Goal: Task Accomplishment & Management: Manage account settings

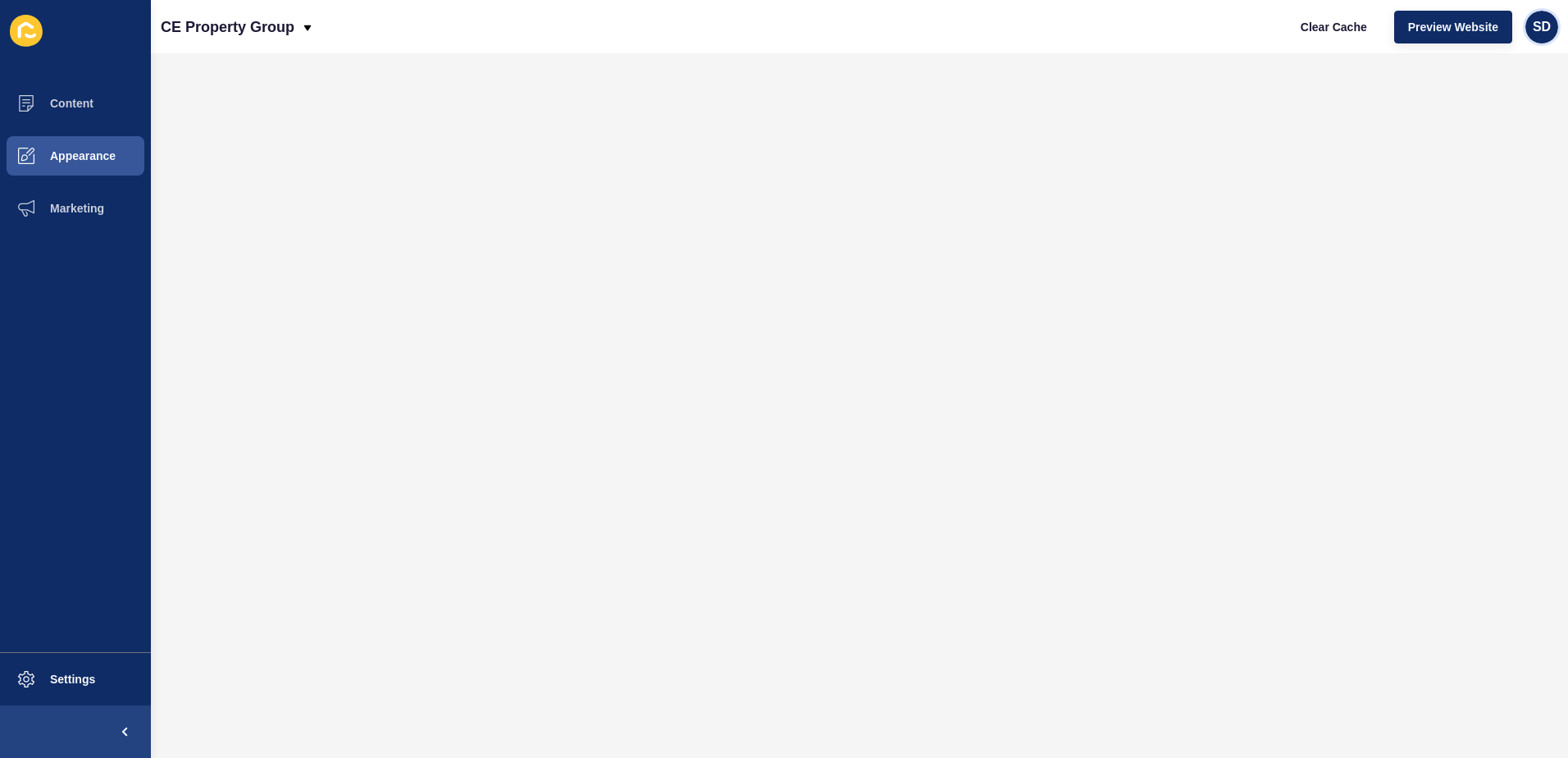
click at [1546, 26] on span "SD" at bounding box center [1542, 27] width 18 height 16
click at [1517, 60] on link "[PERSON_NAME]" at bounding box center [1505, 65] width 121 height 36
click at [1546, 24] on span "SD" at bounding box center [1542, 27] width 18 height 16
click at [1500, 59] on link "[PERSON_NAME]" at bounding box center [1505, 65] width 121 height 36
click at [1545, 26] on span "SD" at bounding box center [1542, 27] width 18 height 16
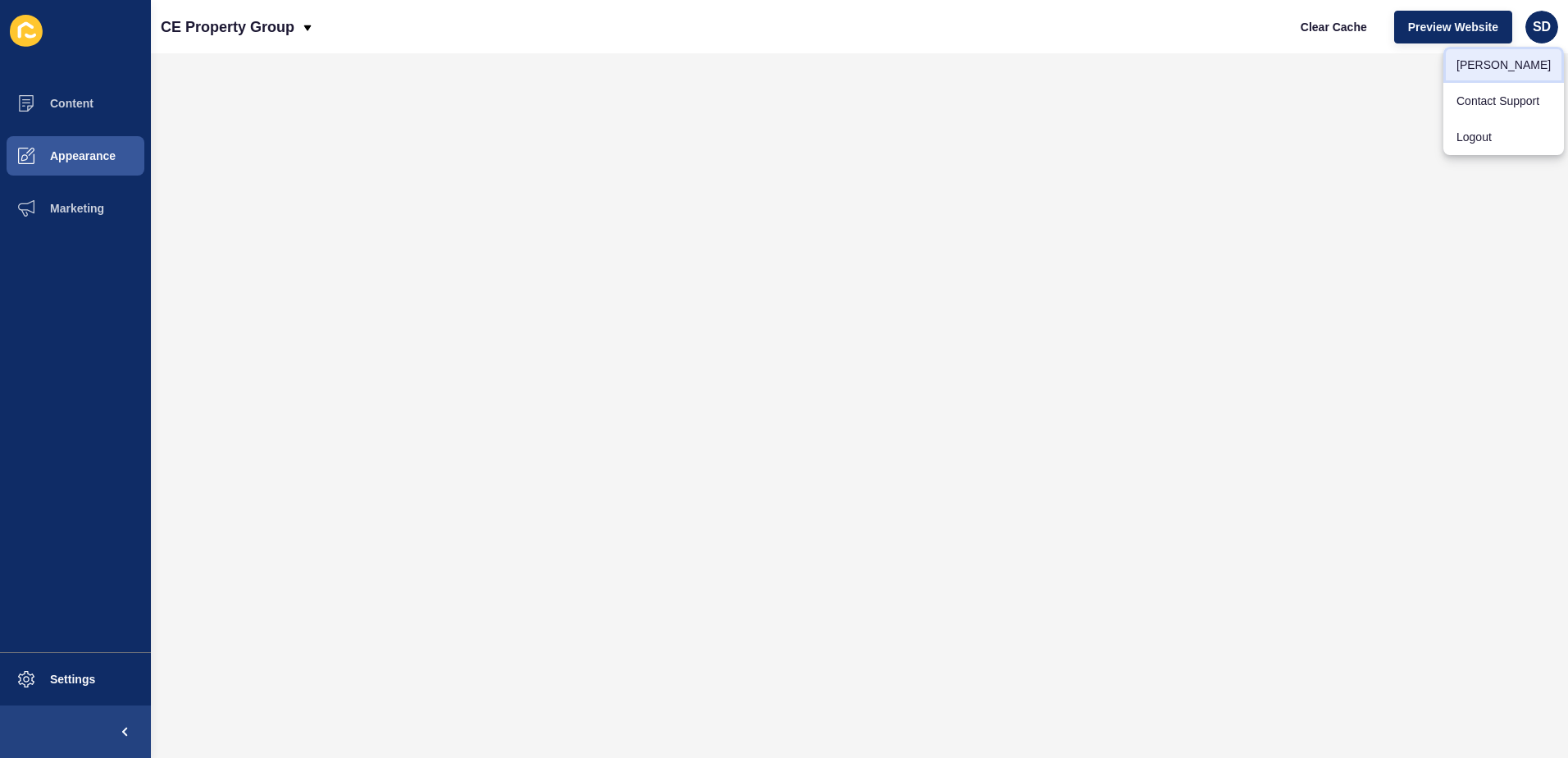
click at [1511, 66] on link "[PERSON_NAME]" at bounding box center [1505, 65] width 121 height 36
click at [100, 690] on button "Settings" at bounding box center [75, 678] width 151 height 53
click at [1546, 28] on span "SD" at bounding box center [1542, 27] width 18 height 16
click at [1514, 72] on link "[PERSON_NAME]" at bounding box center [1505, 65] width 121 height 36
click at [123, 729] on span at bounding box center [125, 731] width 53 height 53
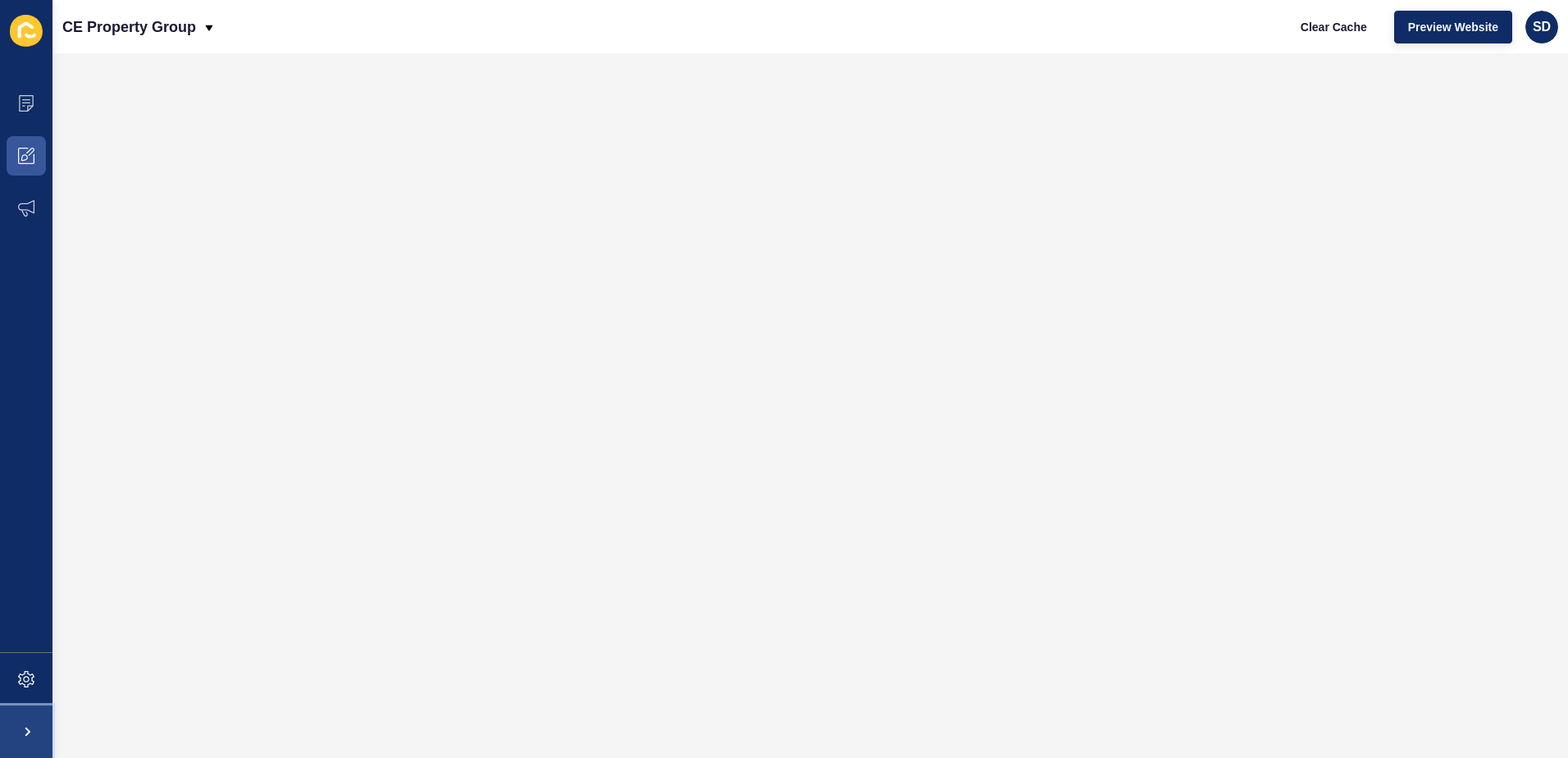
click at [33, 742] on span at bounding box center [26, 731] width 53 height 53
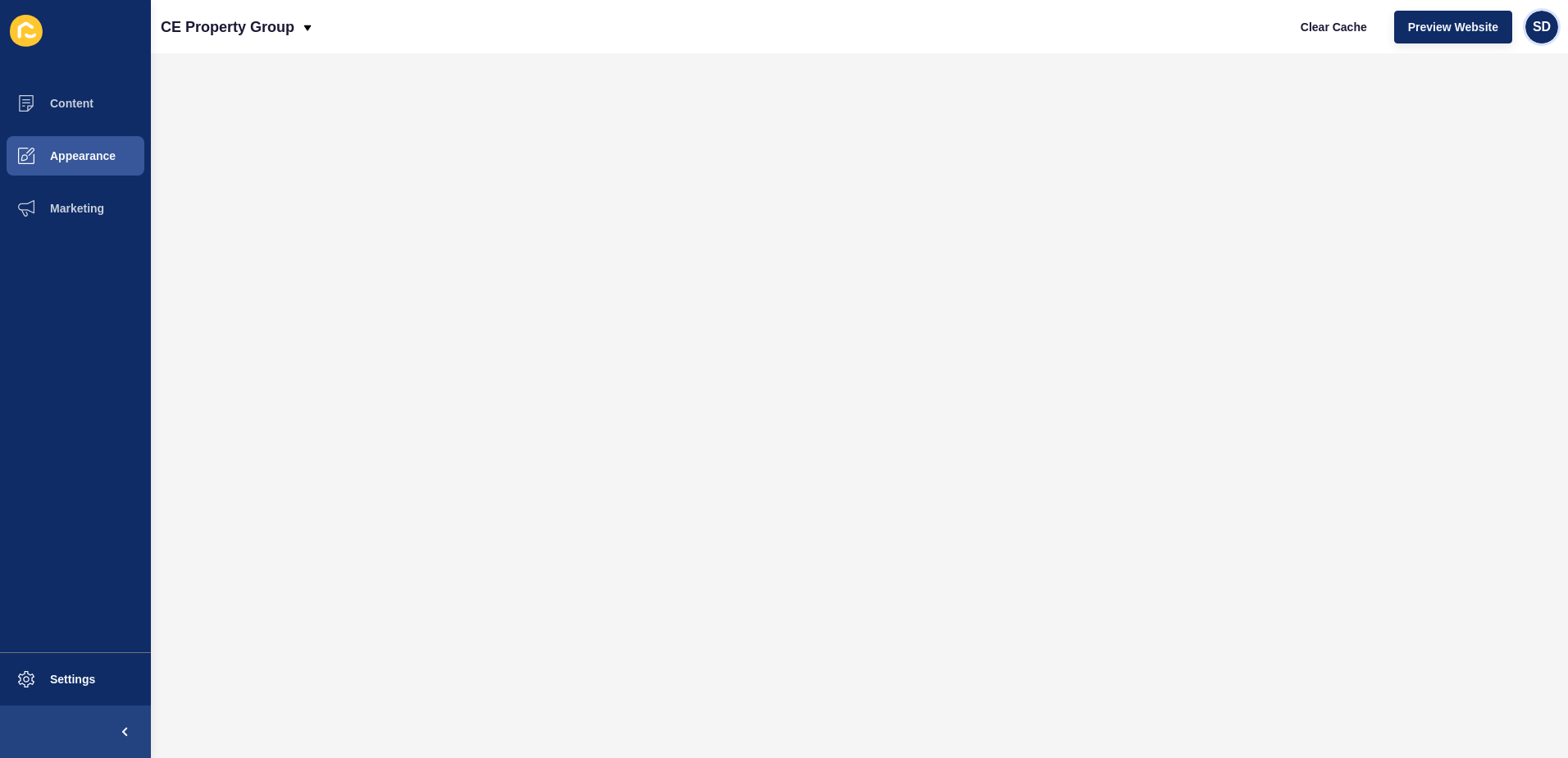
click at [1533, 21] on span "SD" at bounding box center [1542, 27] width 18 height 16
drag, startPoint x: 1533, startPoint y: 21, endPoint x: 1521, endPoint y: 25, distance: 12.6
click at [1521, 25] on div "Clear Cache Preview Website SD" at bounding box center [1422, 27] width 285 height 46
click at [1537, 25] on span "SD" at bounding box center [1542, 27] width 18 height 16
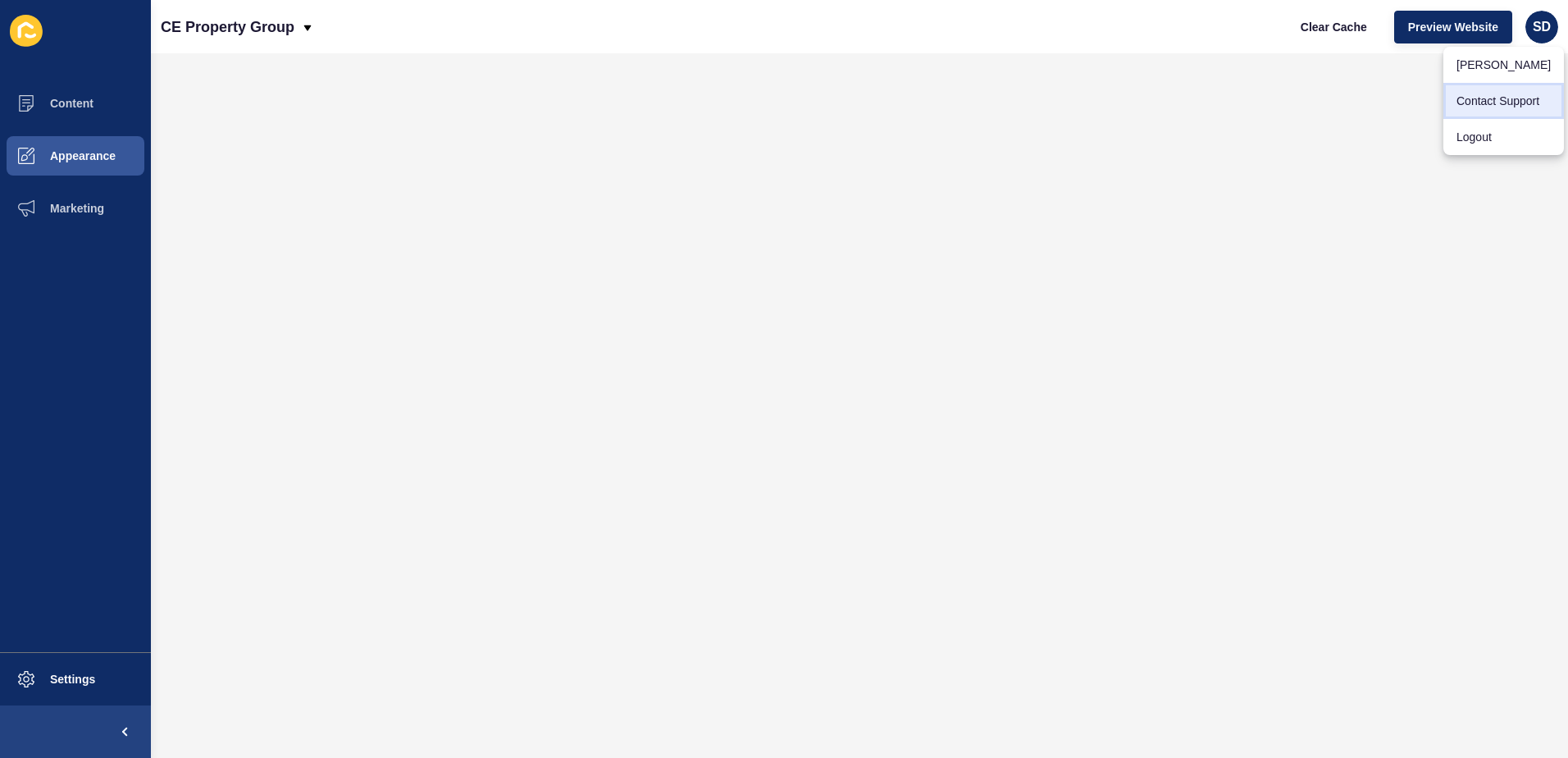
click at [1521, 102] on link "Contact Support" at bounding box center [1505, 101] width 121 height 36
click at [1551, 28] on span "SD" at bounding box center [1542, 27] width 18 height 16
click at [1489, 70] on link "[PERSON_NAME]" at bounding box center [1505, 65] width 121 height 36
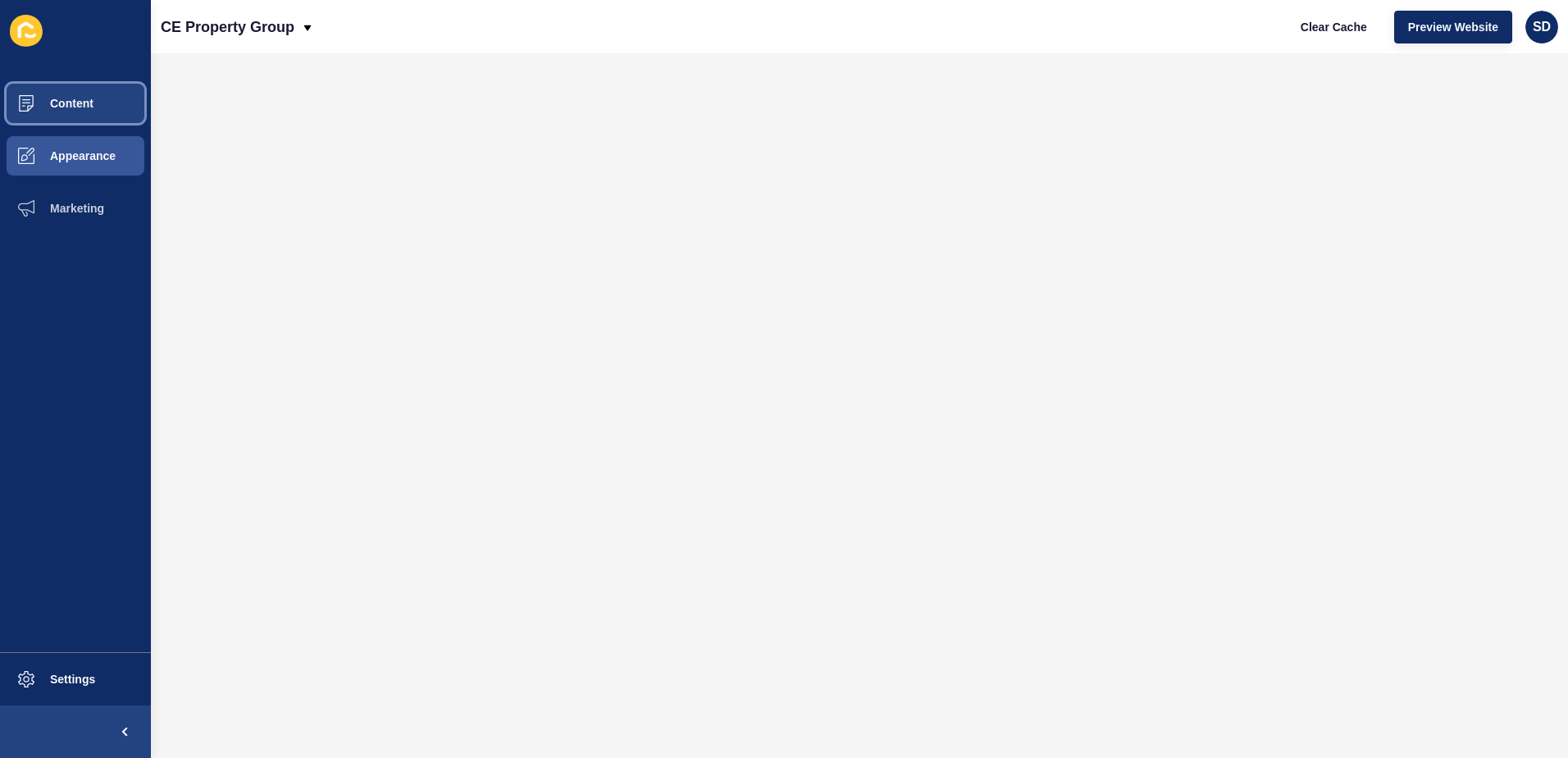
click at [79, 107] on span "Content" at bounding box center [45, 104] width 96 height 13
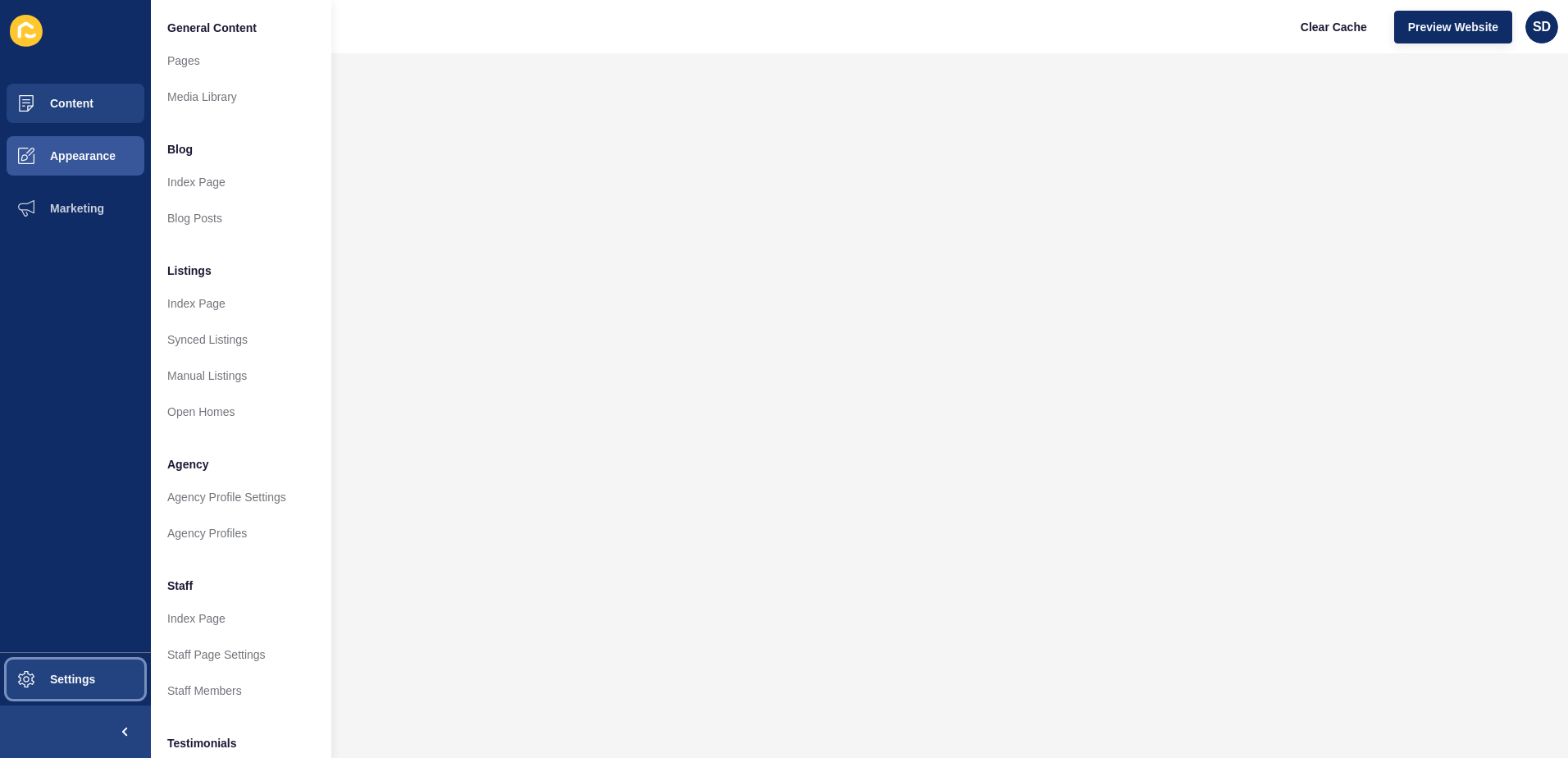
click at [128, 692] on button "Settings" at bounding box center [75, 678] width 151 height 53
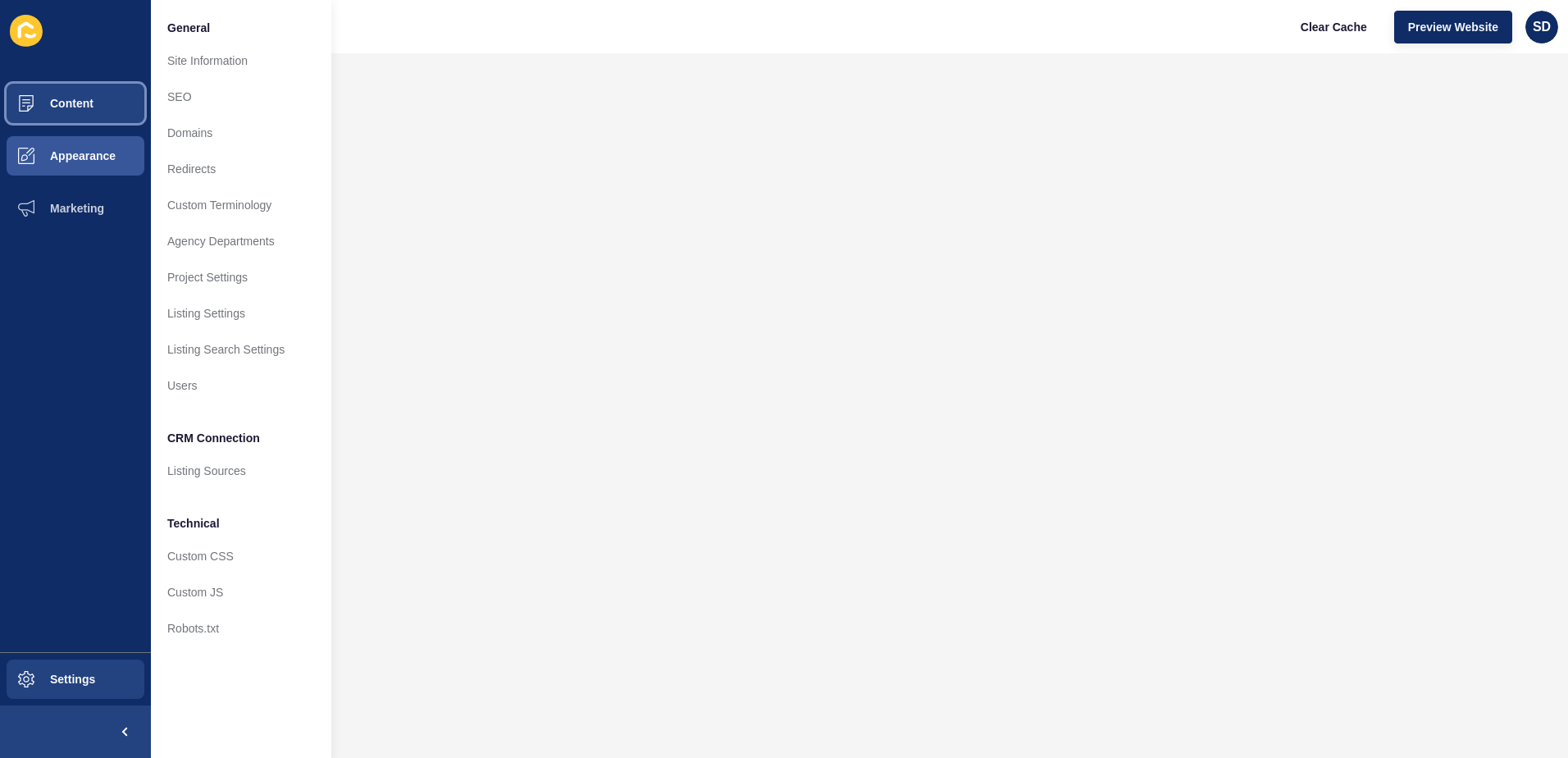
click at [87, 110] on button "Content" at bounding box center [75, 103] width 151 height 53
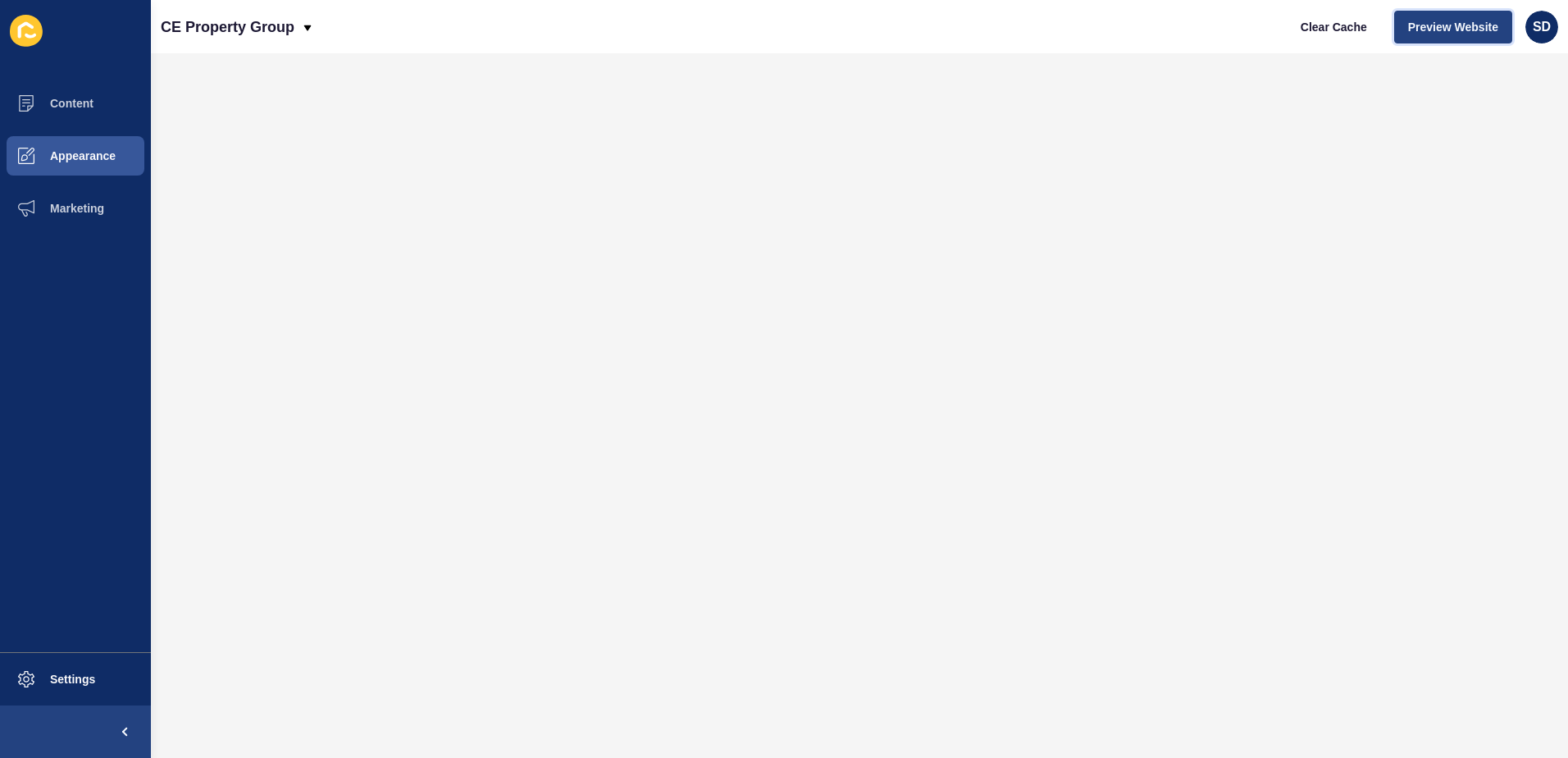
click at [1460, 26] on span "Preview Website" at bounding box center [1454, 27] width 90 height 16
click at [1534, 24] on span "SD" at bounding box center [1542, 27] width 18 height 16
click at [1462, 57] on link "[PERSON_NAME]" at bounding box center [1505, 65] width 121 height 36
click at [223, 23] on p "CE Property Group" at bounding box center [227, 27] width 133 height 41
click at [235, 77] on div "Back to website list" at bounding box center [232, 75] width 117 height 30
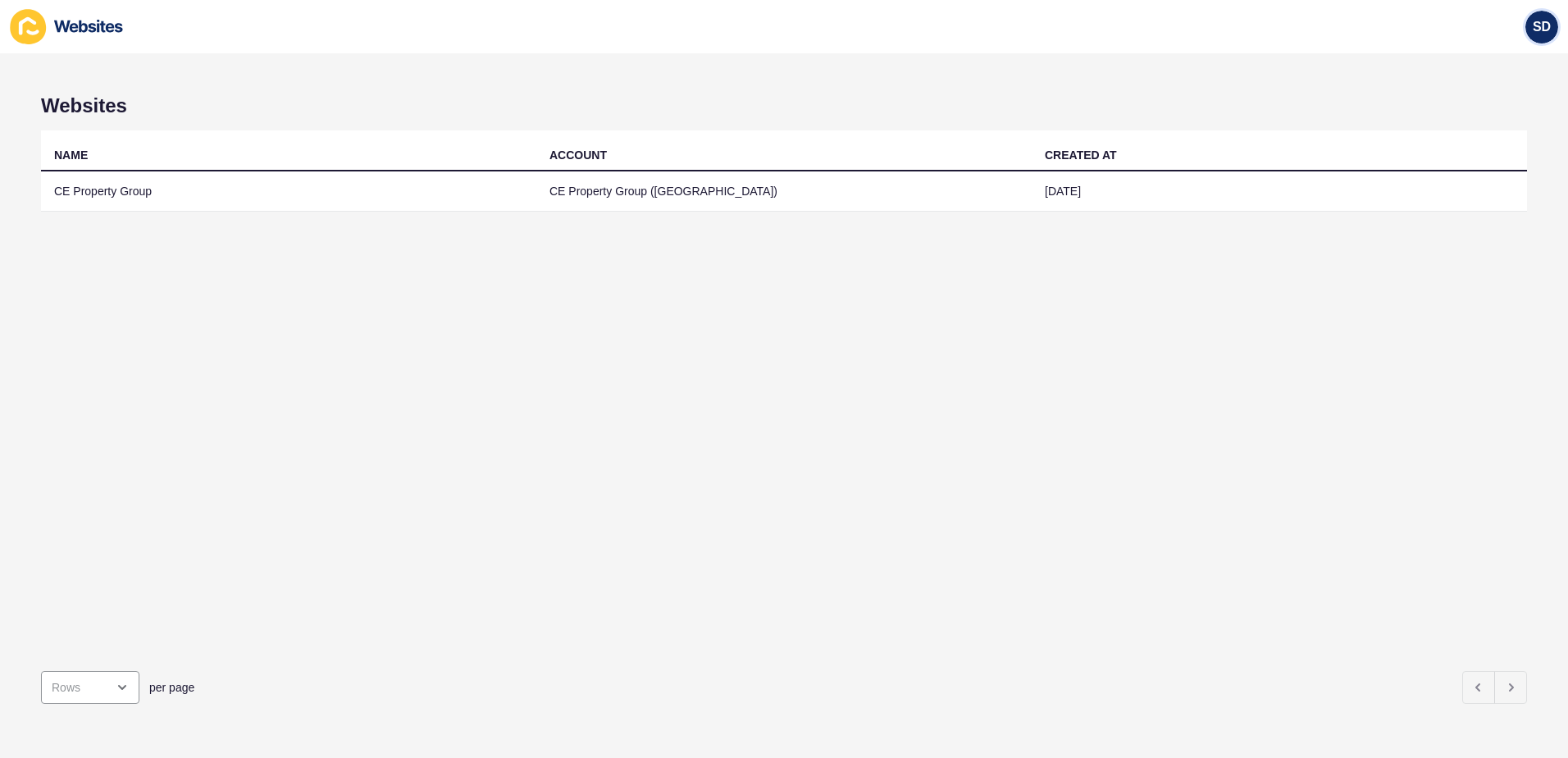
click at [1532, 15] on div "SD" at bounding box center [1542, 27] width 33 height 33
click at [1485, 59] on link "[PERSON_NAME]" at bounding box center [1505, 65] width 121 height 36
click at [42, 33] on icon at bounding box center [28, 26] width 36 height 36
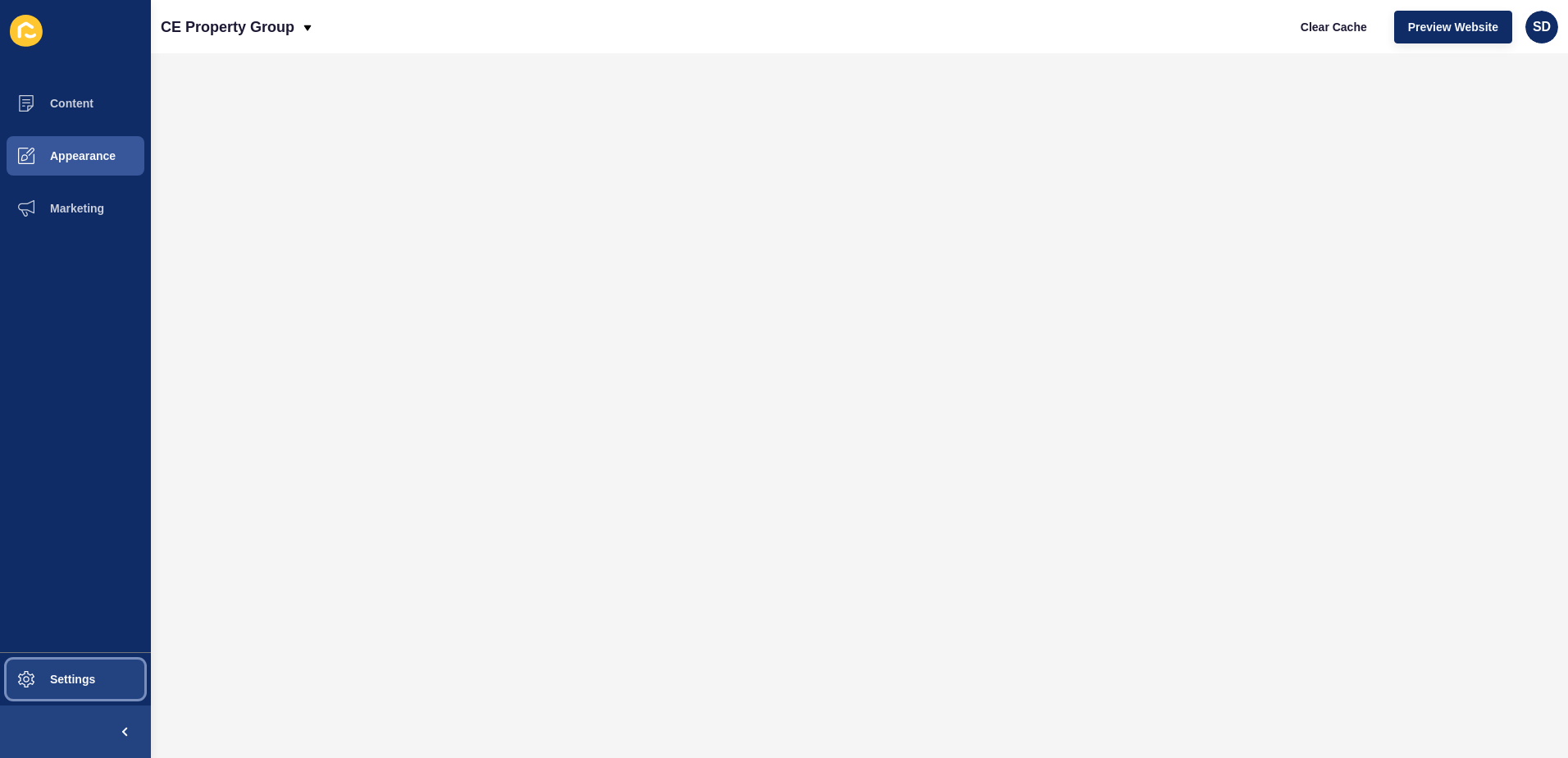
click at [80, 678] on span "Settings" at bounding box center [46, 679] width 98 height 13
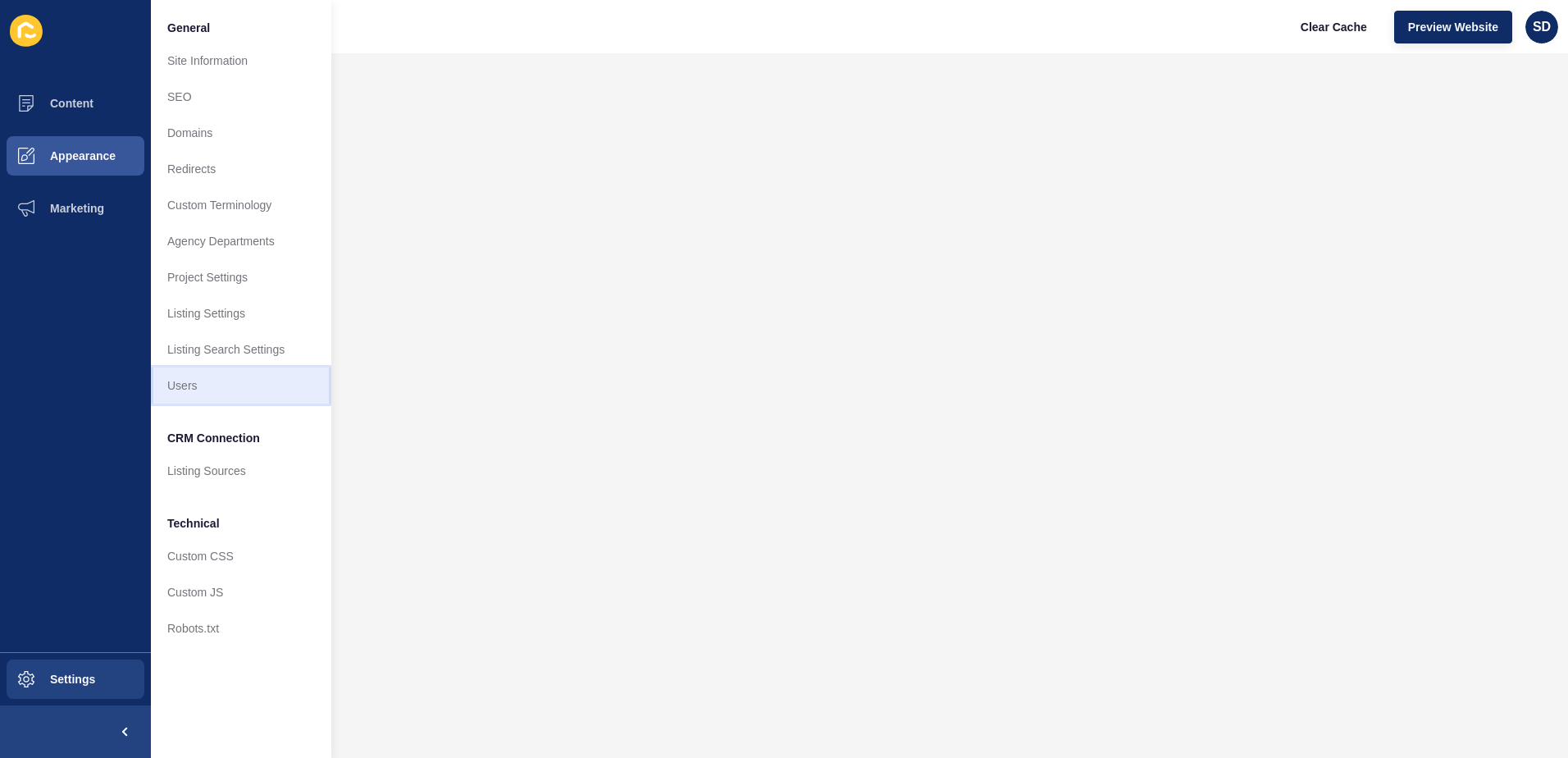
click at [186, 384] on link "Users" at bounding box center [241, 386] width 180 height 36
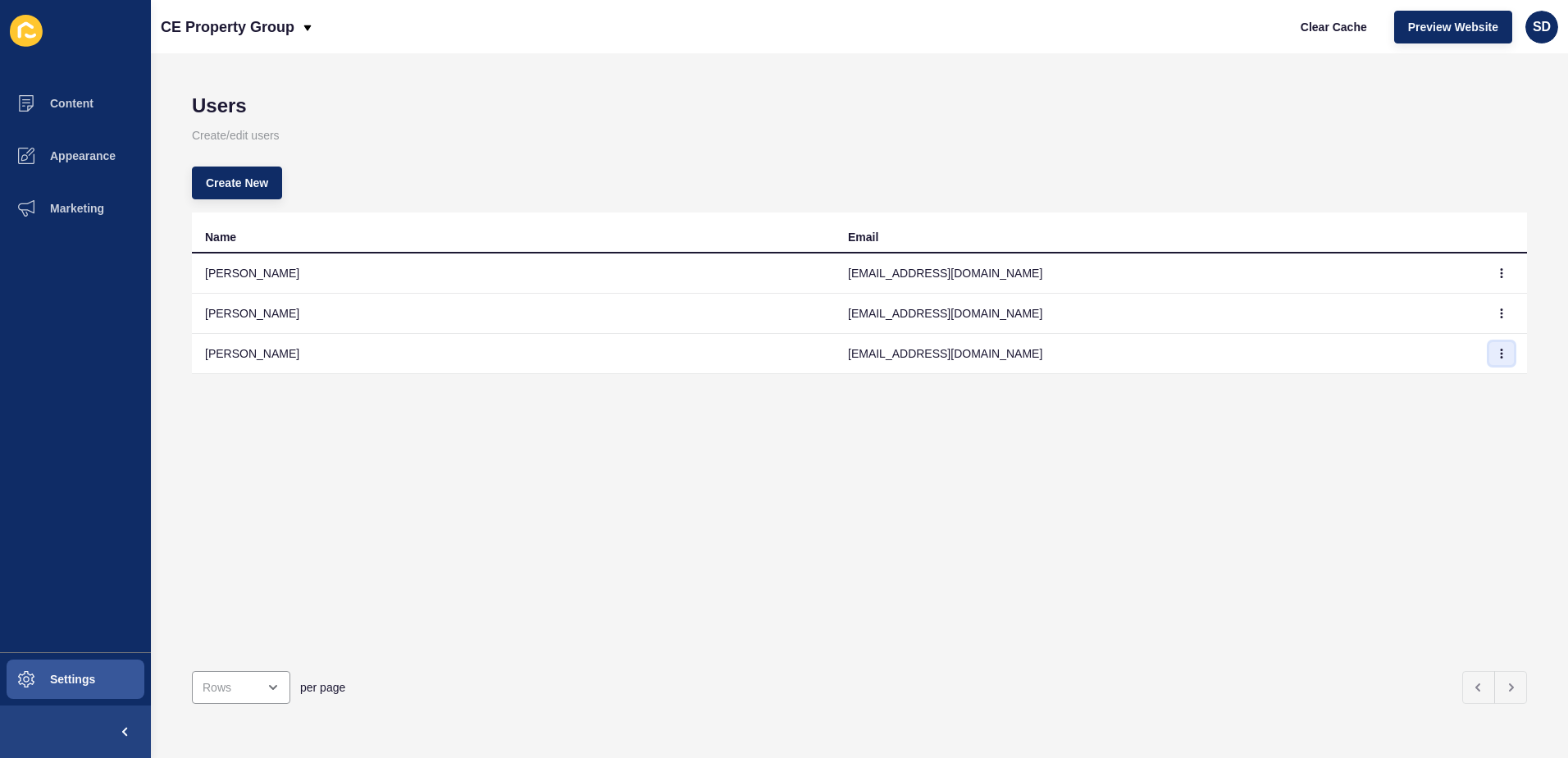
click at [1497, 354] on icon "button" at bounding box center [1502, 353] width 10 height 10
click at [1406, 388] on link "Edit" at bounding box center [1445, 387] width 115 height 36
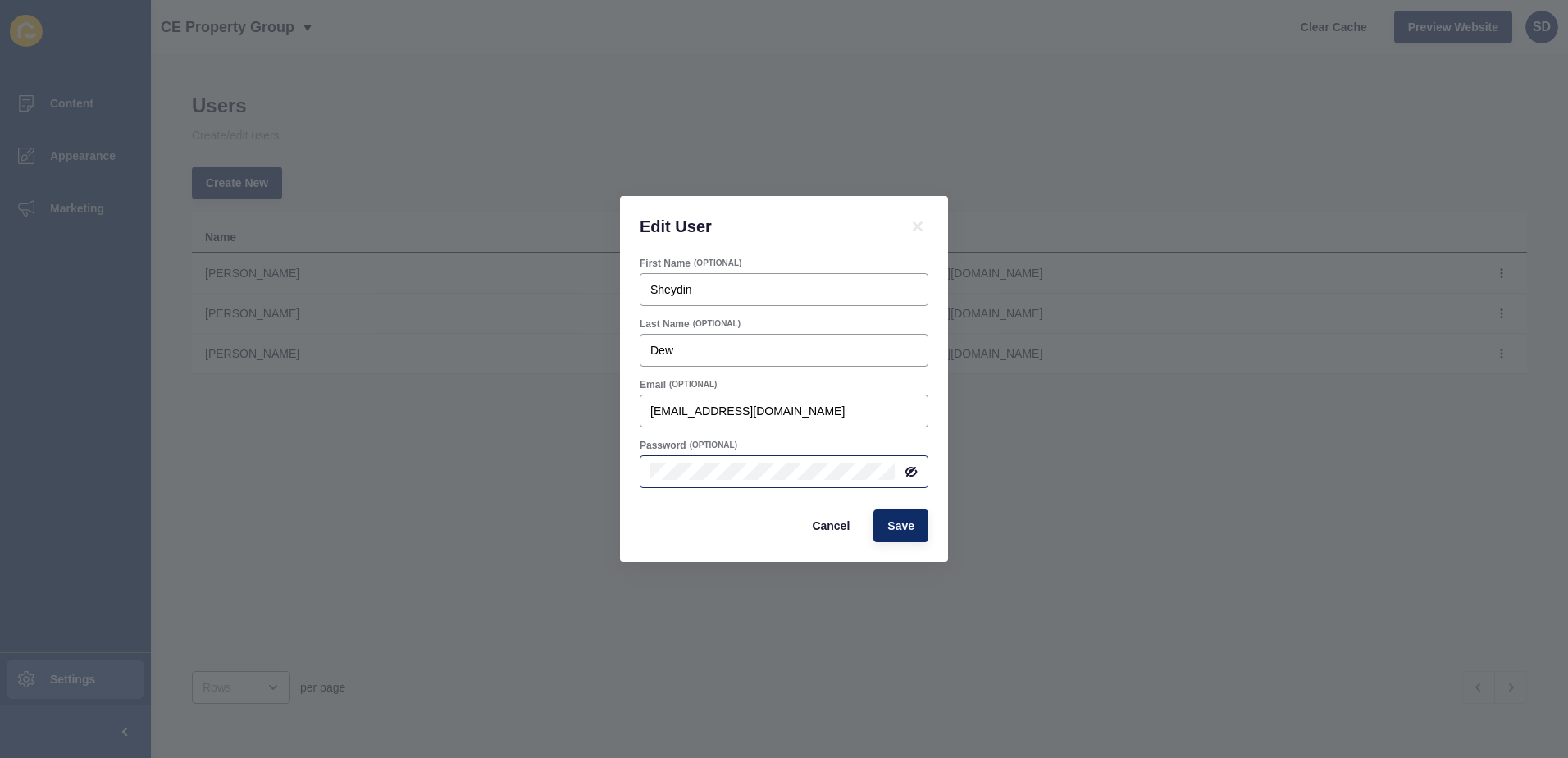
click at [915, 468] on icon at bounding box center [912, 471] width 10 height 9
click at [647, 461] on div at bounding box center [784, 471] width 289 height 33
click at [1058, 490] on div "Edit User First Name (OPTIONAL) Sheydin Last Name (OPTIONAL) Dew Email (OPTIONA…" at bounding box center [784, 379] width 1568 height 758
click at [1129, 421] on div "Edit User First Name (OPTIONAL) Sheydin Last Name (OPTIONAL) Dew Email (OPTIONA…" at bounding box center [784, 379] width 1568 height 758
click at [920, 217] on icon at bounding box center [917, 226] width 20 height 20
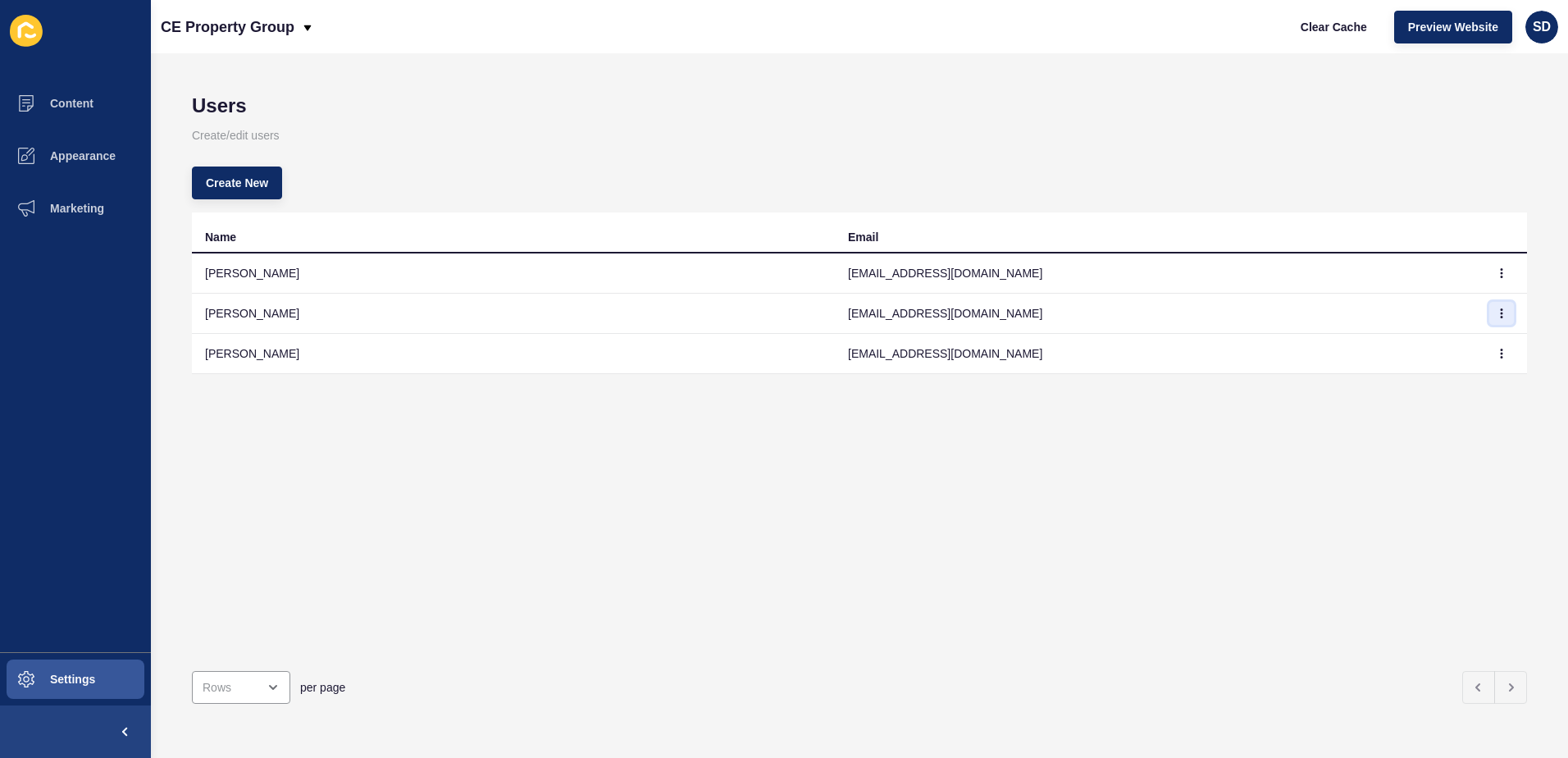
click at [1502, 310] on icon "button" at bounding box center [1502, 313] width 1 height 9
click at [1461, 342] on link "Edit" at bounding box center [1445, 346] width 115 height 36
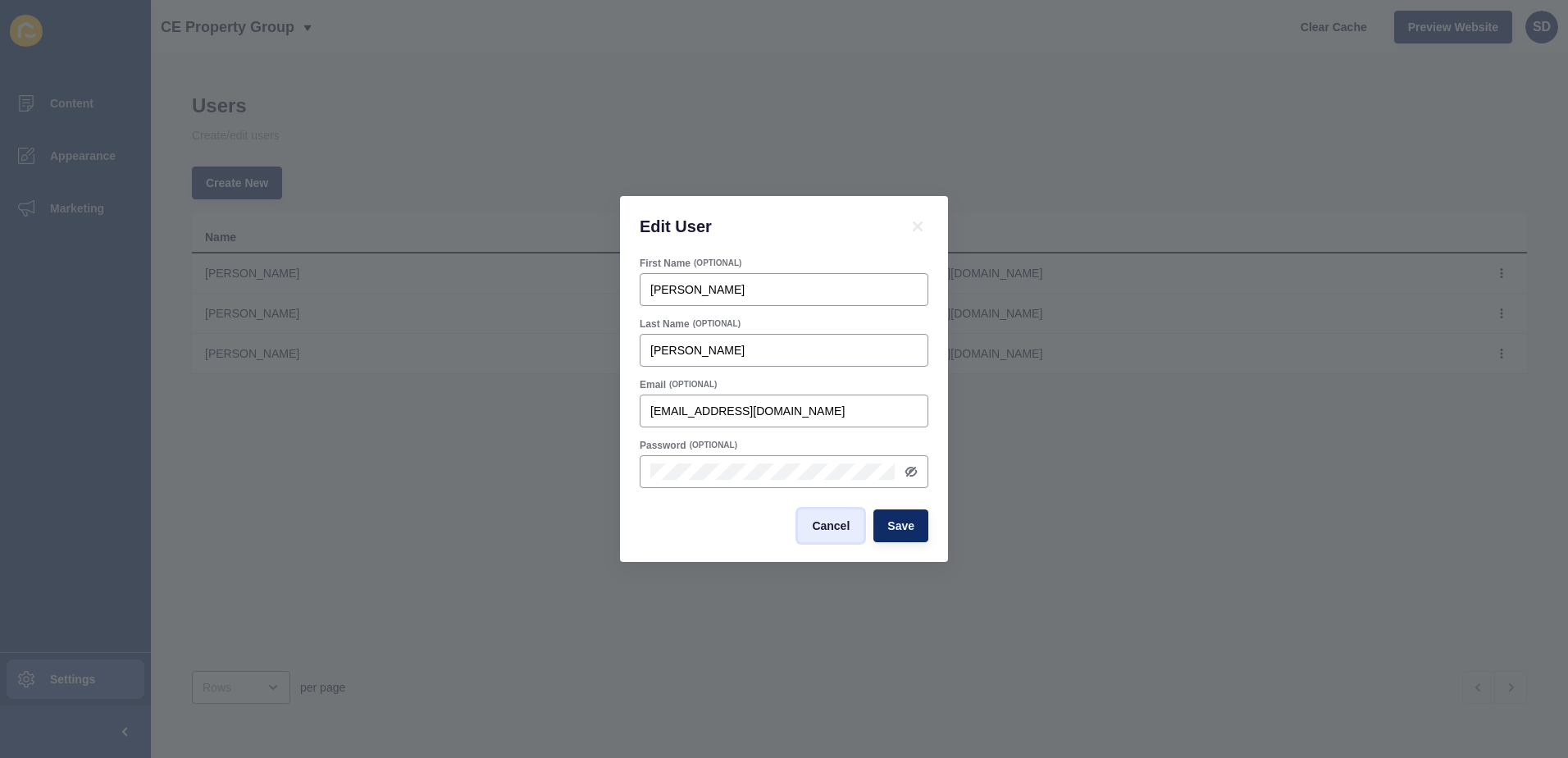
click at [821, 517] on span "Cancel" at bounding box center [830, 525] width 37 height 16
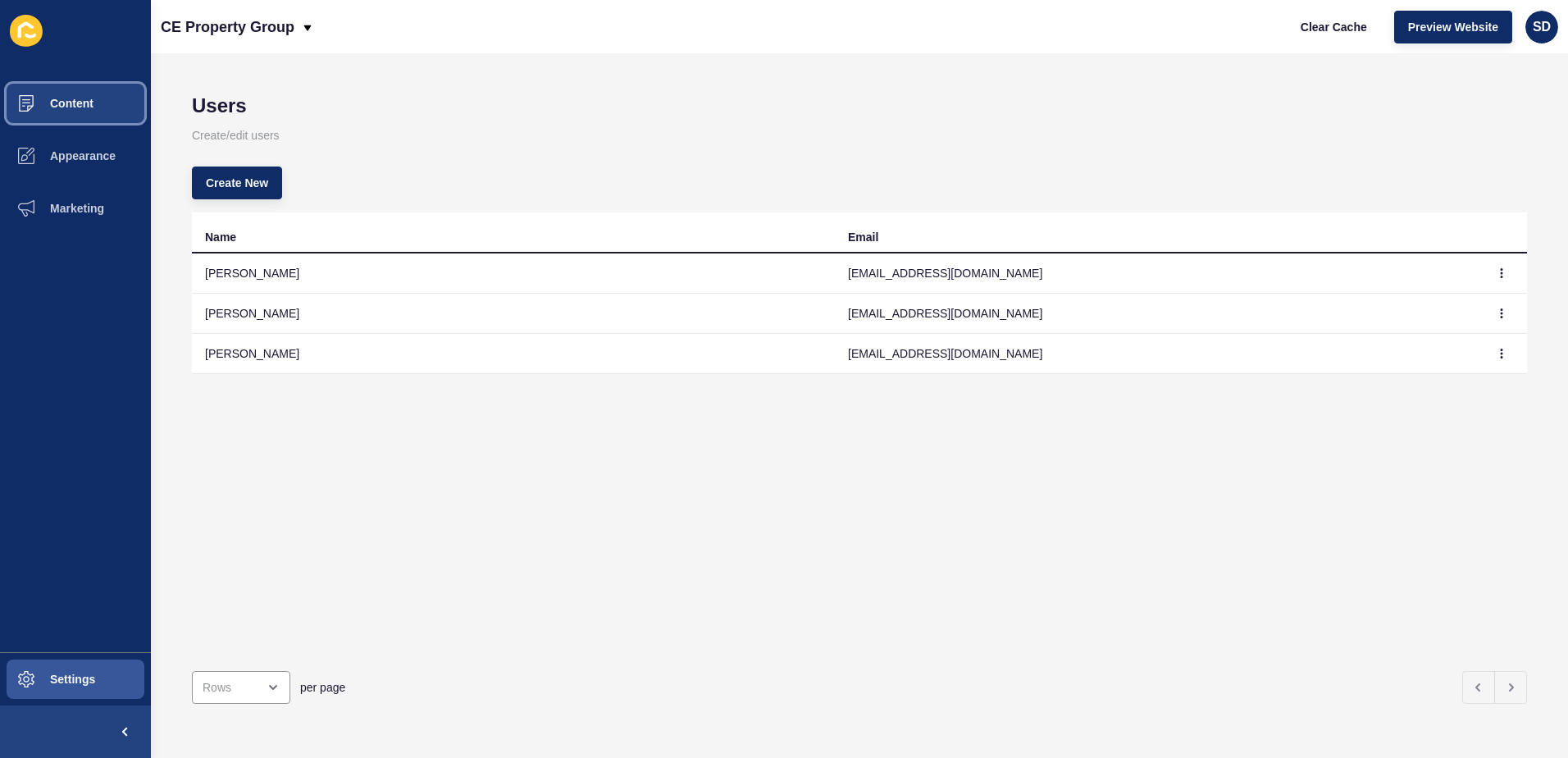
click at [86, 96] on button "Content" at bounding box center [75, 103] width 151 height 53
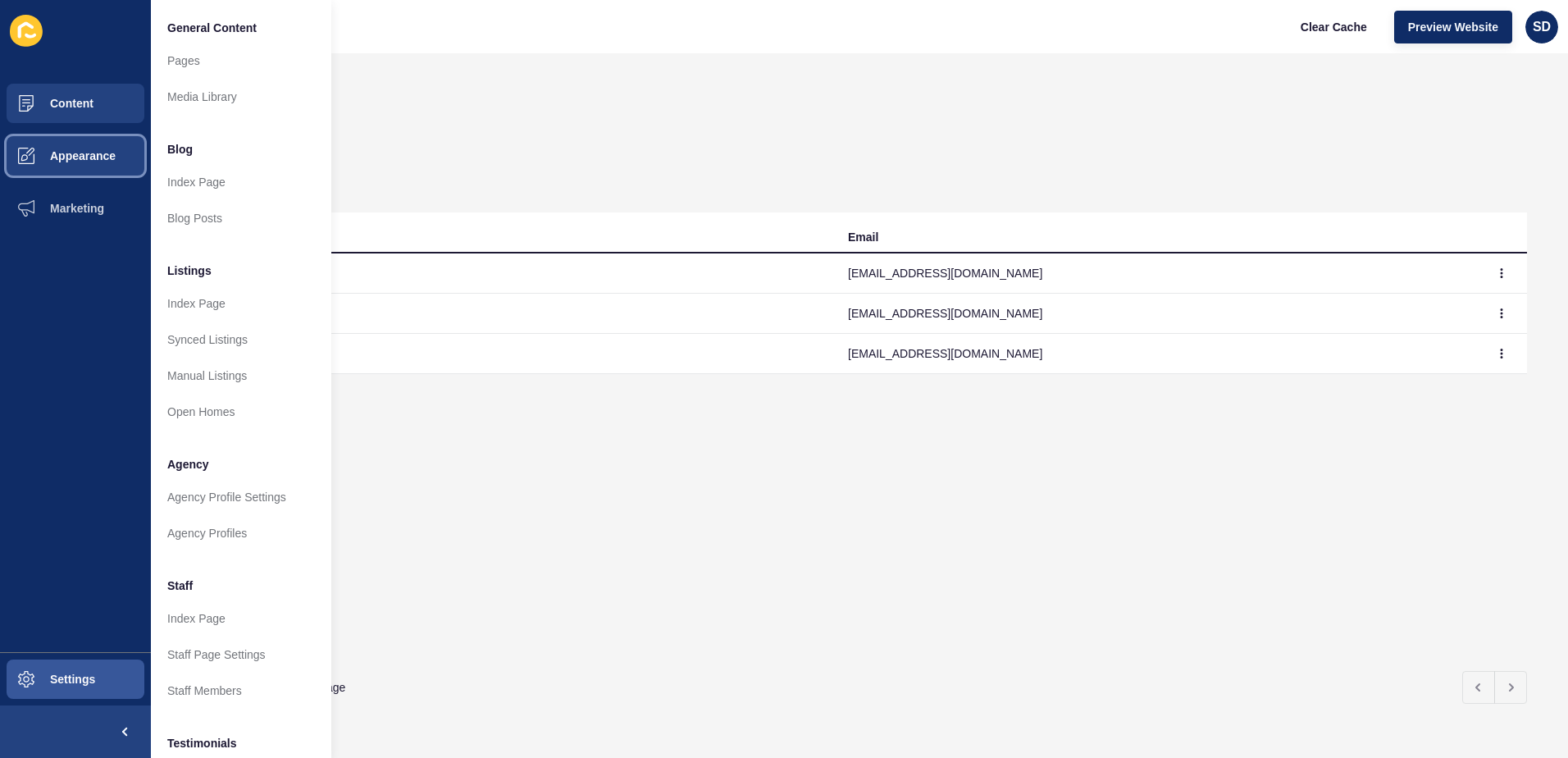
click at [87, 136] on button "Appearance" at bounding box center [75, 155] width 151 height 53
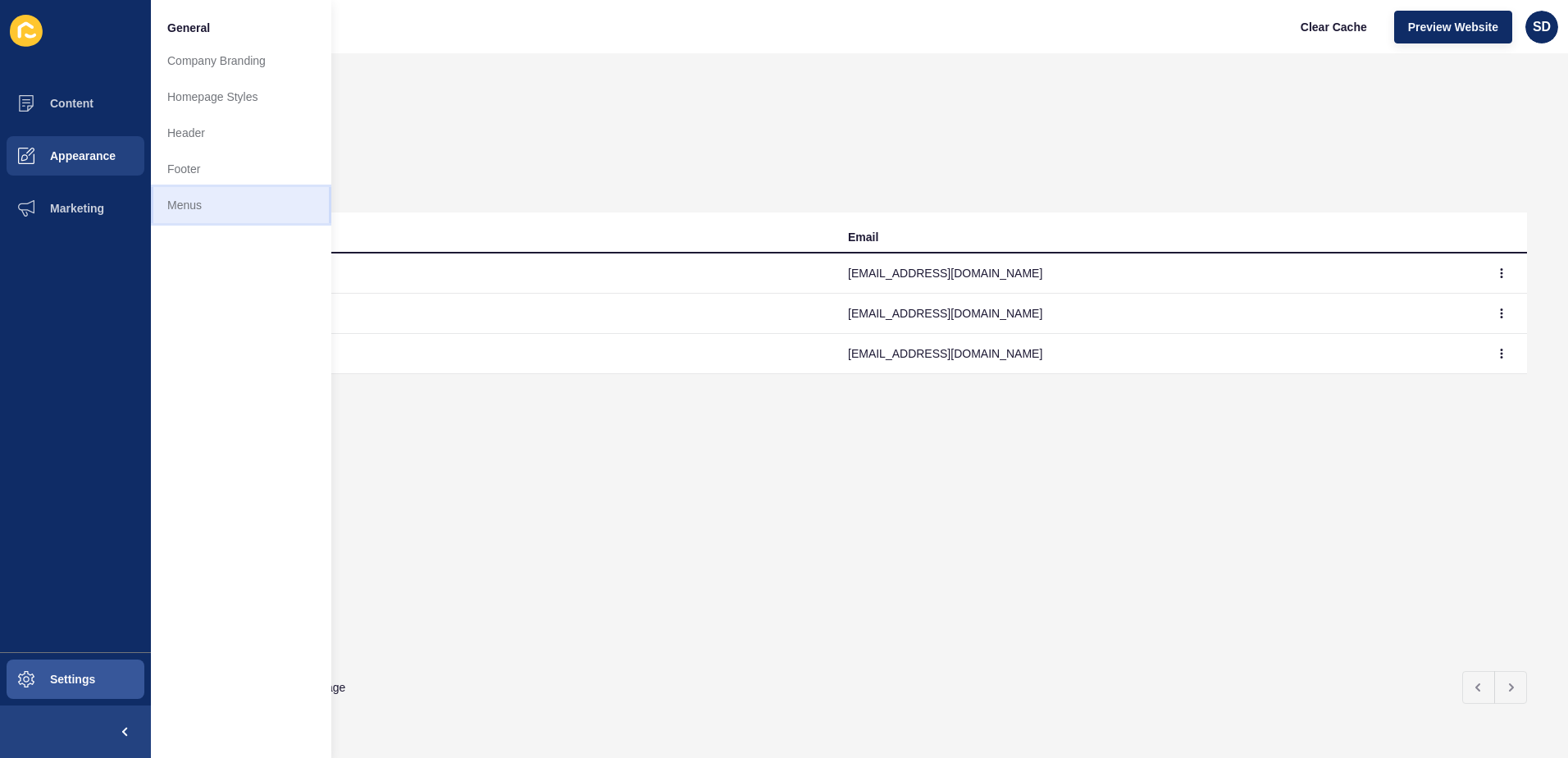
click at [179, 198] on link "Menus" at bounding box center [241, 205] width 180 height 36
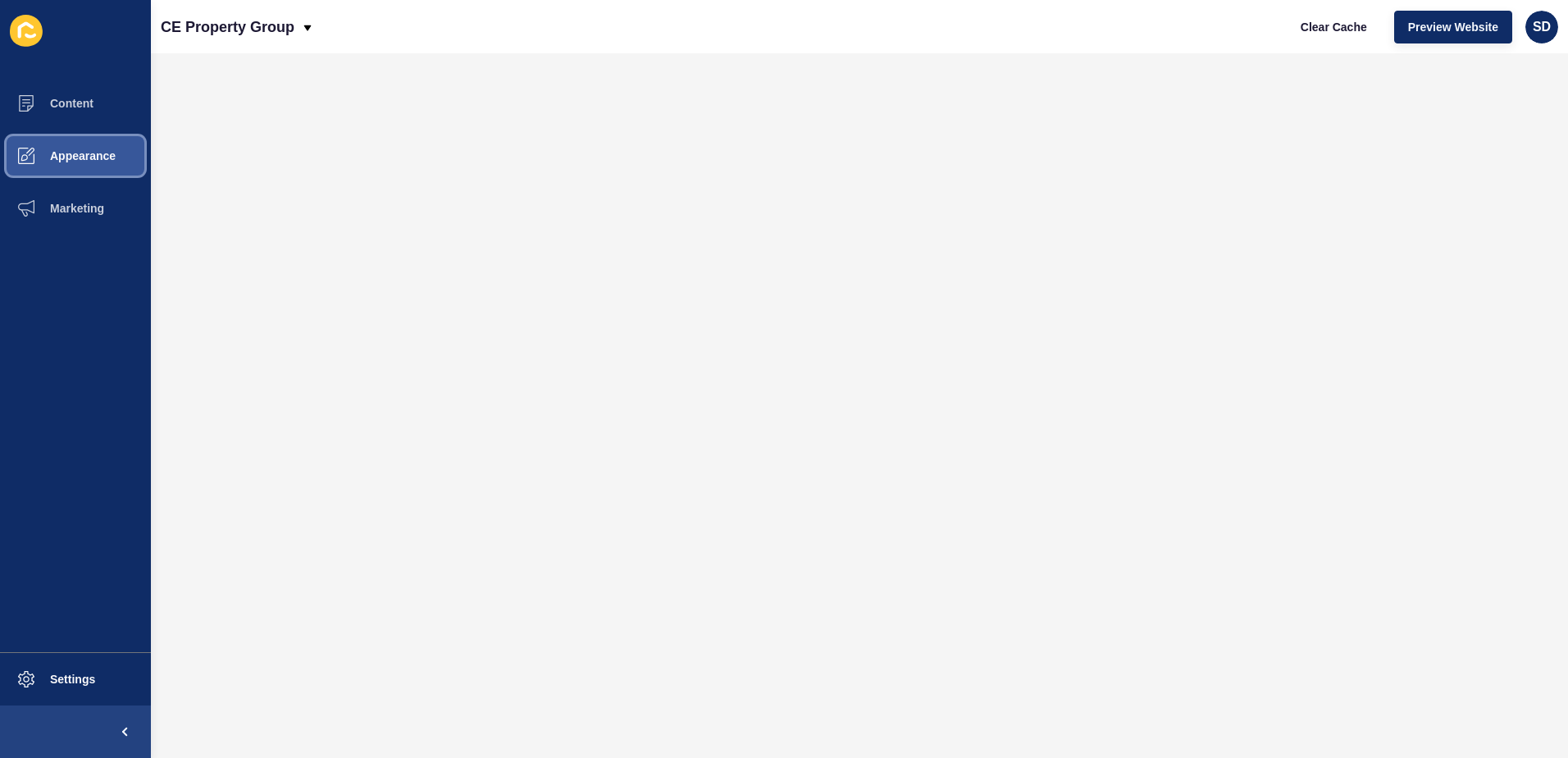
click at [102, 163] on button "Appearance" at bounding box center [75, 155] width 151 height 53
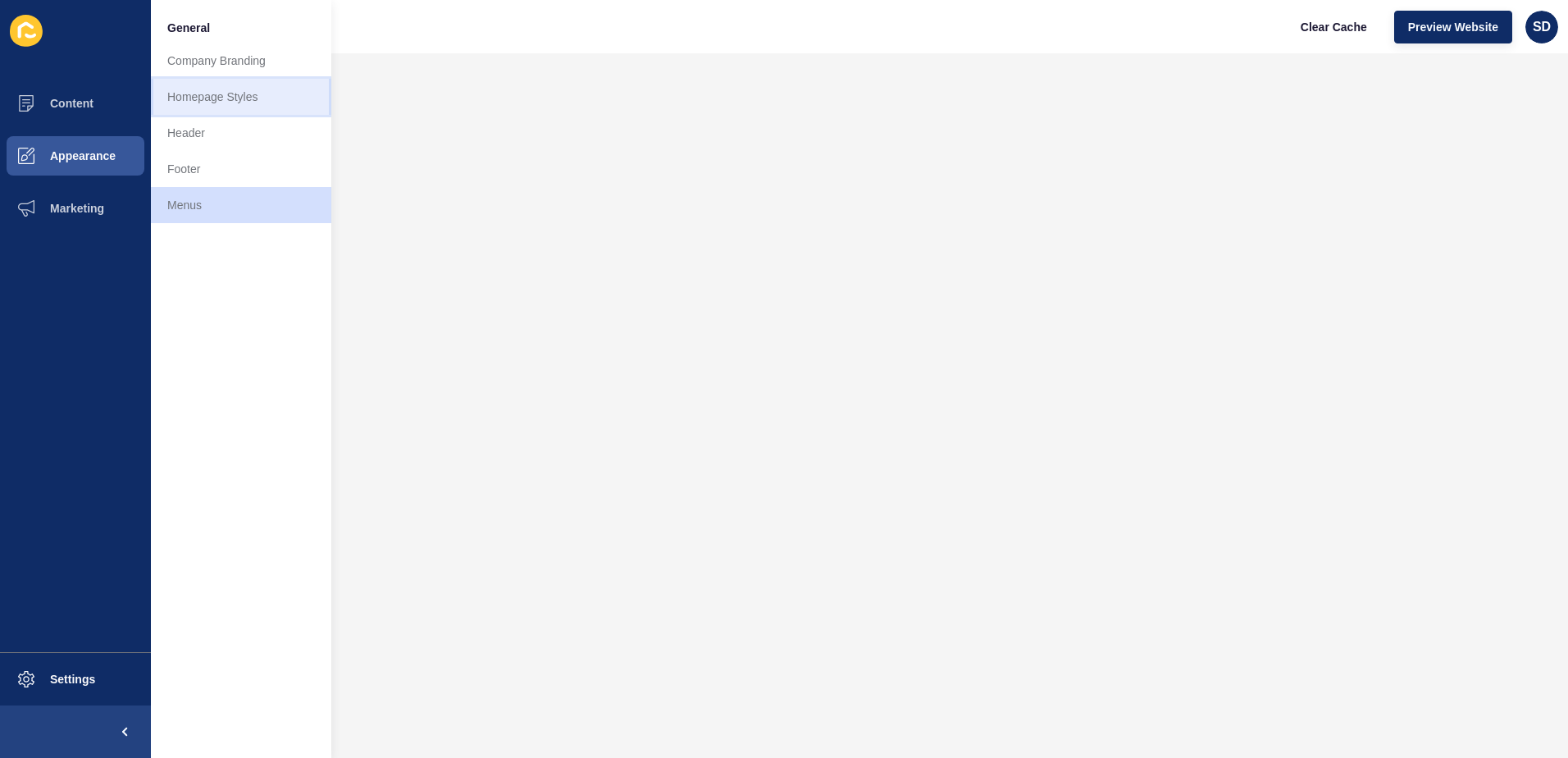
click at [241, 95] on link "Homepage Styles" at bounding box center [241, 97] width 180 height 36
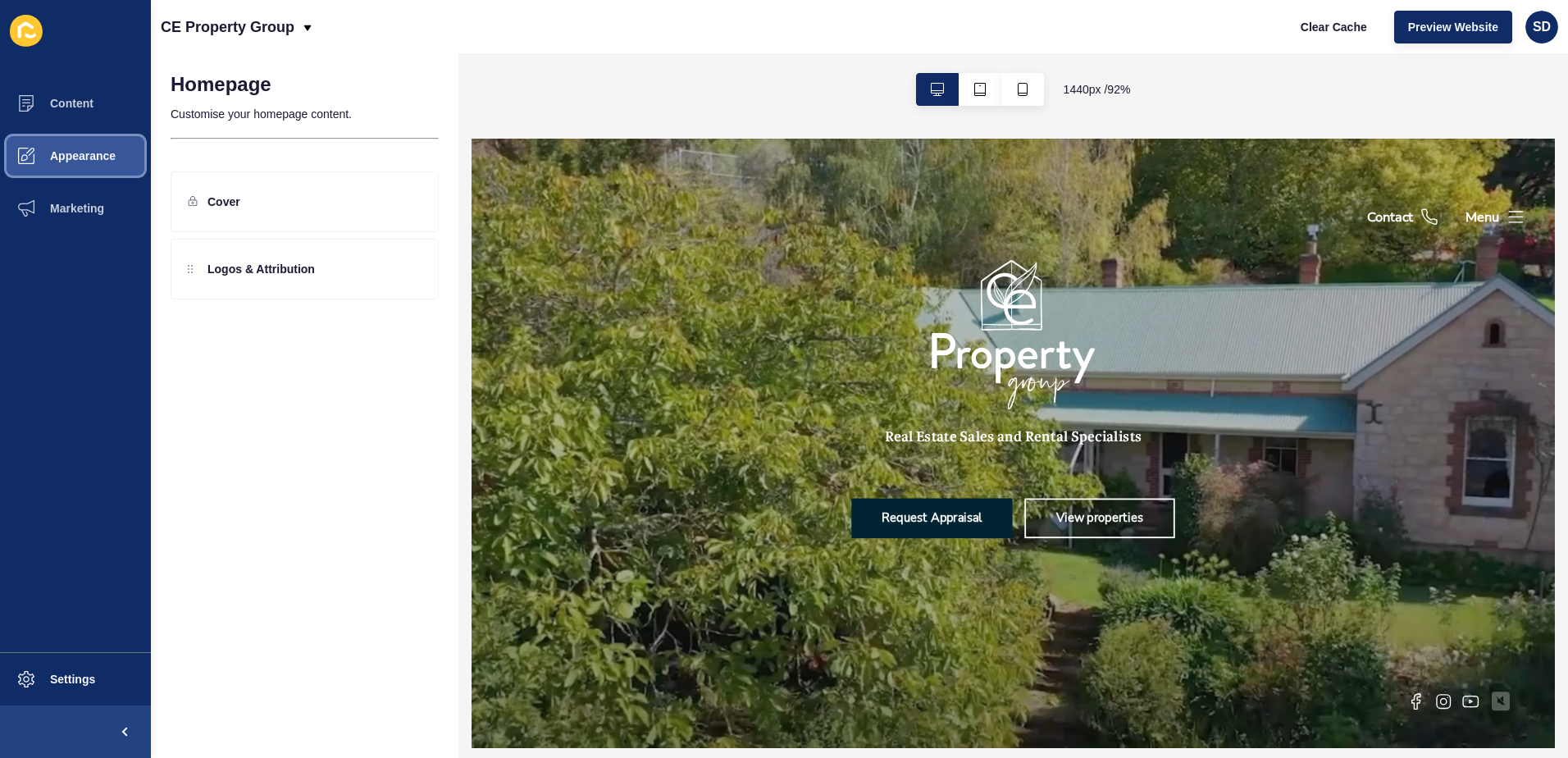
click at [77, 158] on span "Appearance" at bounding box center [56, 156] width 118 height 13
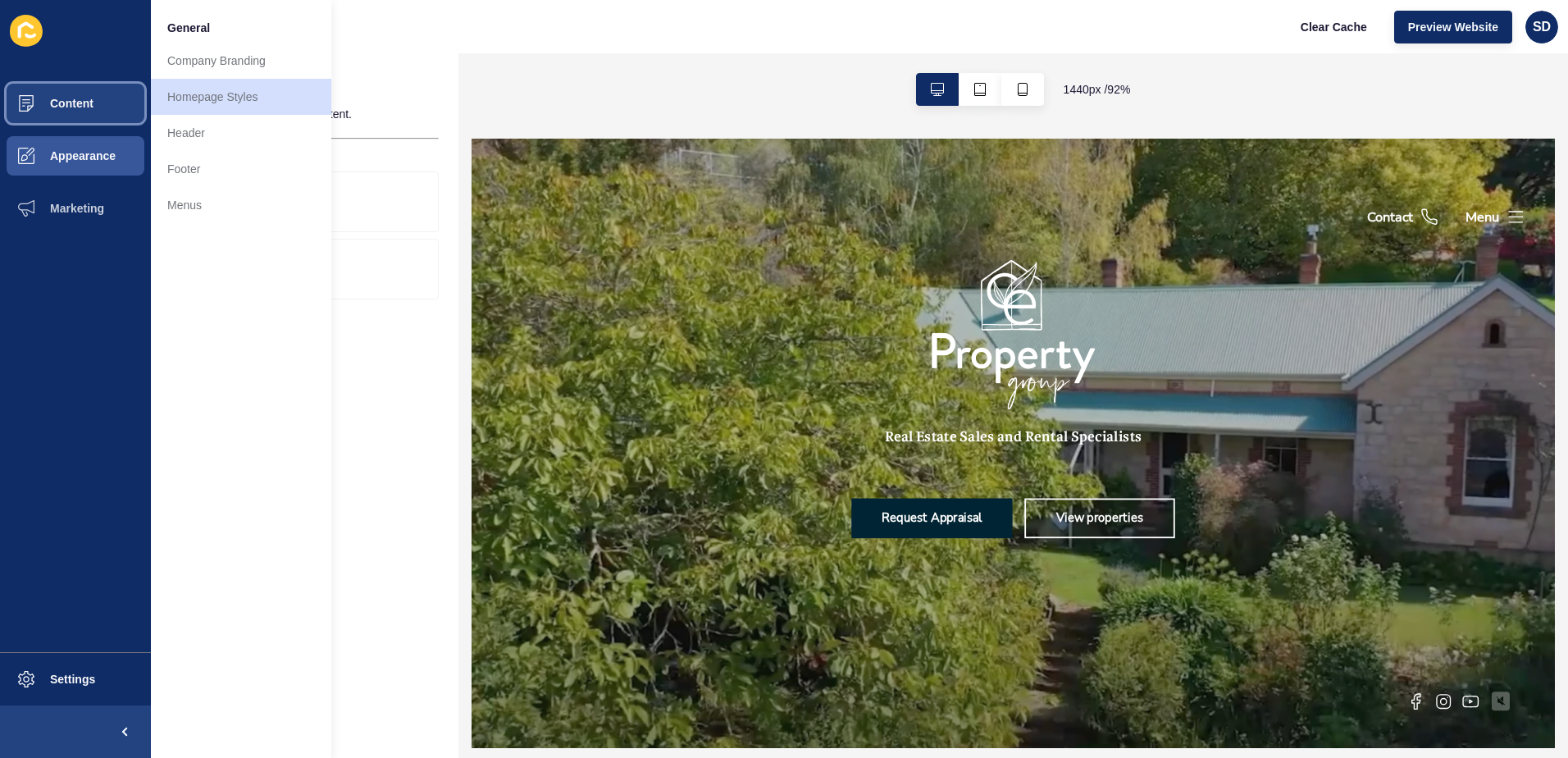
click at [119, 110] on button "Content" at bounding box center [75, 103] width 151 height 53
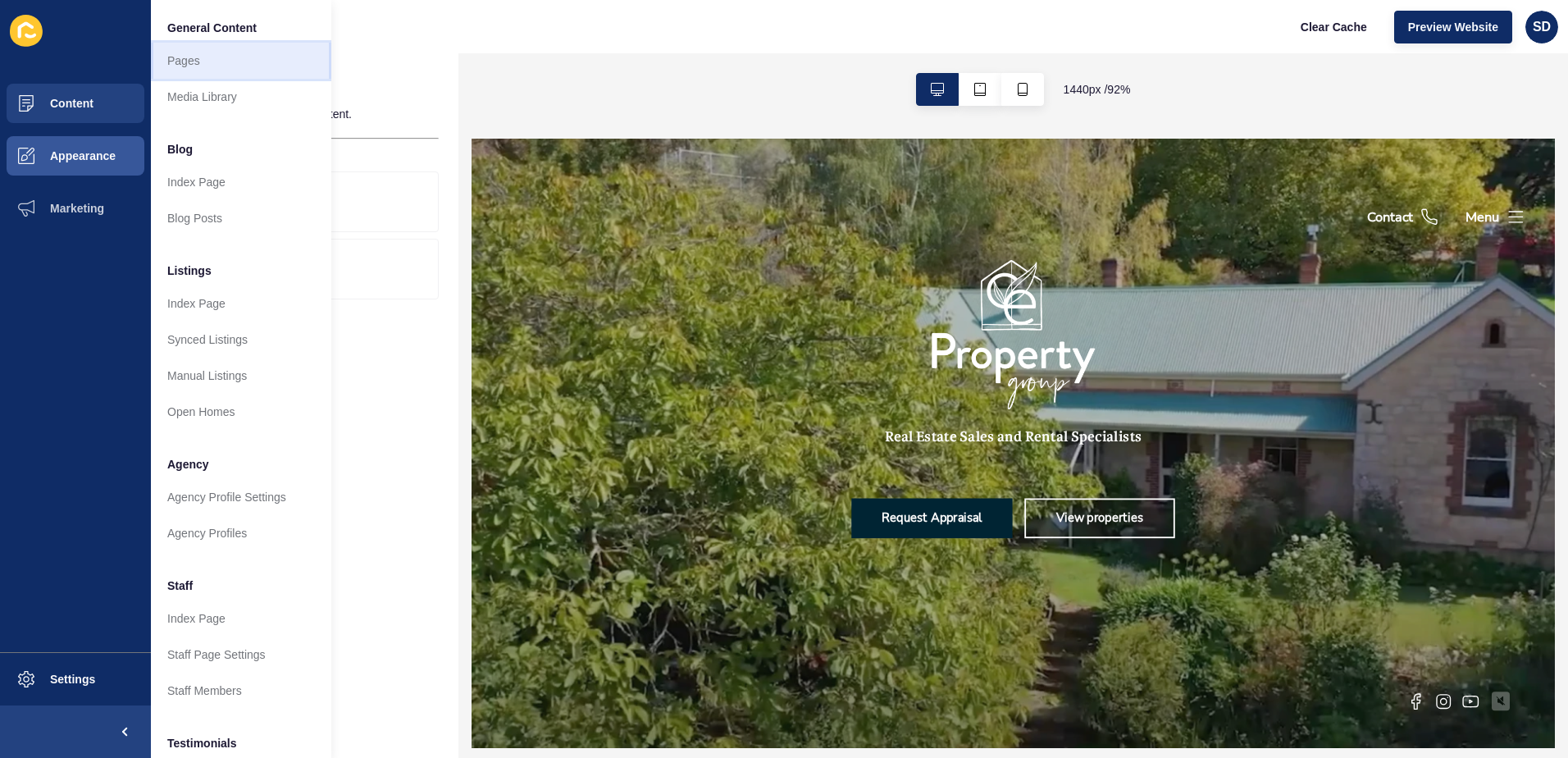
click at [238, 71] on link "Pages" at bounding box center [241, 60] width 180 height 36
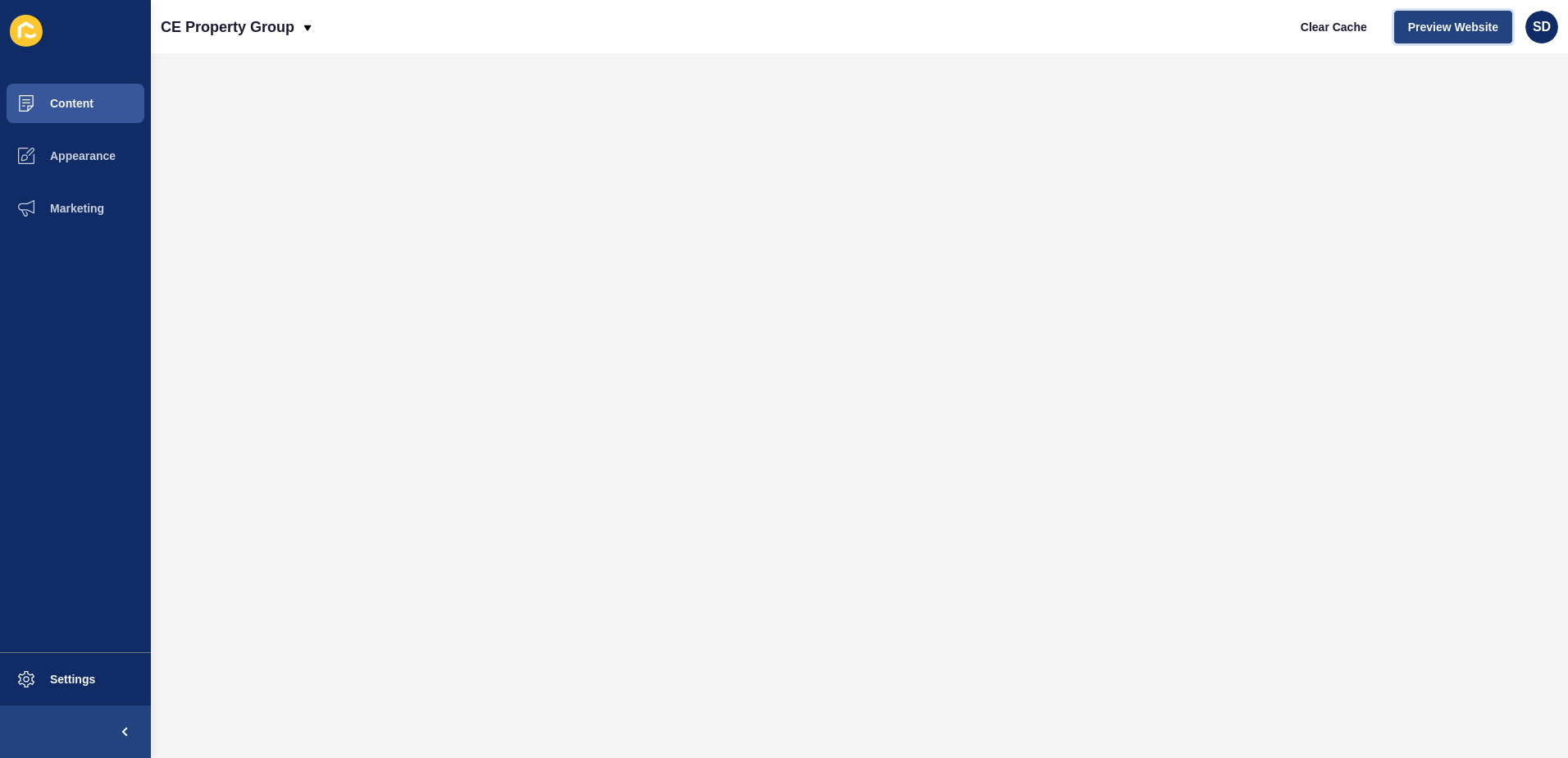
click at [1444, 37] on button "Preview Website" at bounding box center [1453, 27] width 118 height 33
click at [76, 160] on span "Appearance" at bounding box center [56, 156] width 118 height 13
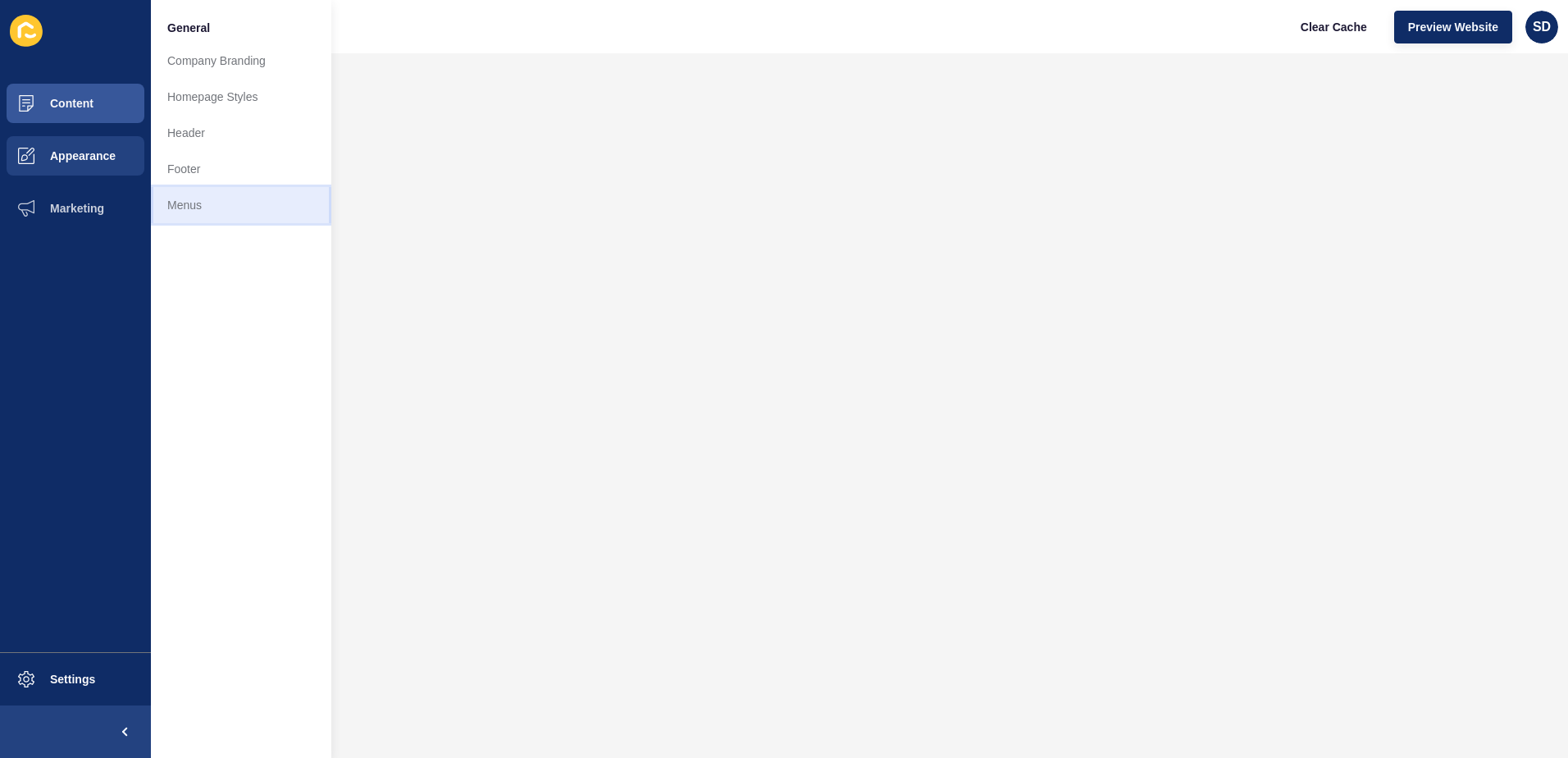
click at [180, 201] on link "Menus" at bounding box center [241, 205] width 180 height 36
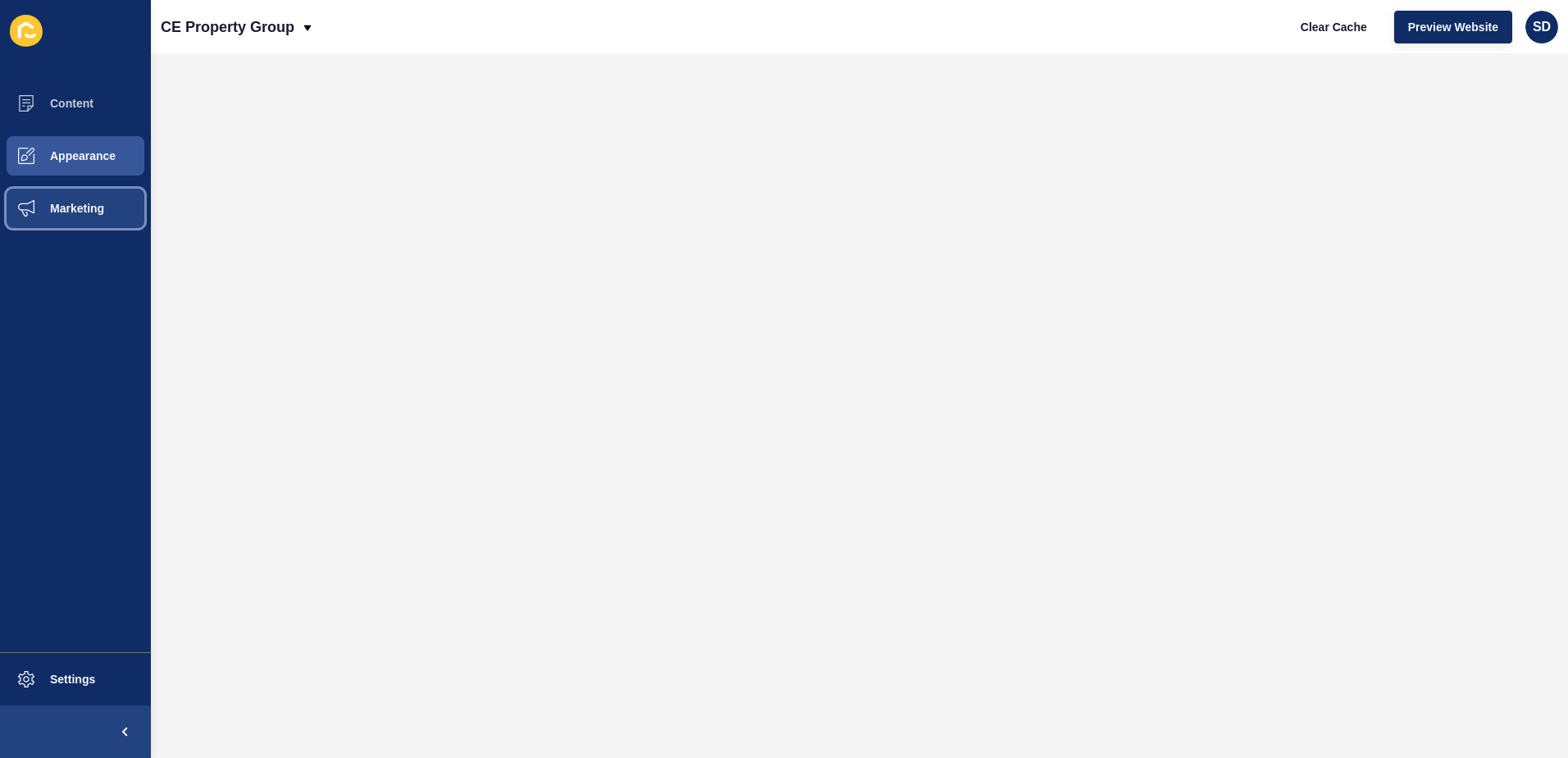
click at [83, 216] on button "Marketing" at bounding box center [75, 208] width 151 height 53
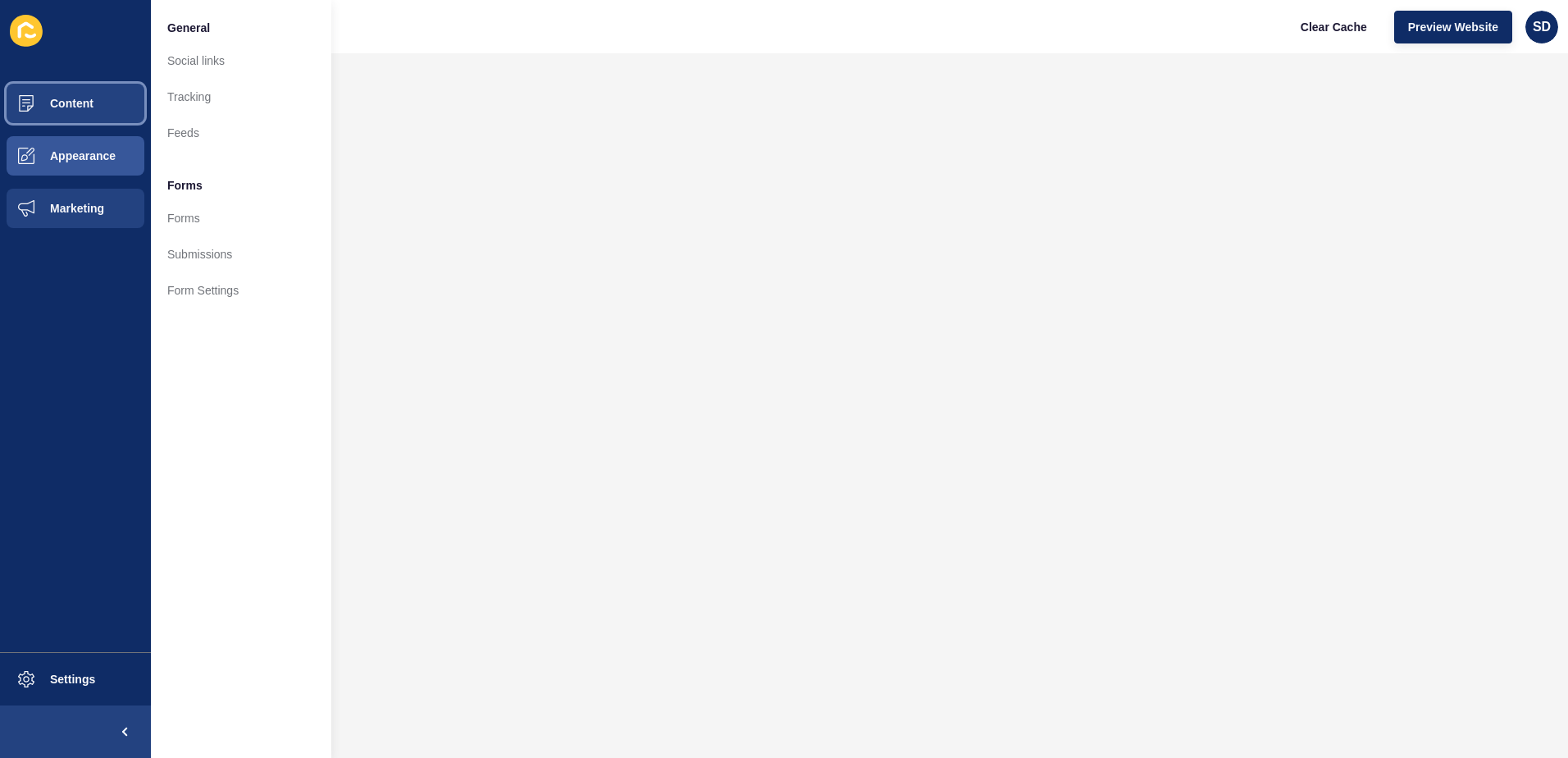
click at [77, 113] on button "Content" at bounding box center [75, 103] width 151 height 53
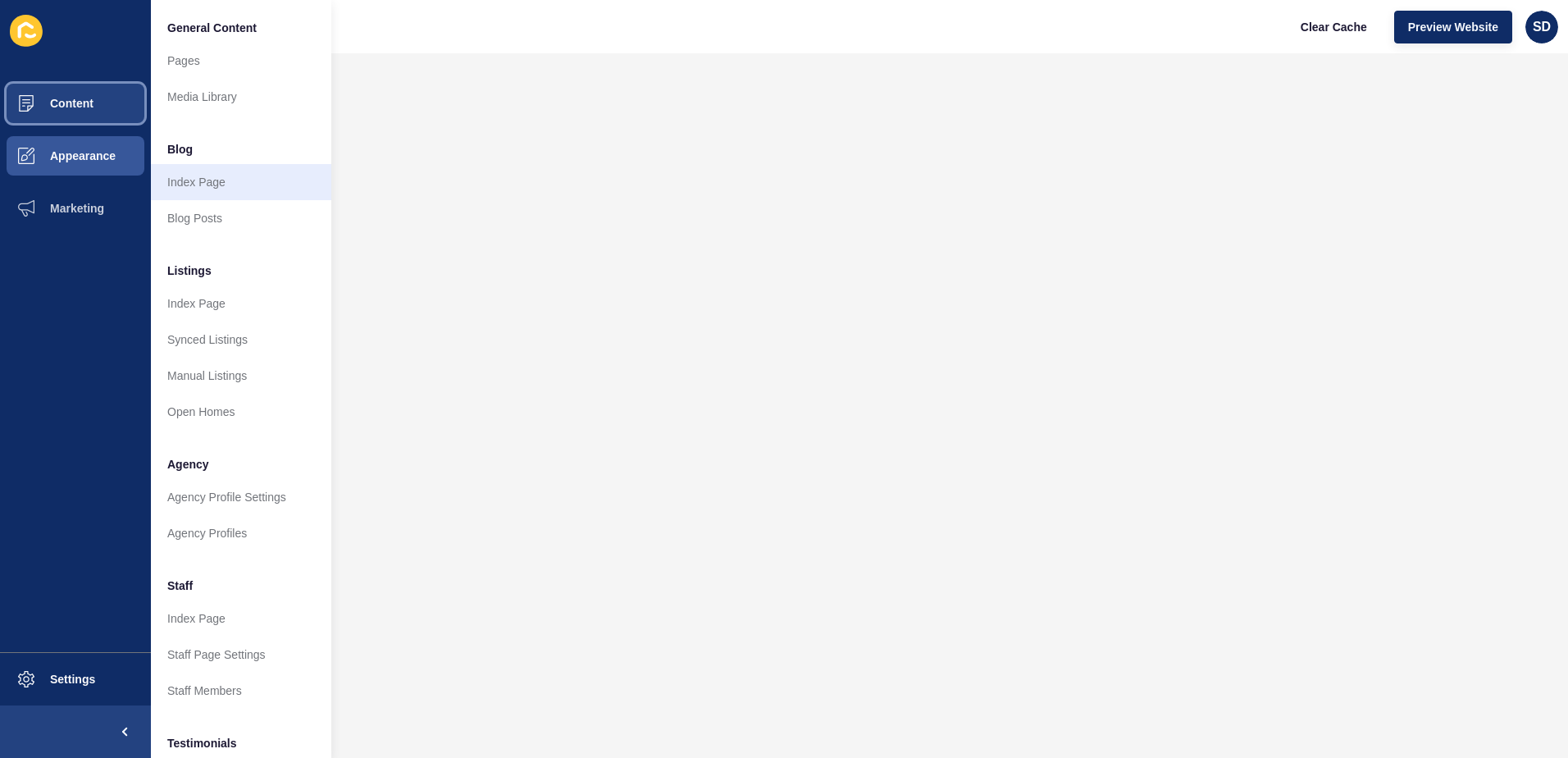
scroll to position [82, 0]
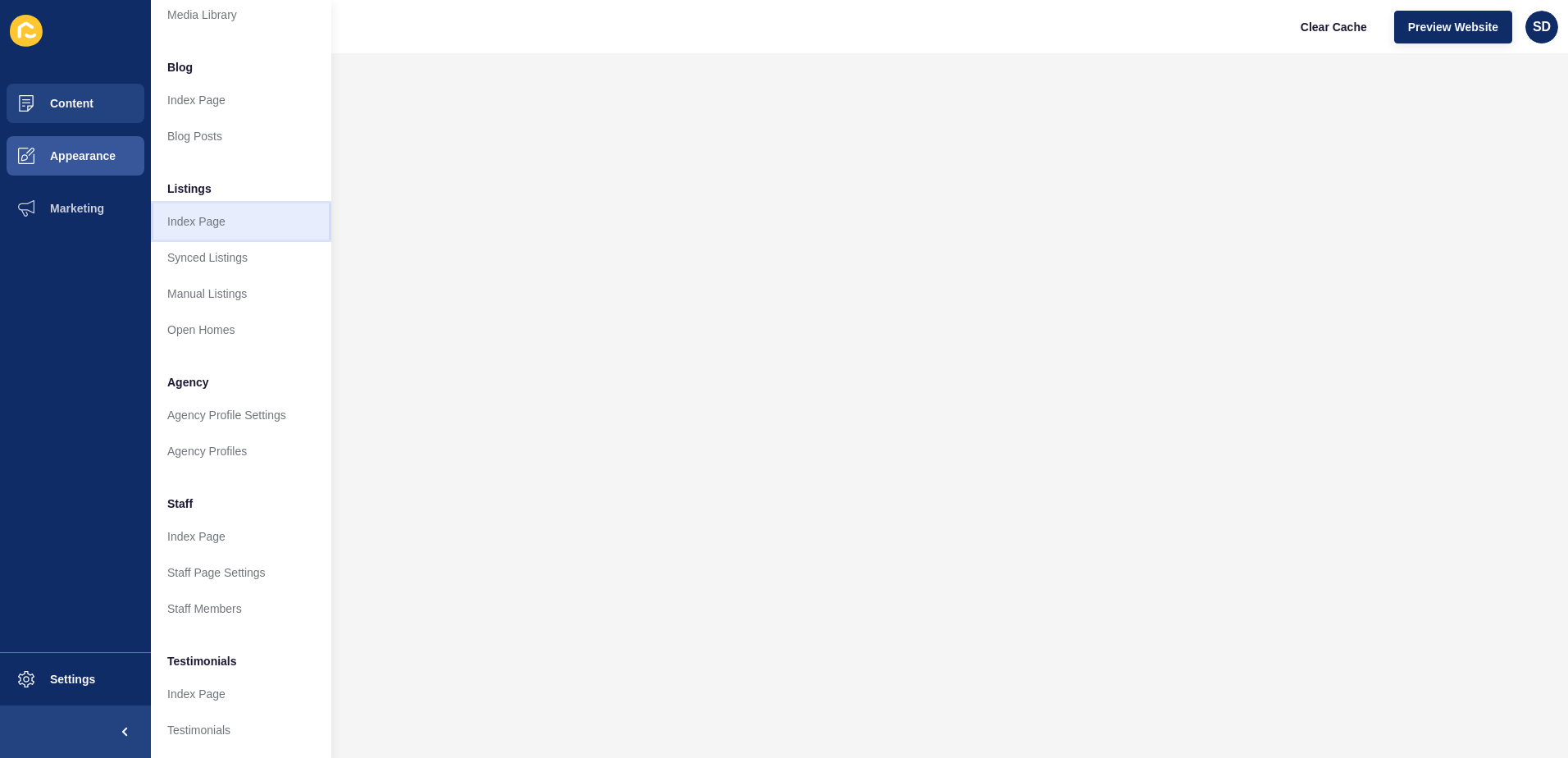
click at [216, 224] on link "Index Page" at bounding box center [241, 222] width 180 height 36
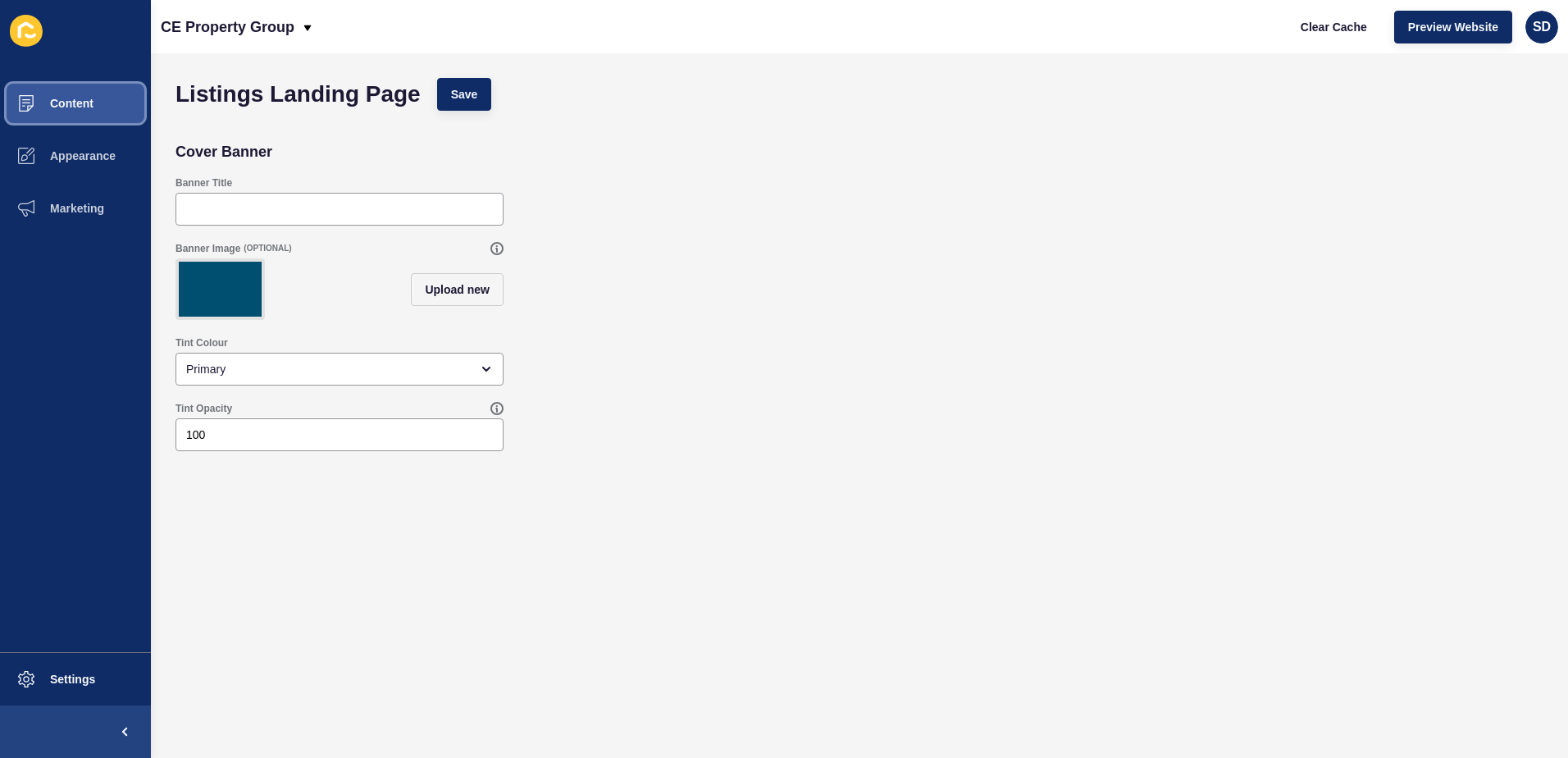
click at [77, 111] on button "Content" at bounding box center [75, 103] width 151 height 53
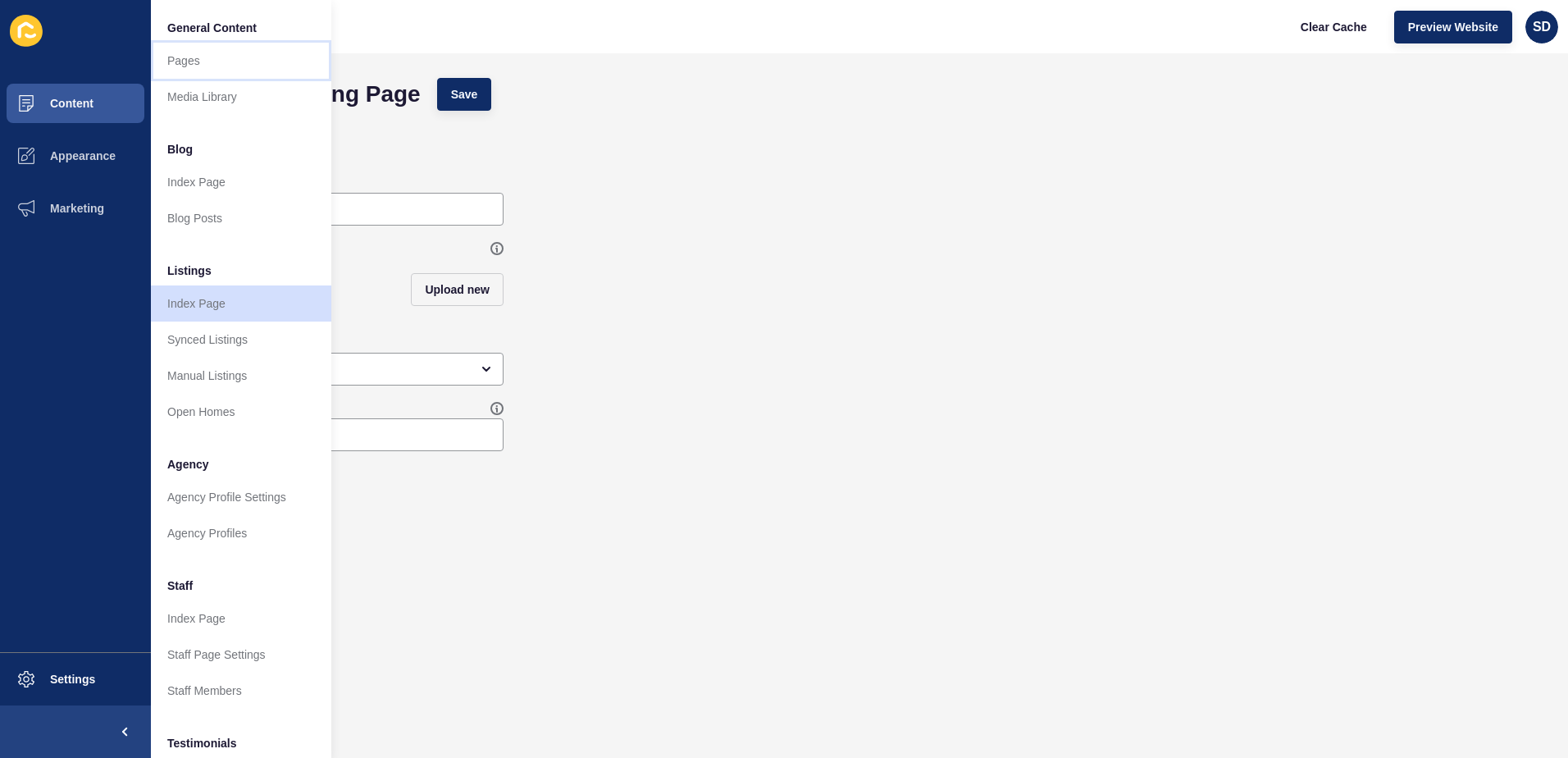
click at [209, 76] on link "Pages" at bounding box center [241, 60] width 180 height 36
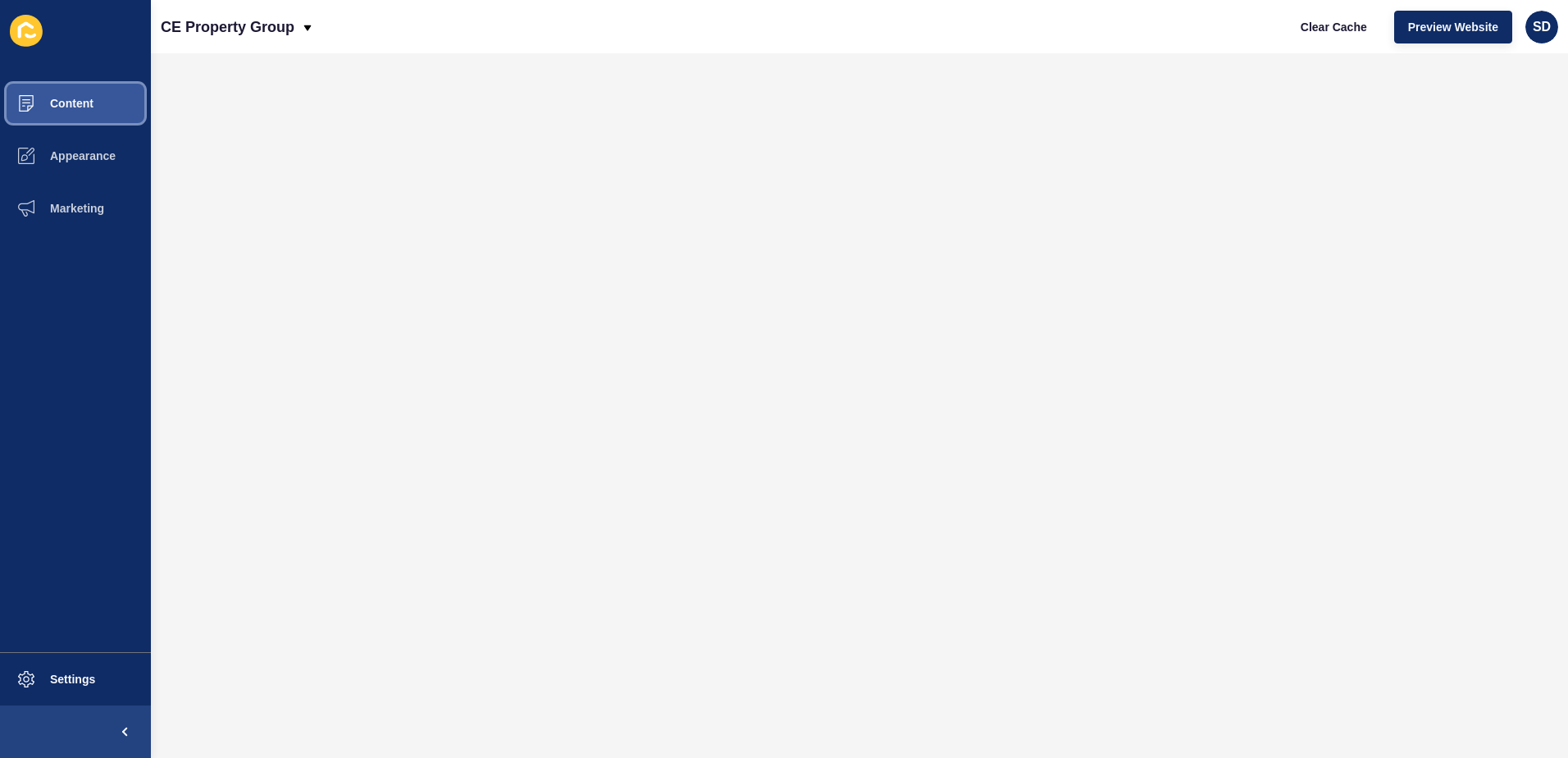
click at [92, 110] on button "Content" at bounding box center [75, 103] width 151 height 53
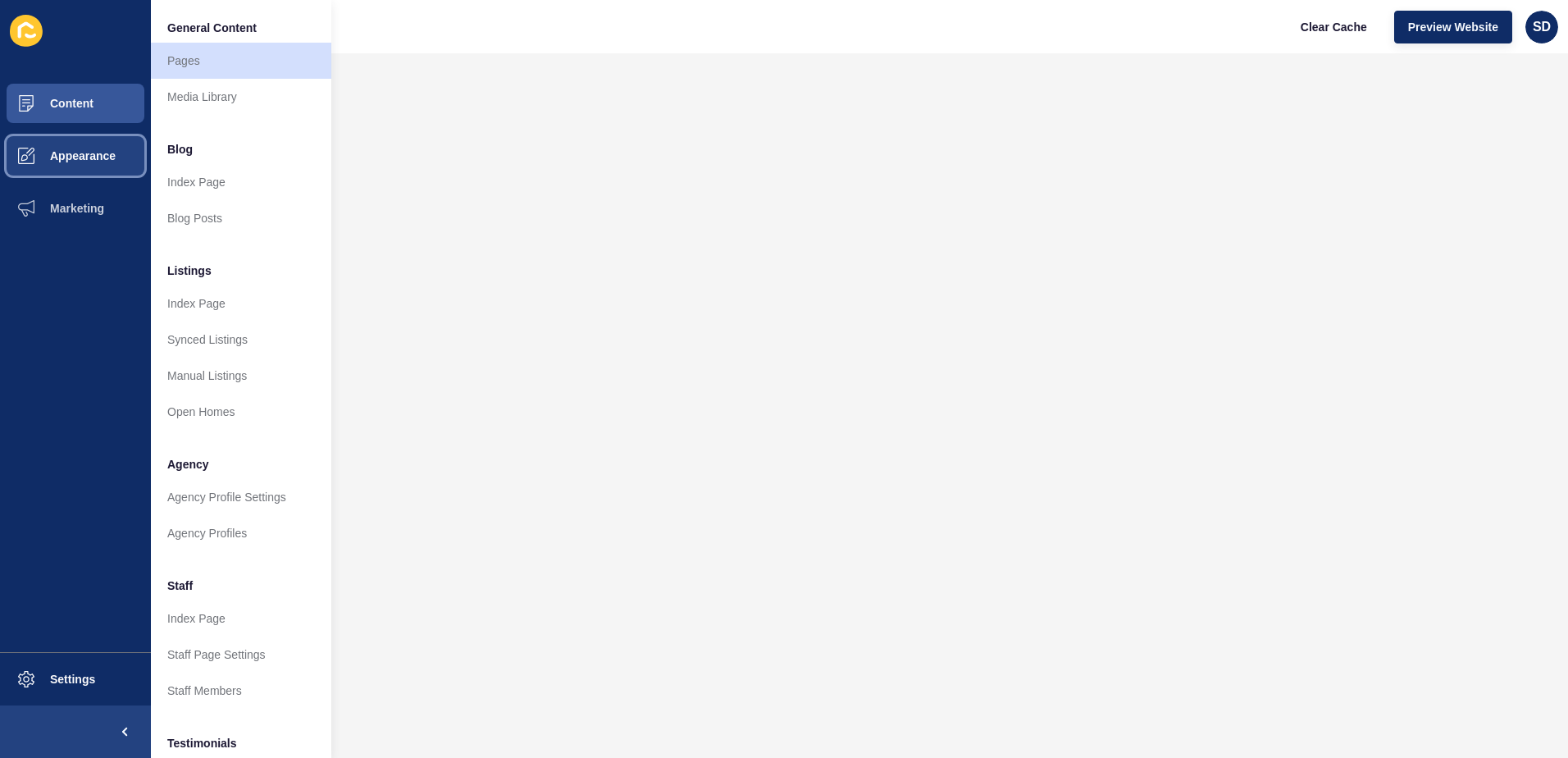
click at [98, 162] on button "Appearance" at bounding box center [75, 155] width 151 height 53
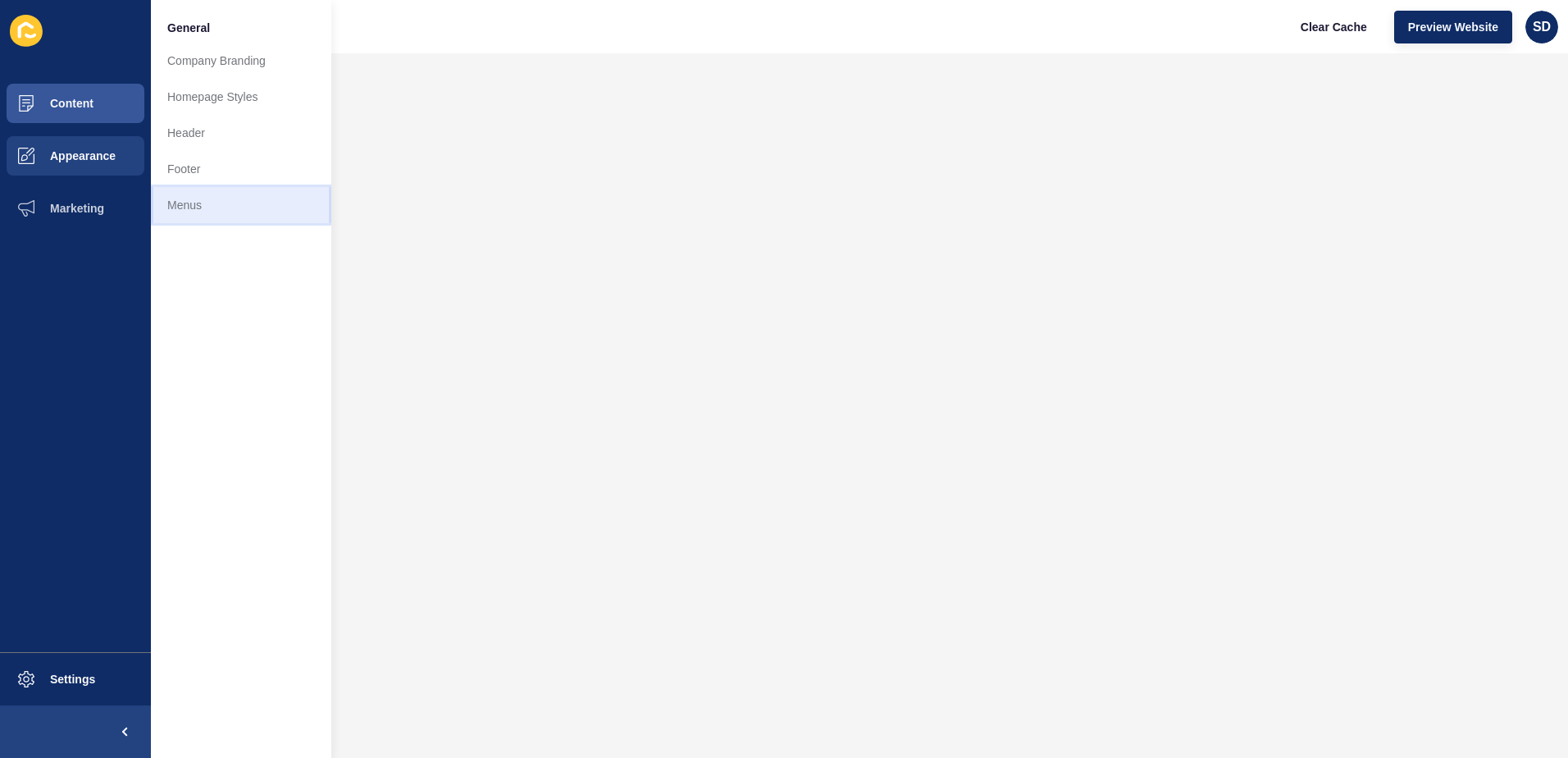
click at [194, 205] on link "Menus" at bounding box center [241, 205] width 180 height 36
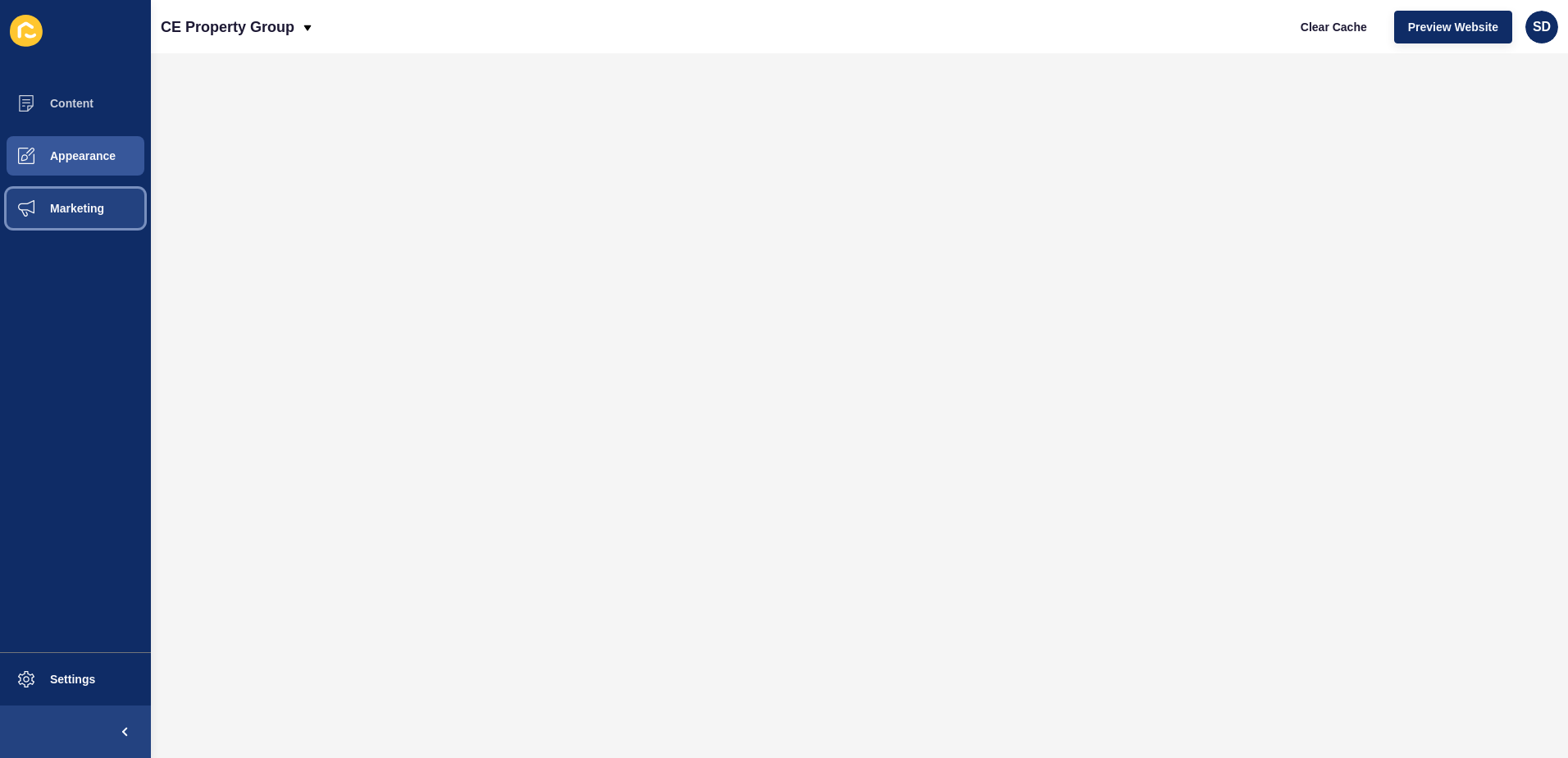
click at [99, 193] on button "Marketing" at bounding box center [75, 208] width 151 height 53
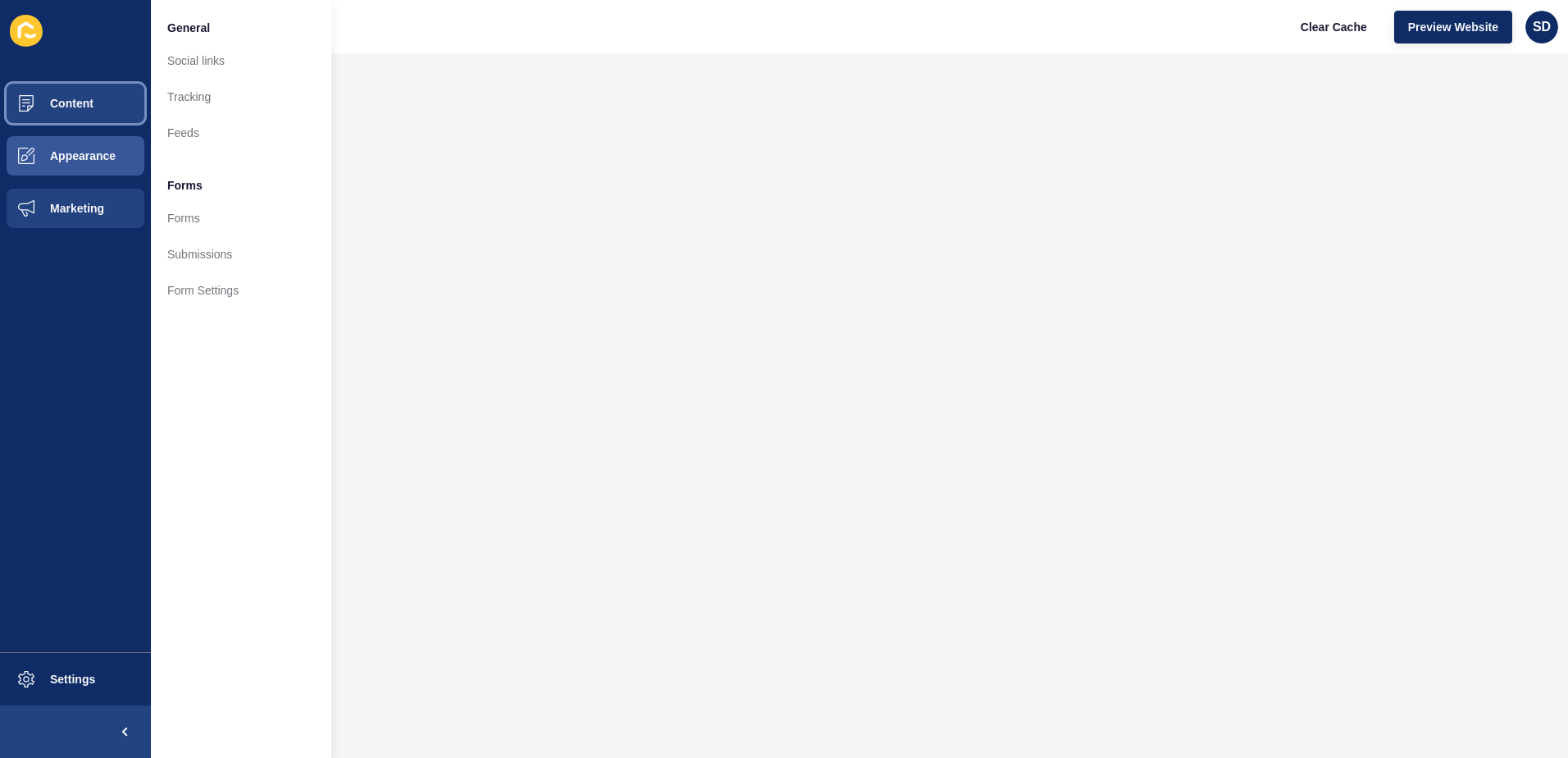
click at [69, 113] on button "Content" at bounding box center [75, 103] width 151 height 53
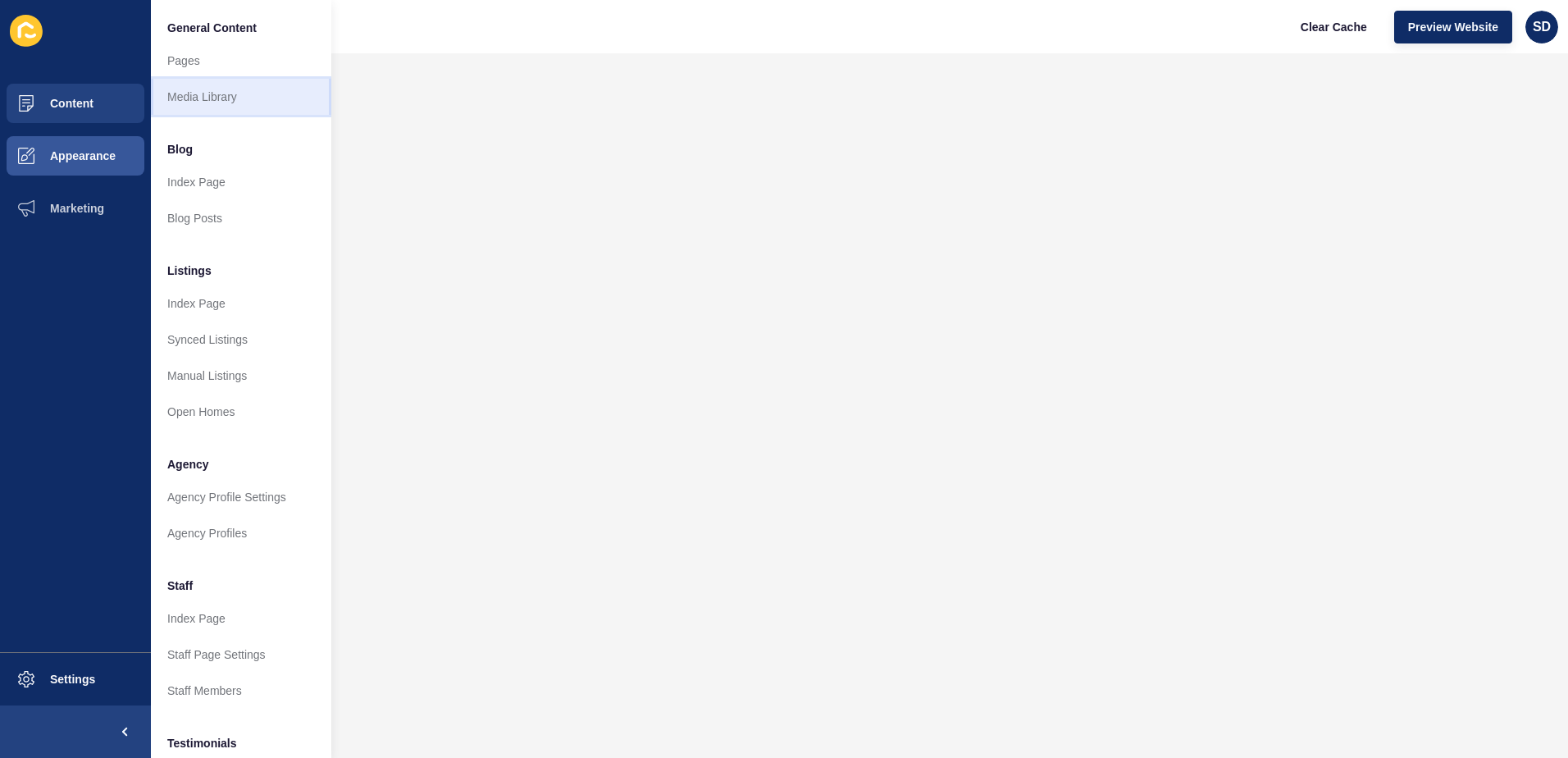
click at [219, 99] on link "Media Library" at bounding box center [241, 97] width 180 height 36
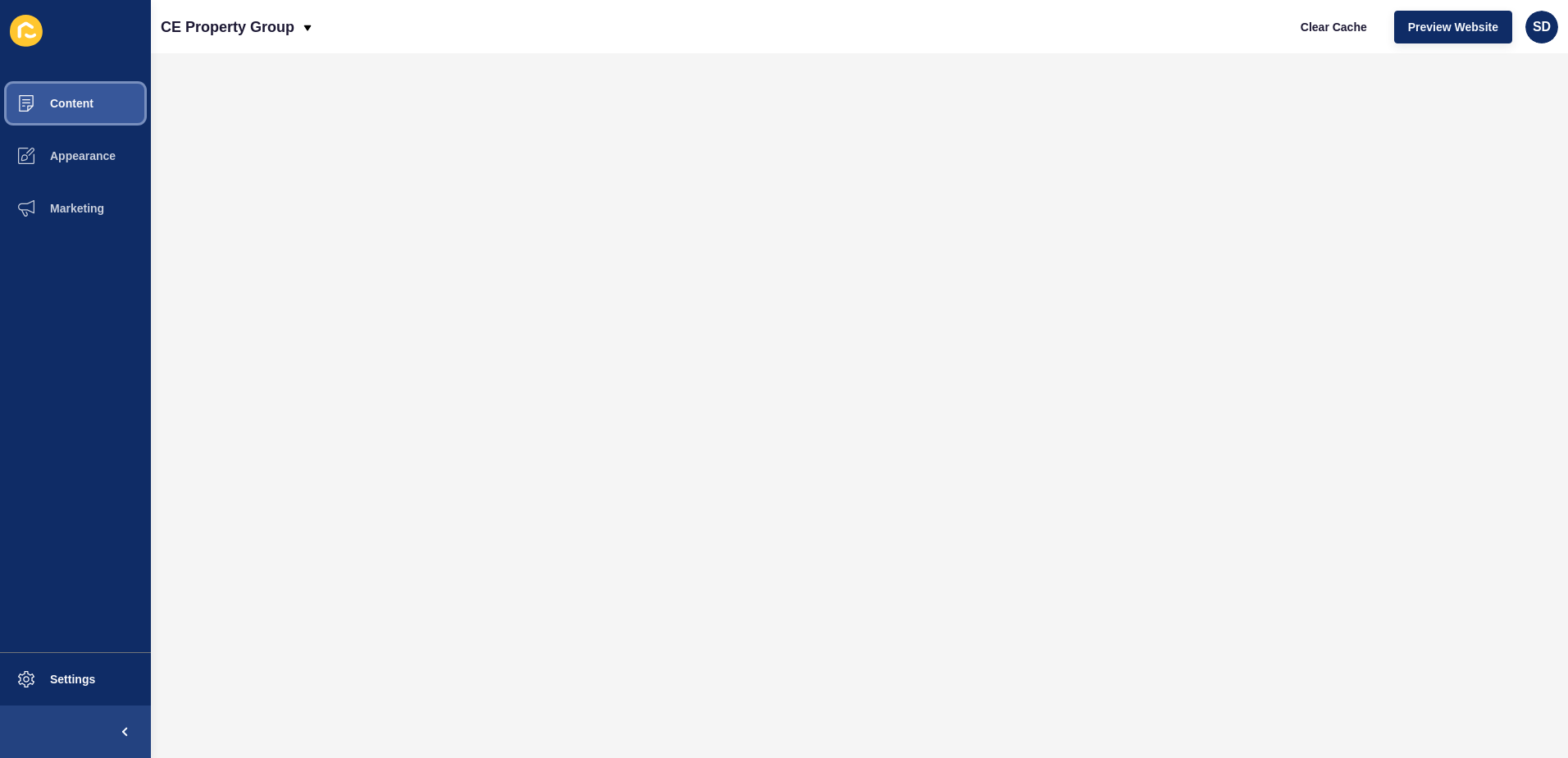
click at [76, 107] on span "Content" at bounding box center [45, 104] width 96 height 13
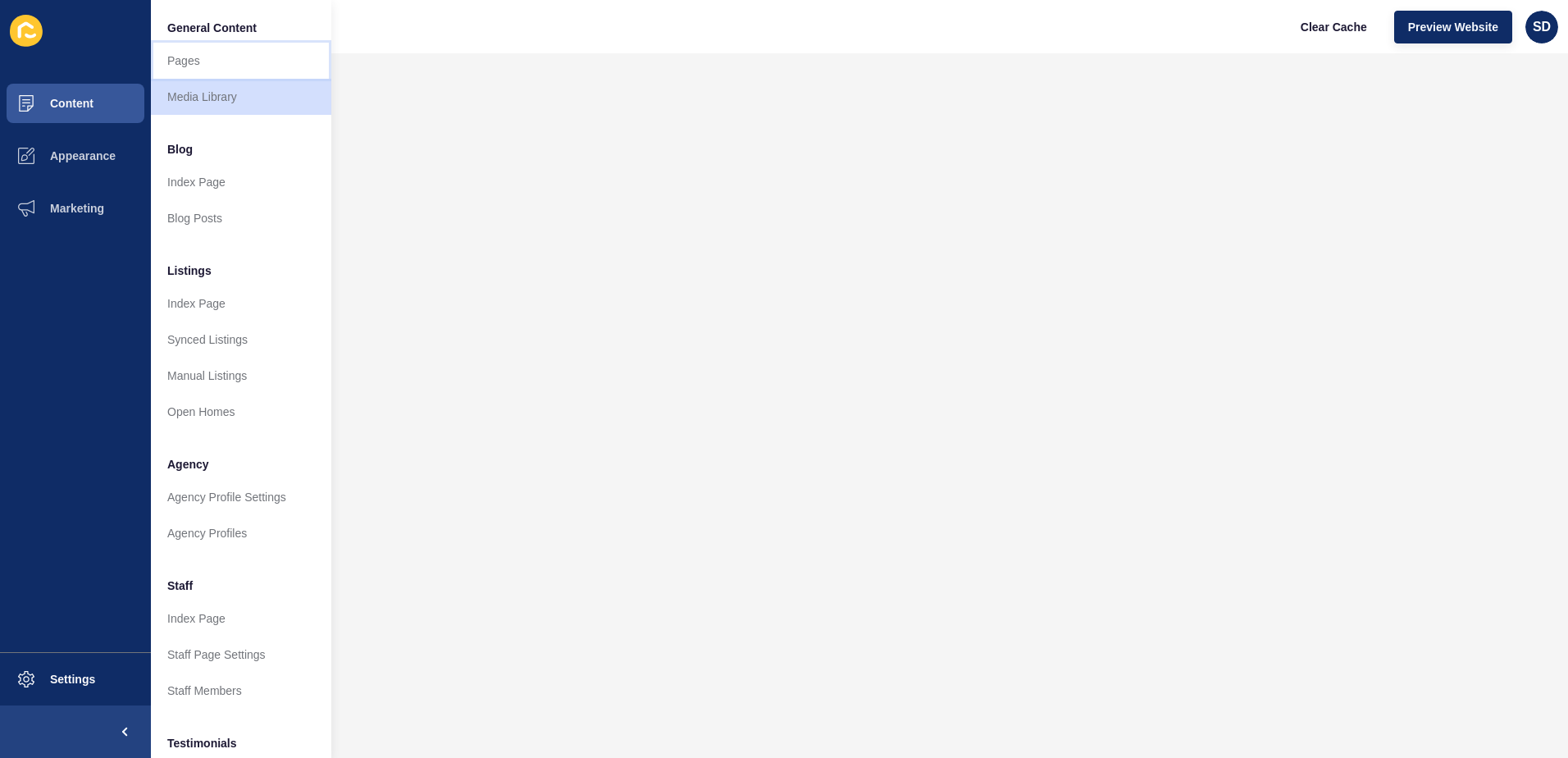
click at [202, 59] on link "Pages" at bounding box center [241, 60] width 180 height 36
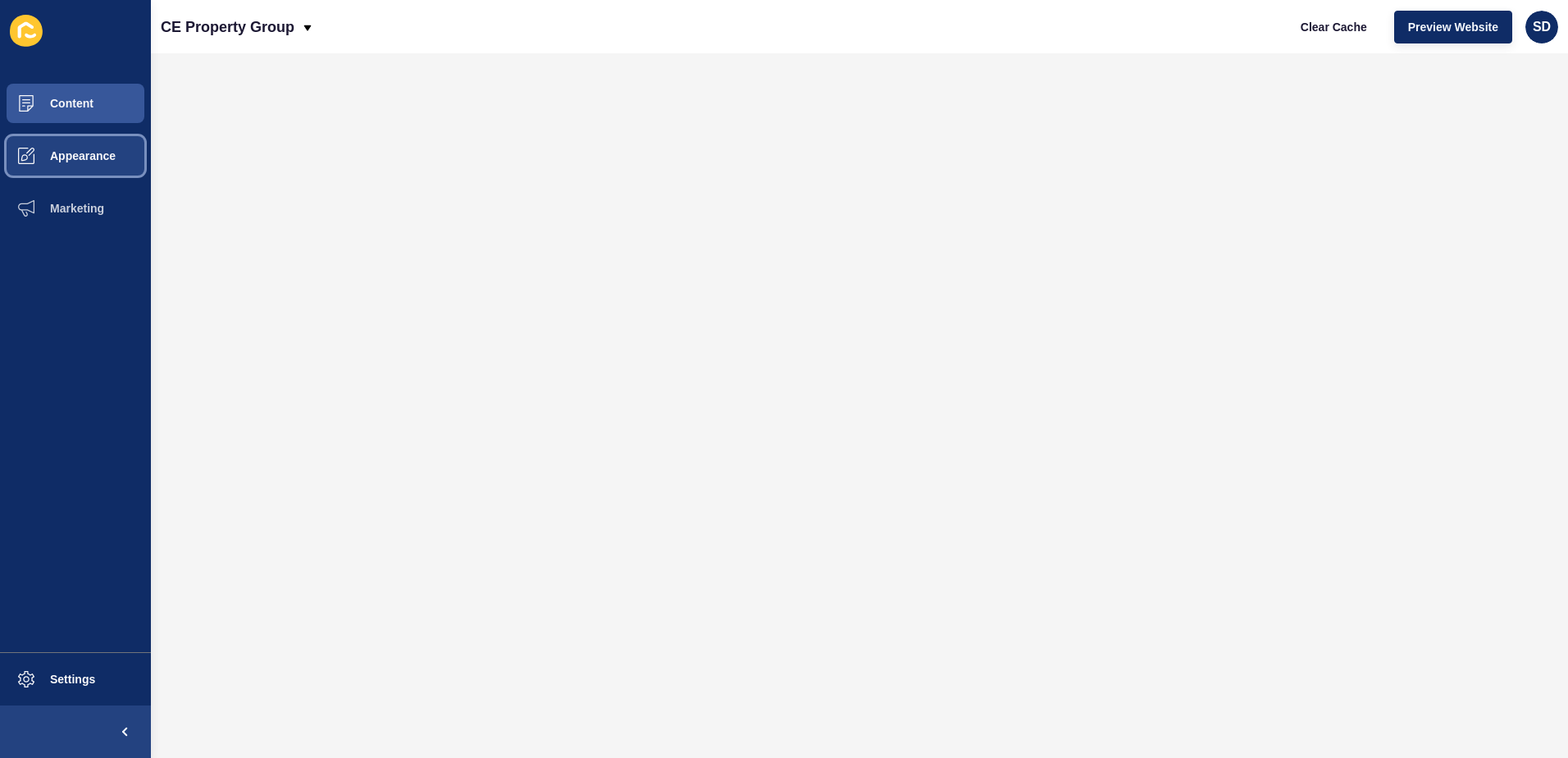
click at [80, 141] on button "Appearance" at bounding box center [75, 155] width 151 height 53
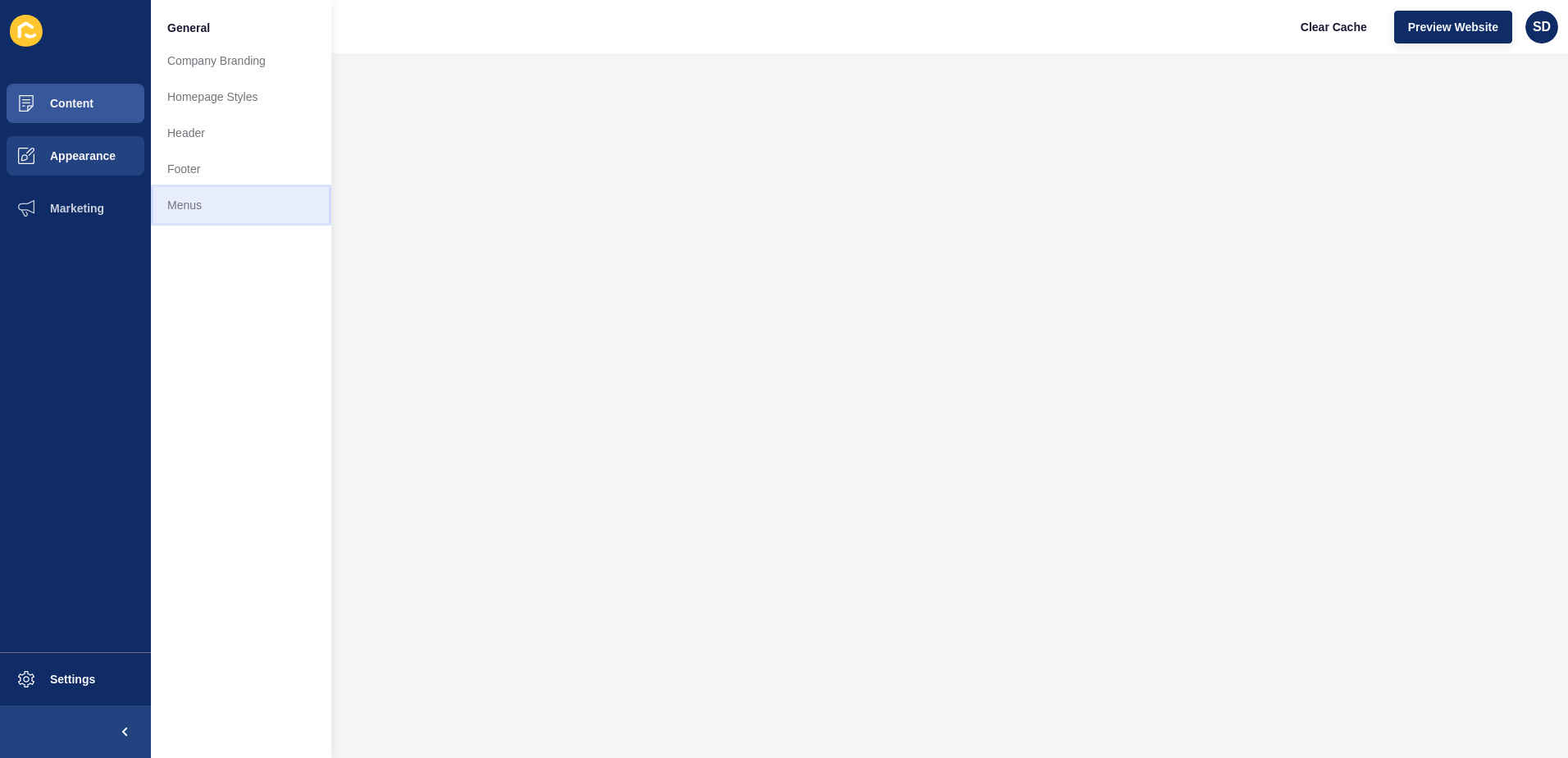
click at [205, 206] on link "Menus" at bounding box center [241, 205] width 180 height 36
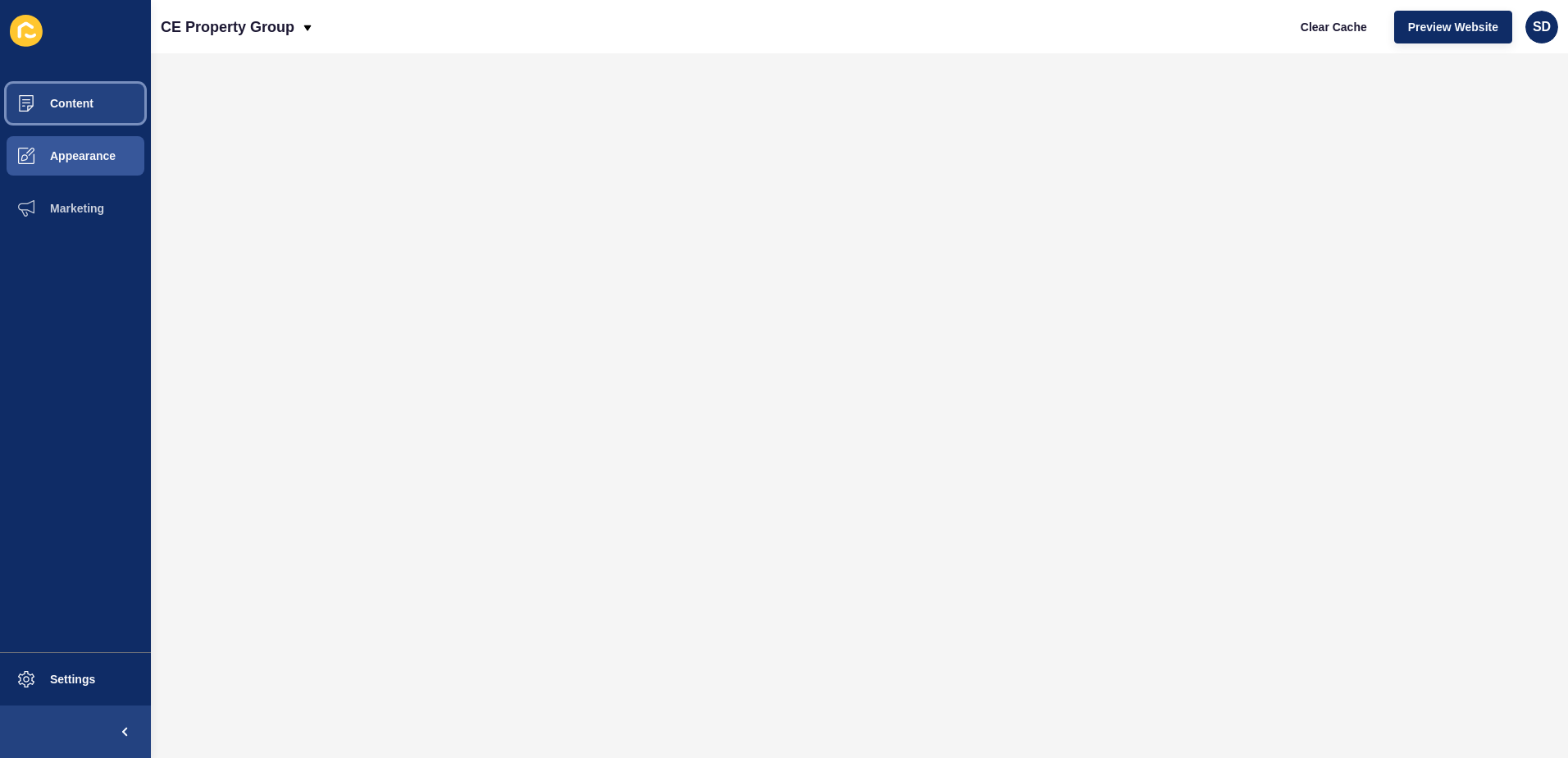
click at [24, 94] on span at bounding box center [26, 103] width 53 height 53
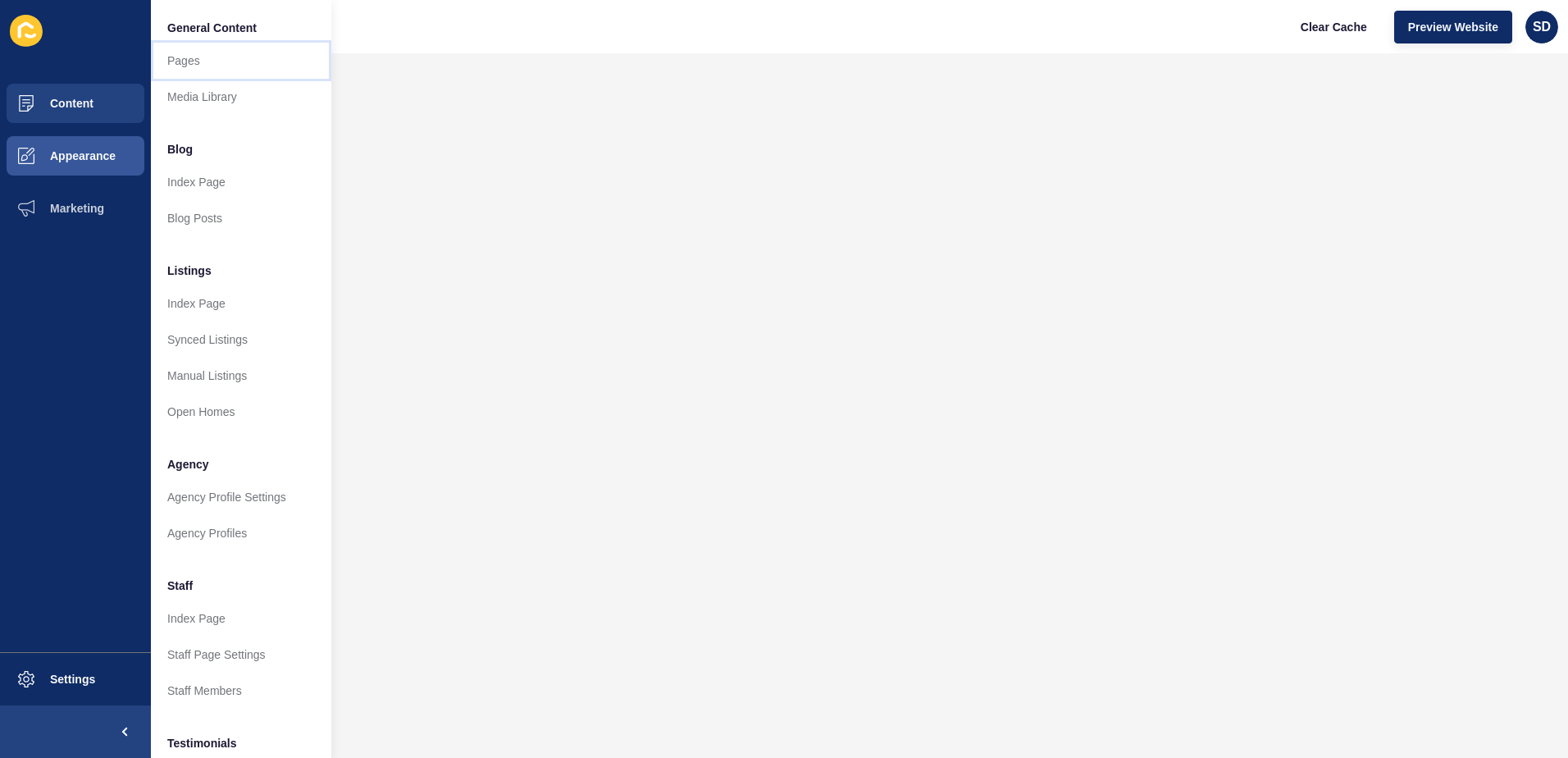
click at [239, 74] on link "Pages" at bounding box center [241, 60] width 180 height 36
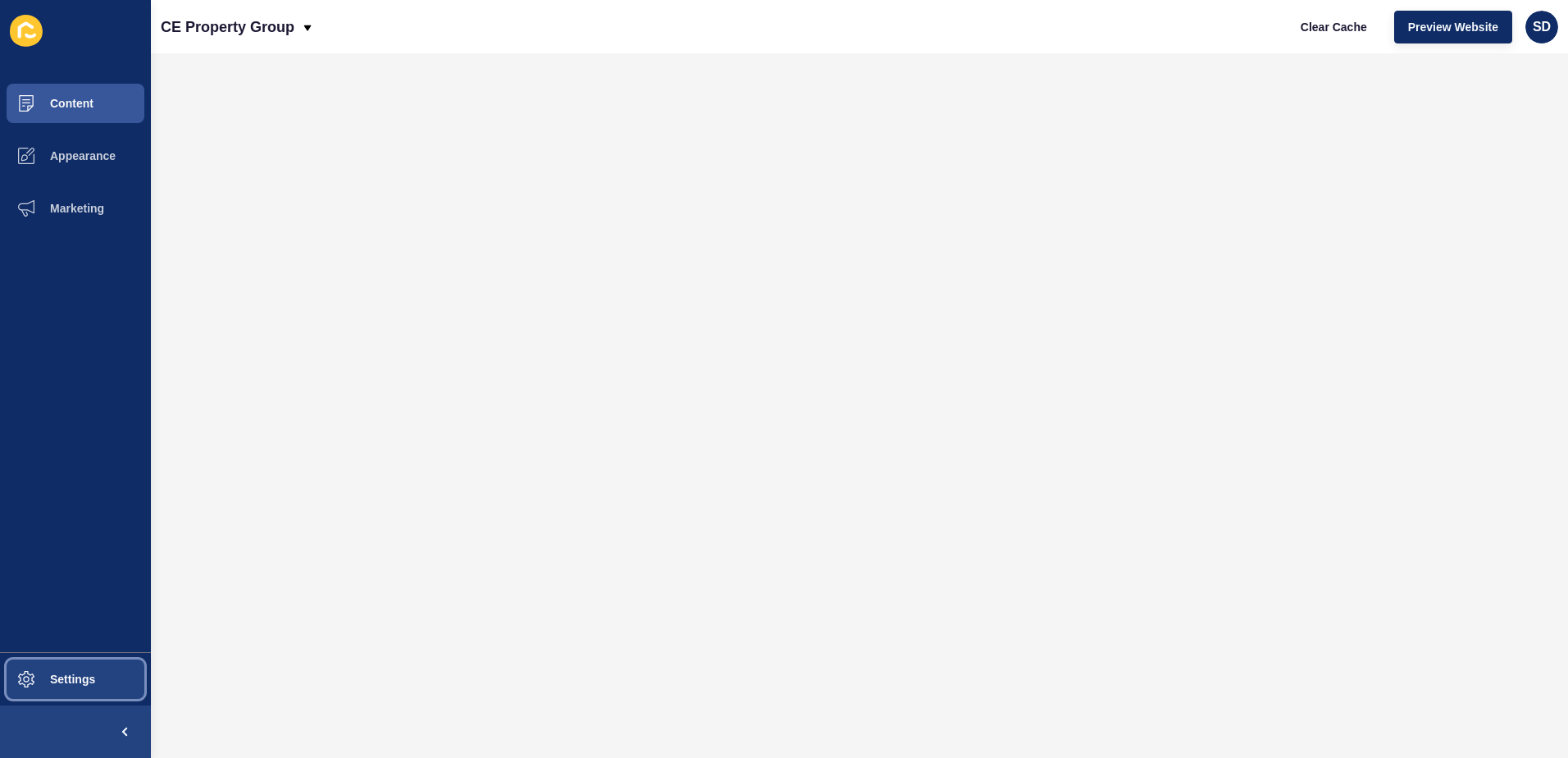
click at [95, 686] on button "Settings" at bounding box center [75, 678] width 151 height 53
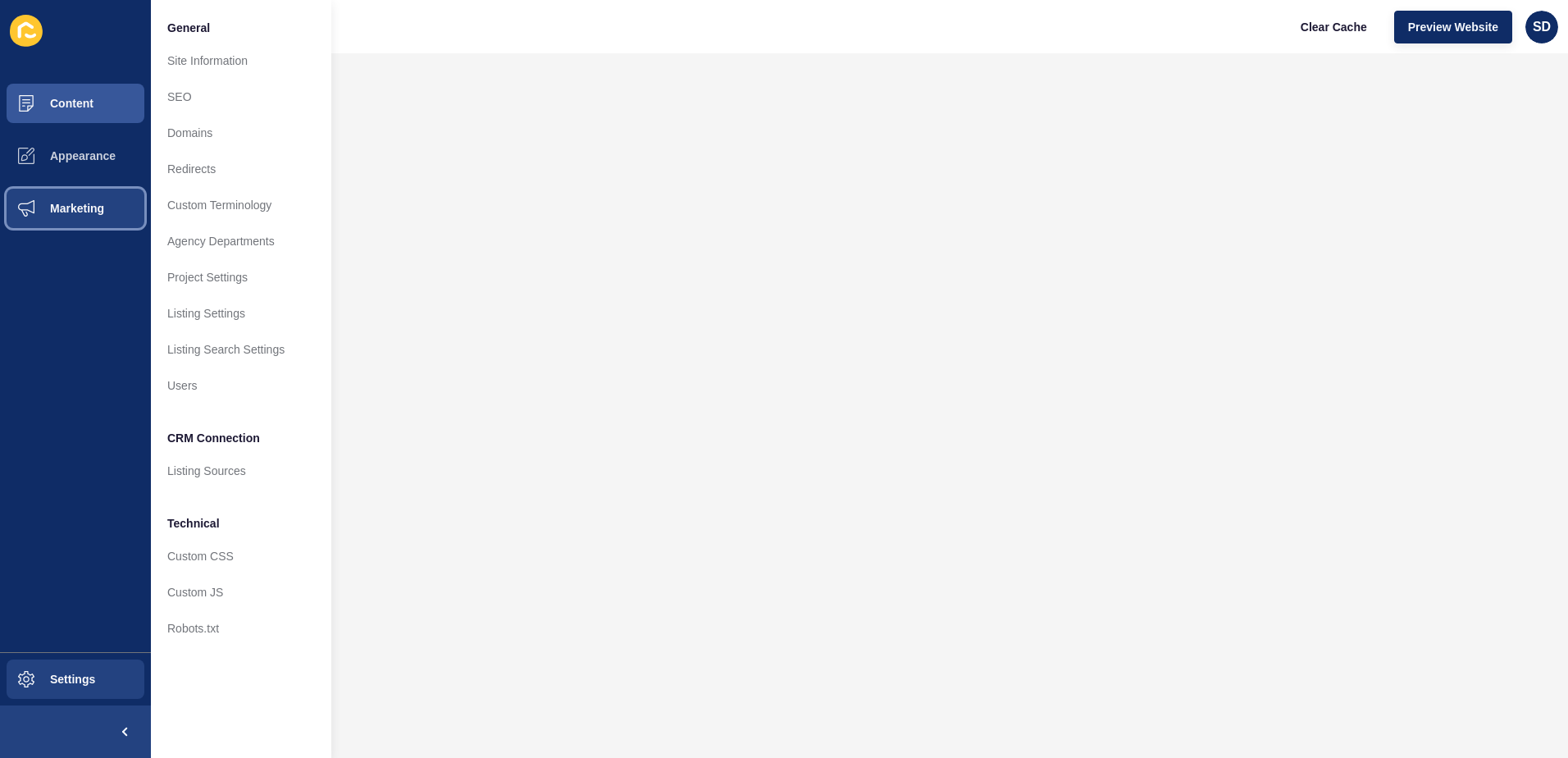
click at [99, 215] on button "Marketing" at bounding box center [75, 208] width 151 height 53
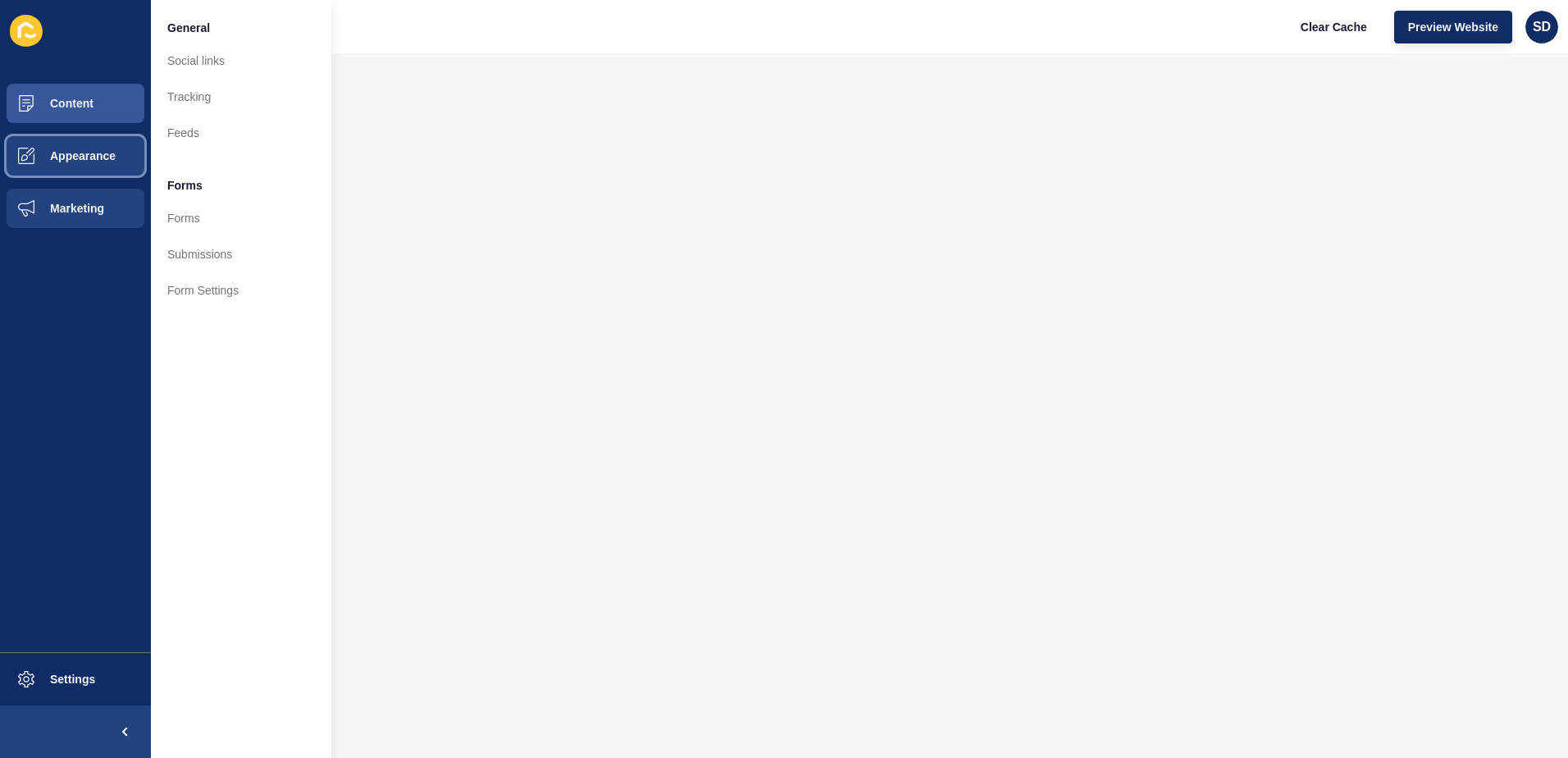
click at [93, 159] on span "Appearance" at bounding box center [56, 156] width 118 height 13
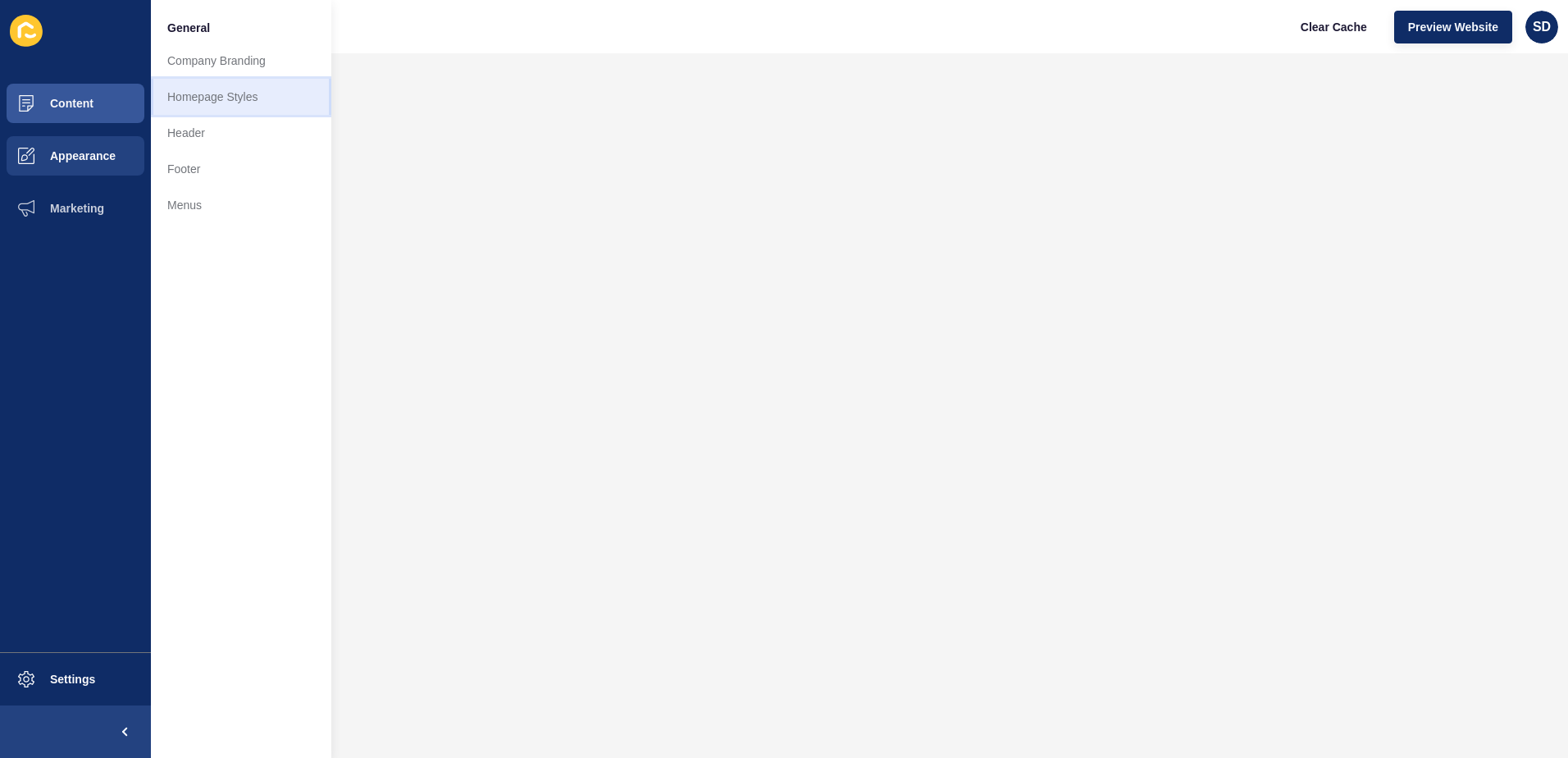
click at [197, 99] on link "Homepage Styles" at bounding box center [241, 97] width 180 height 36
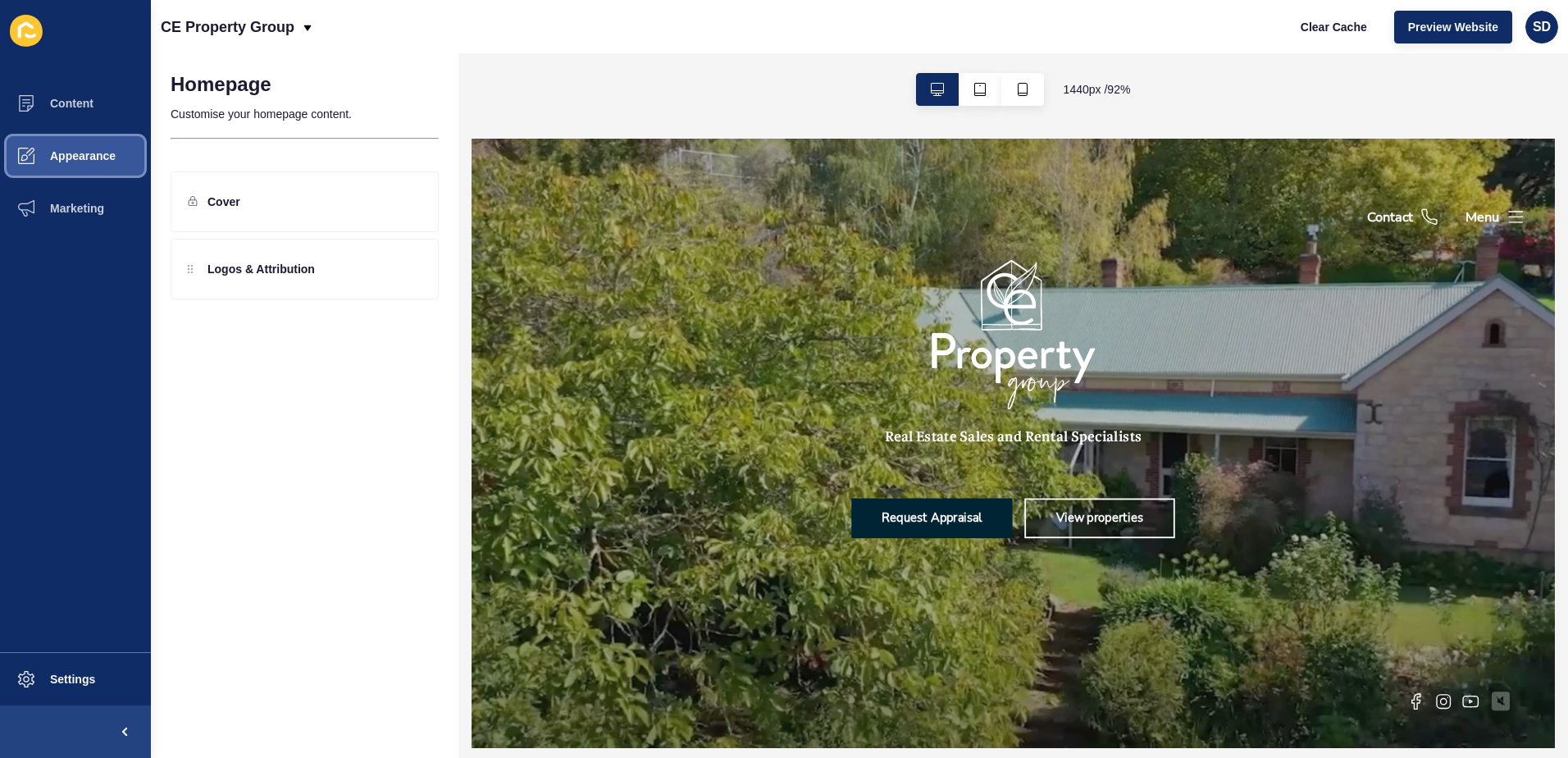
click at [103, 154] on span "Appearance" at bounding box center [56, 156] width 118 height 13
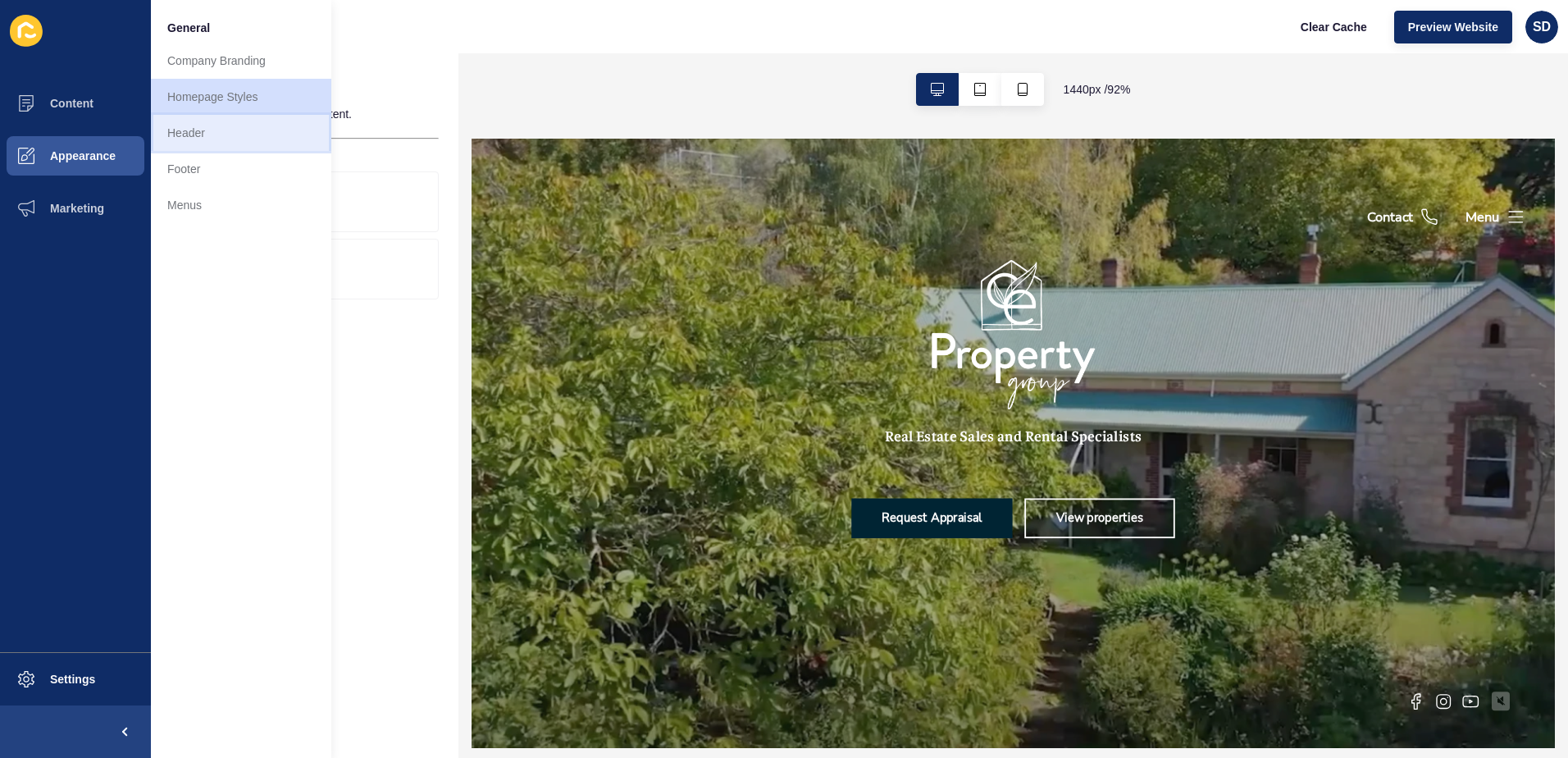
click at [197, 141] on link "Header" at bounding box center [241, 133] width 180 height 36
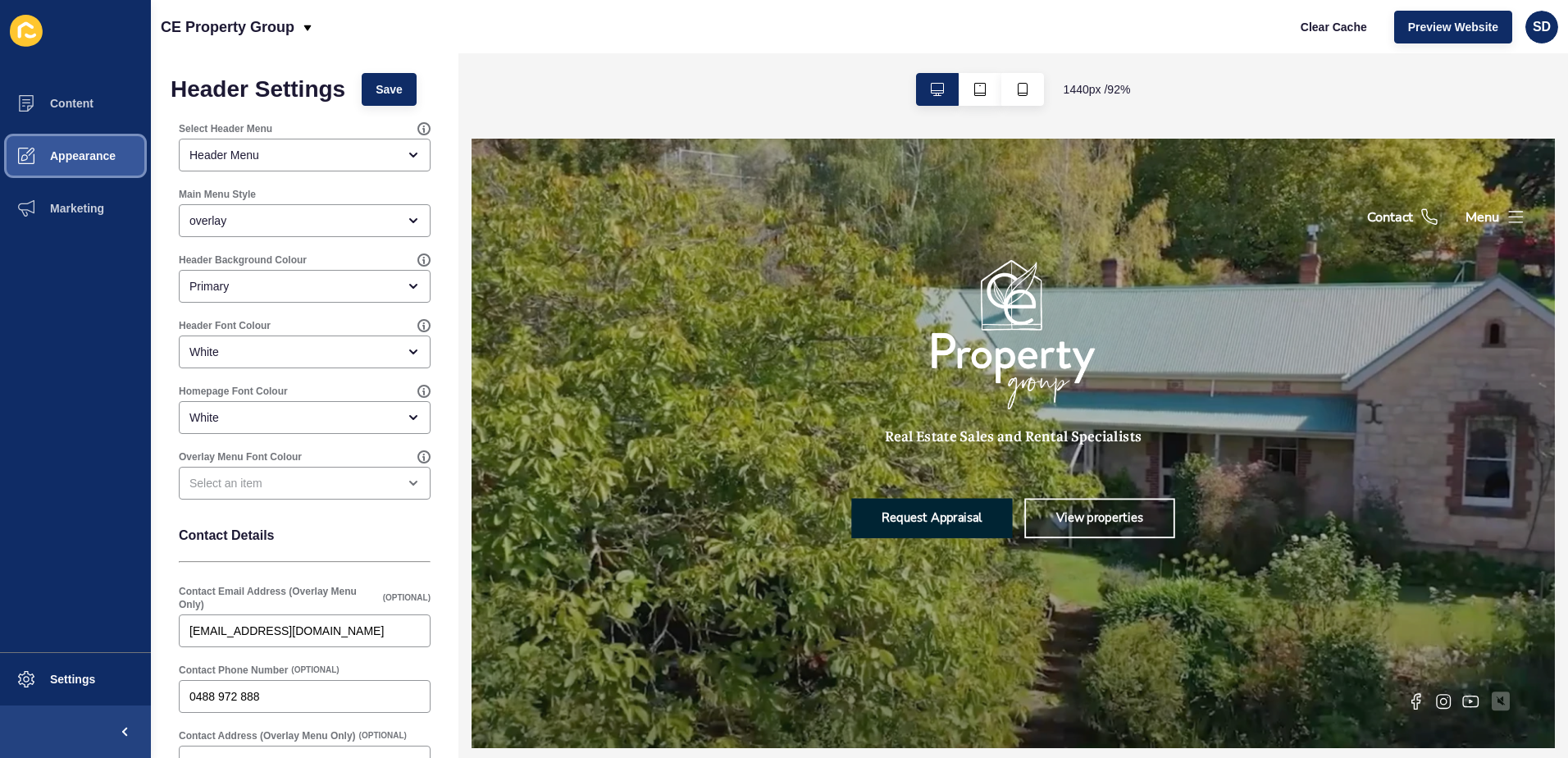
click at [65, 140] on button "Appearance" at bounding box center [75, 155] width 151 height 53
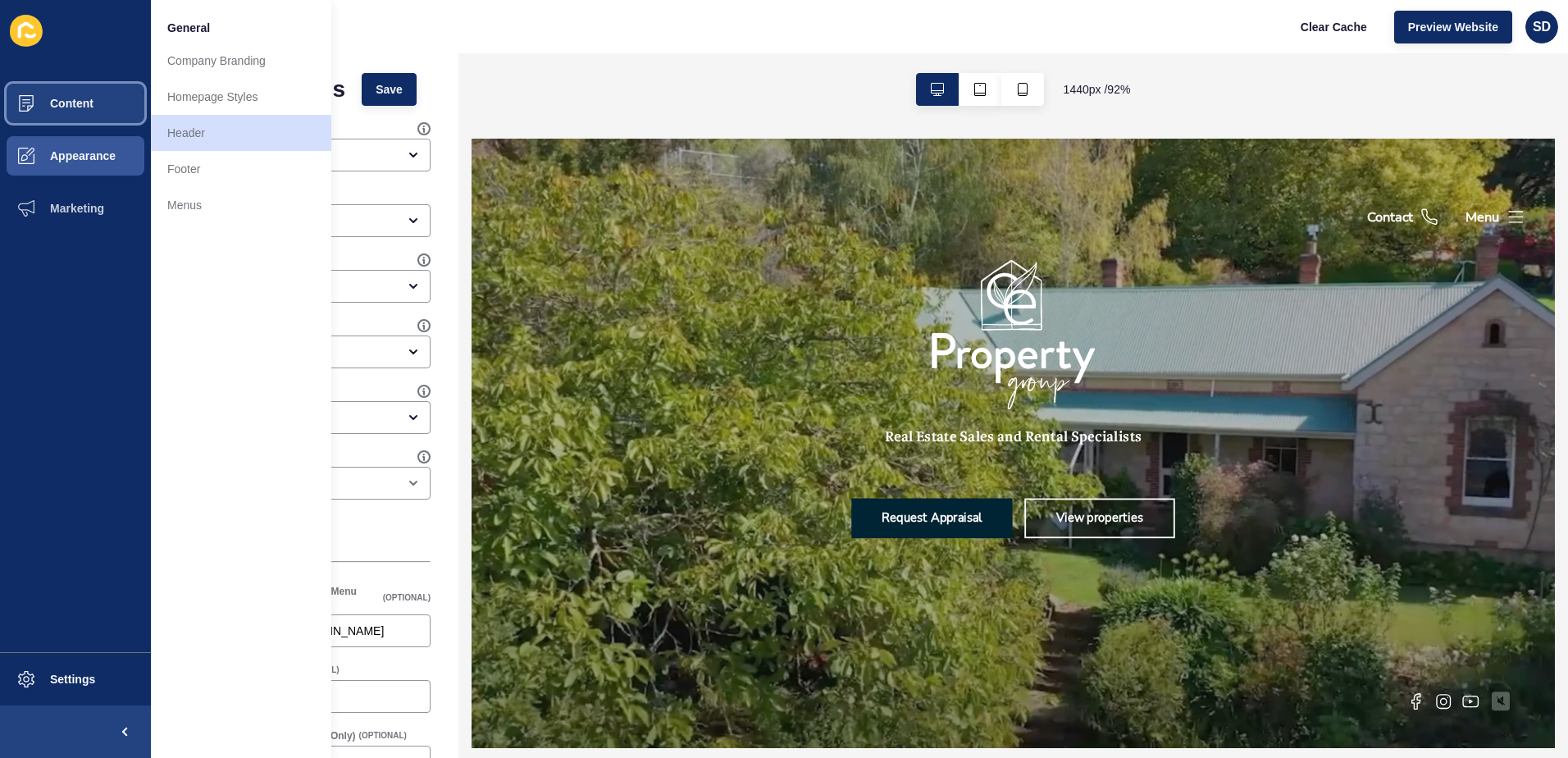
click at [59, 102] on span "Content" at bounding box center [45, 104] width 96 height 13
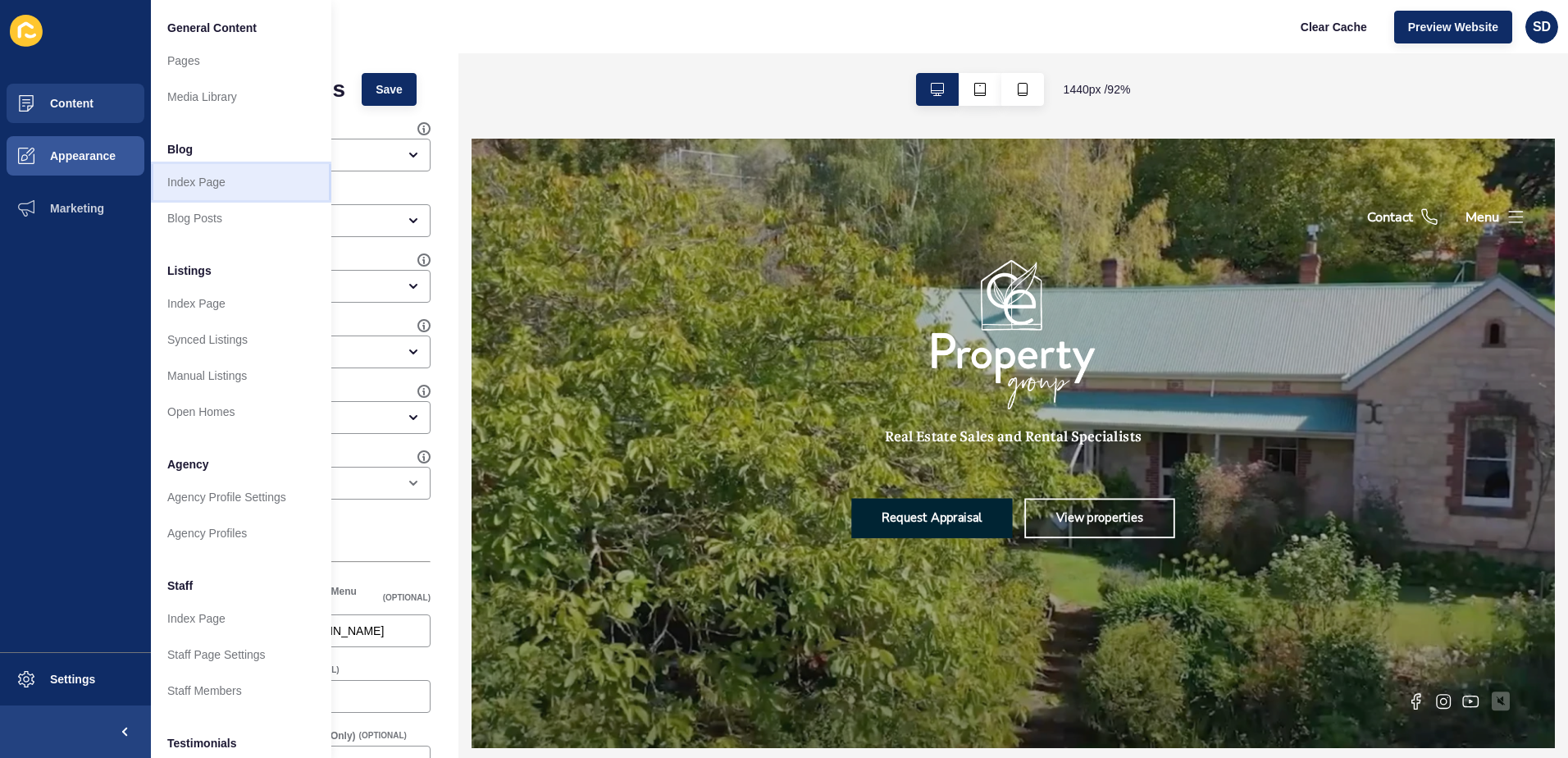
click at [222, 189] on link "Index Page" at bounding box center [241, 182] width 180 height 36
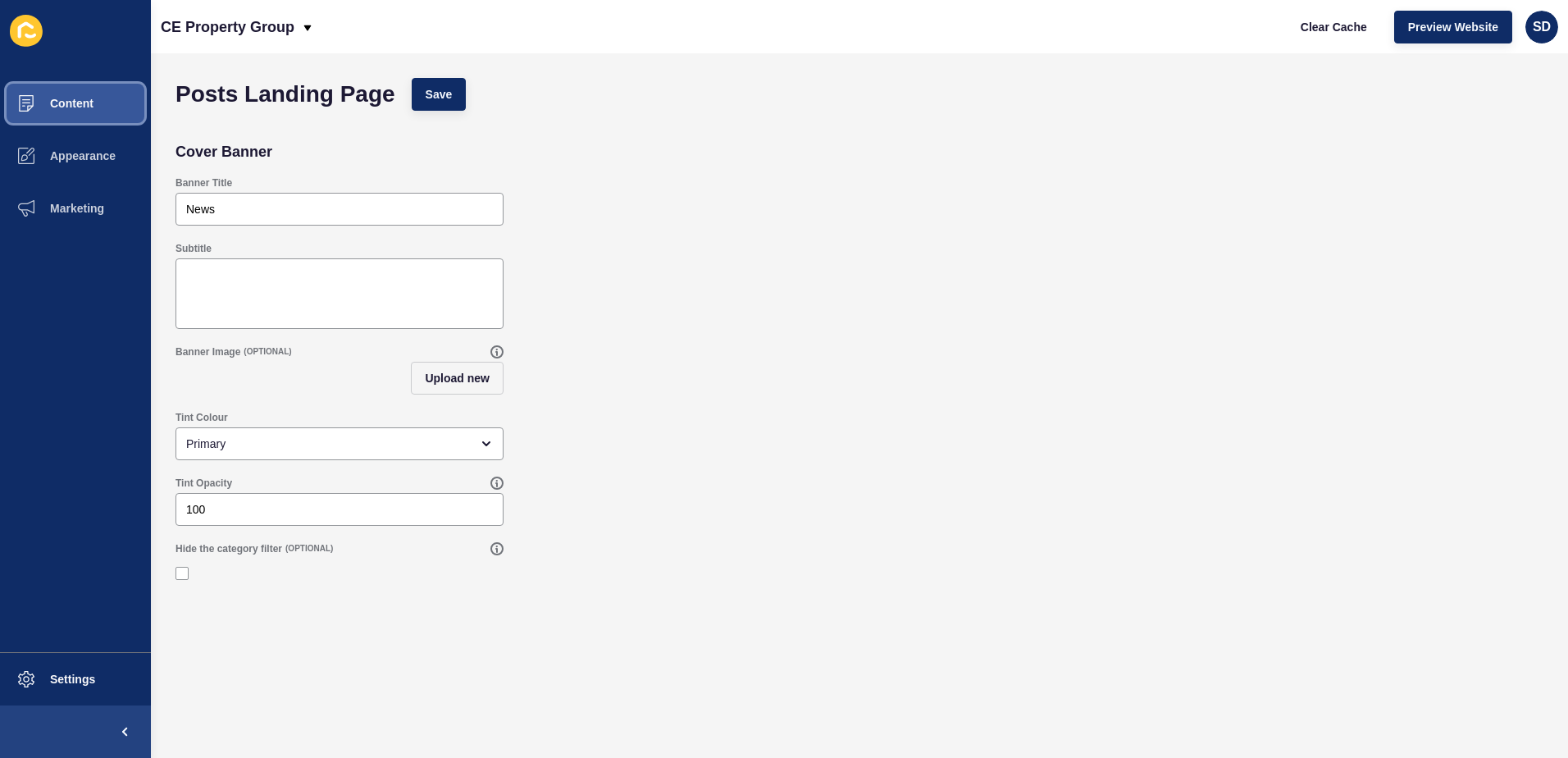
click at [89, 106] on span "Content" at bounding box center [45, 104] width 96 height 13
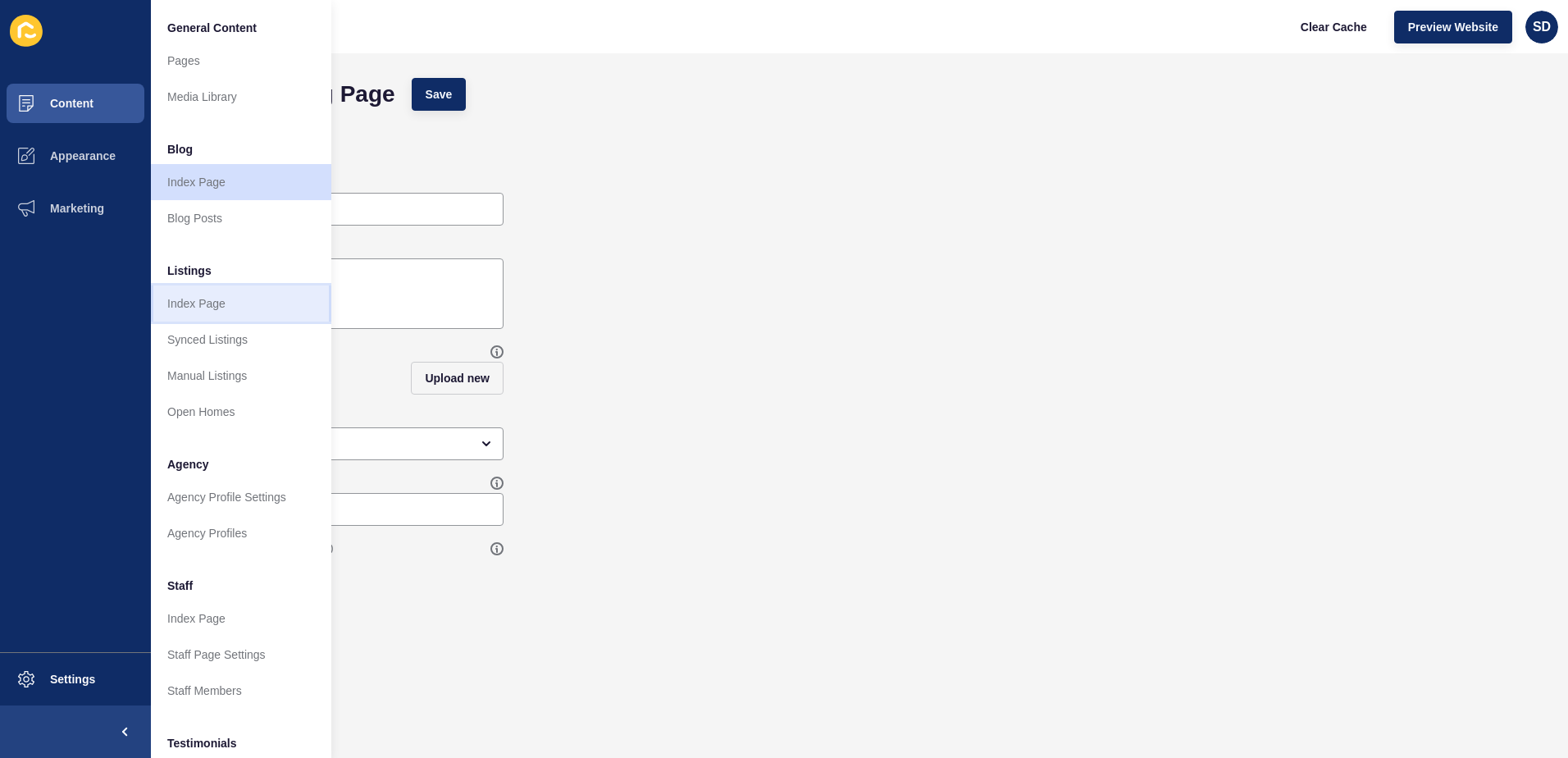
click at [229, 306] on link "Index Page" at bounding box center [241, 303] width 180 height 36
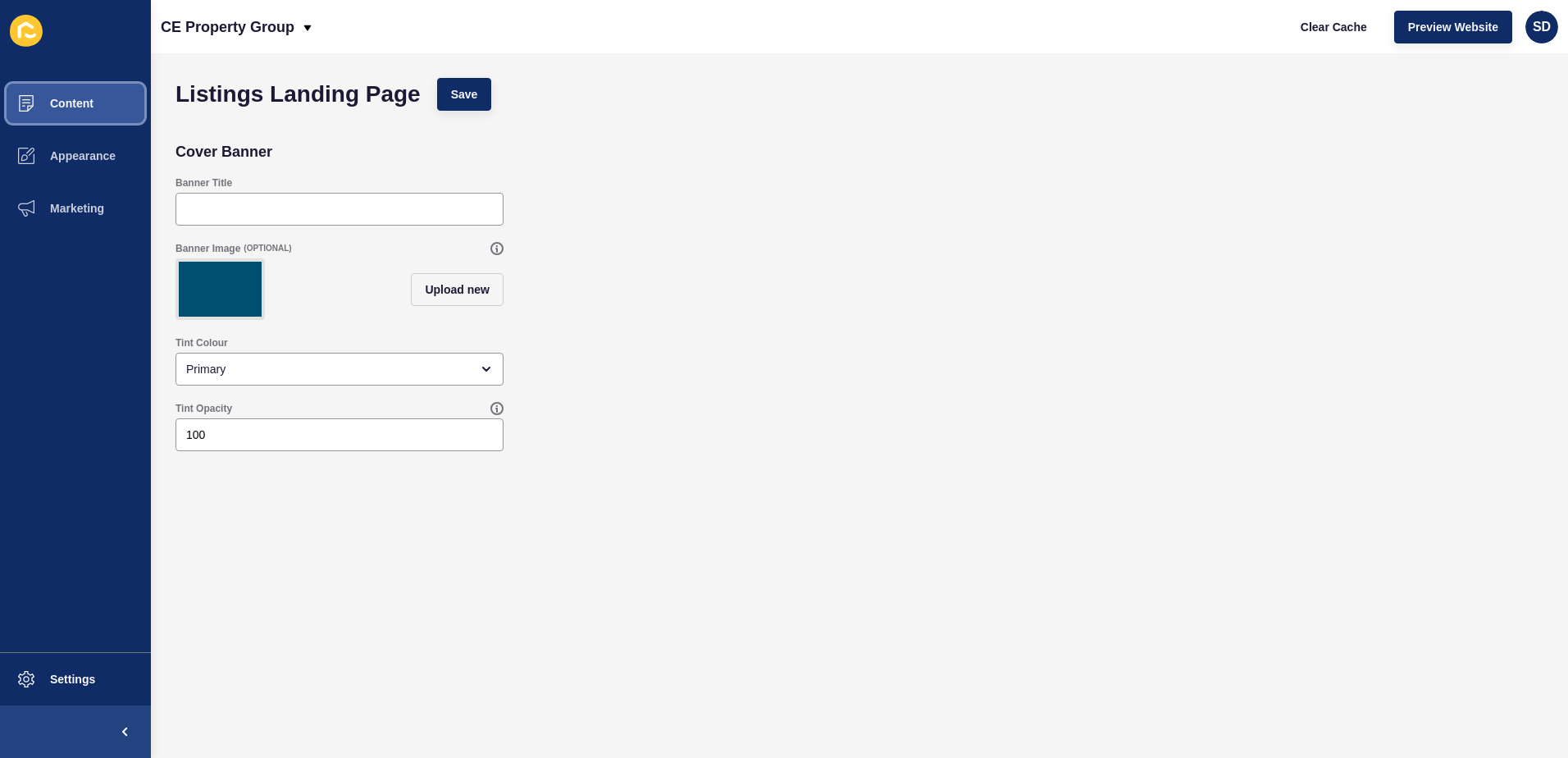
click at [57, 105] on span "Content" at bounding box center [45, 104] width 96 height 13
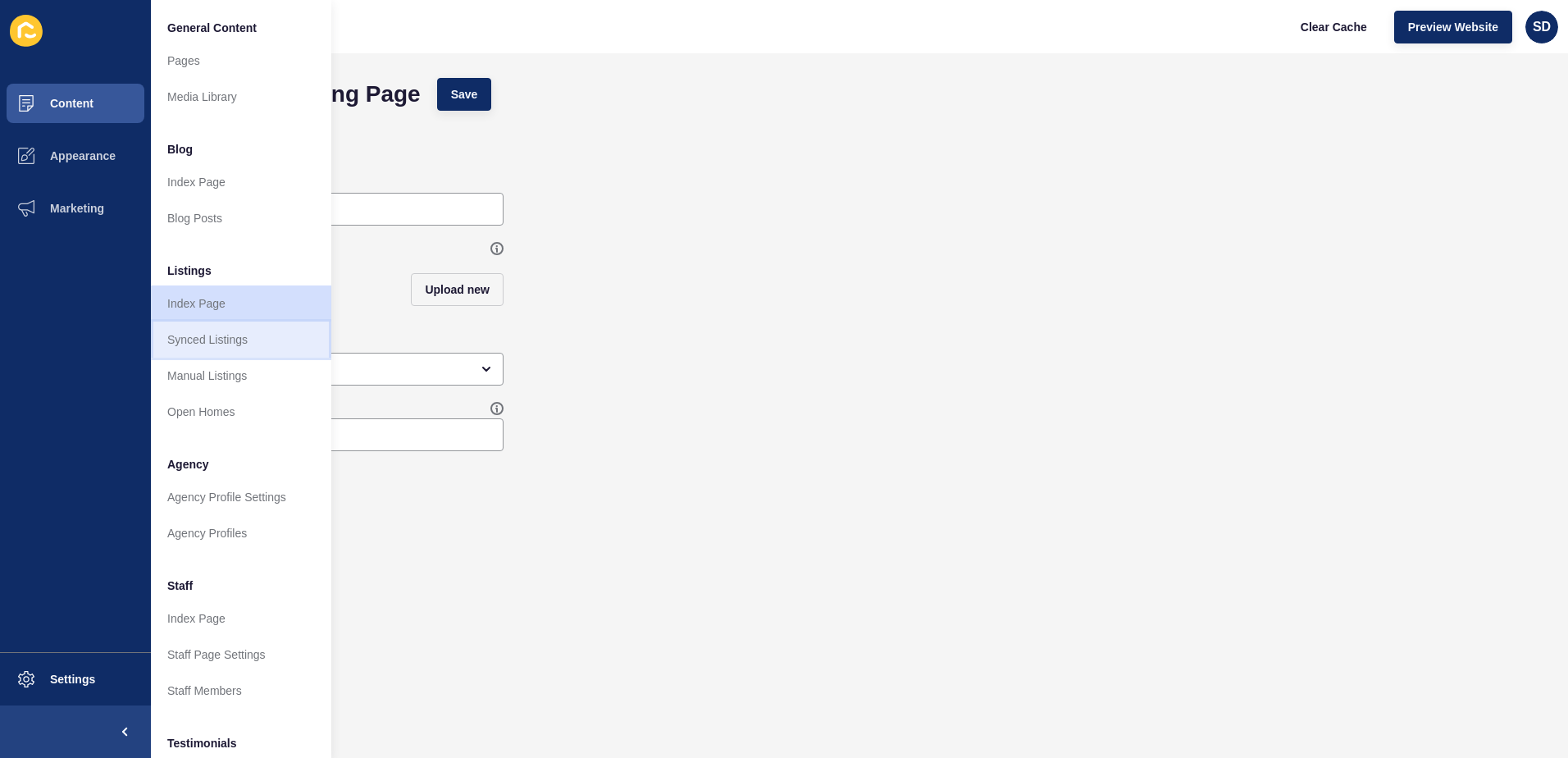
click at [227, 343] on link "Synced Listings" at bounding box center [241, 340] width 180 height 36
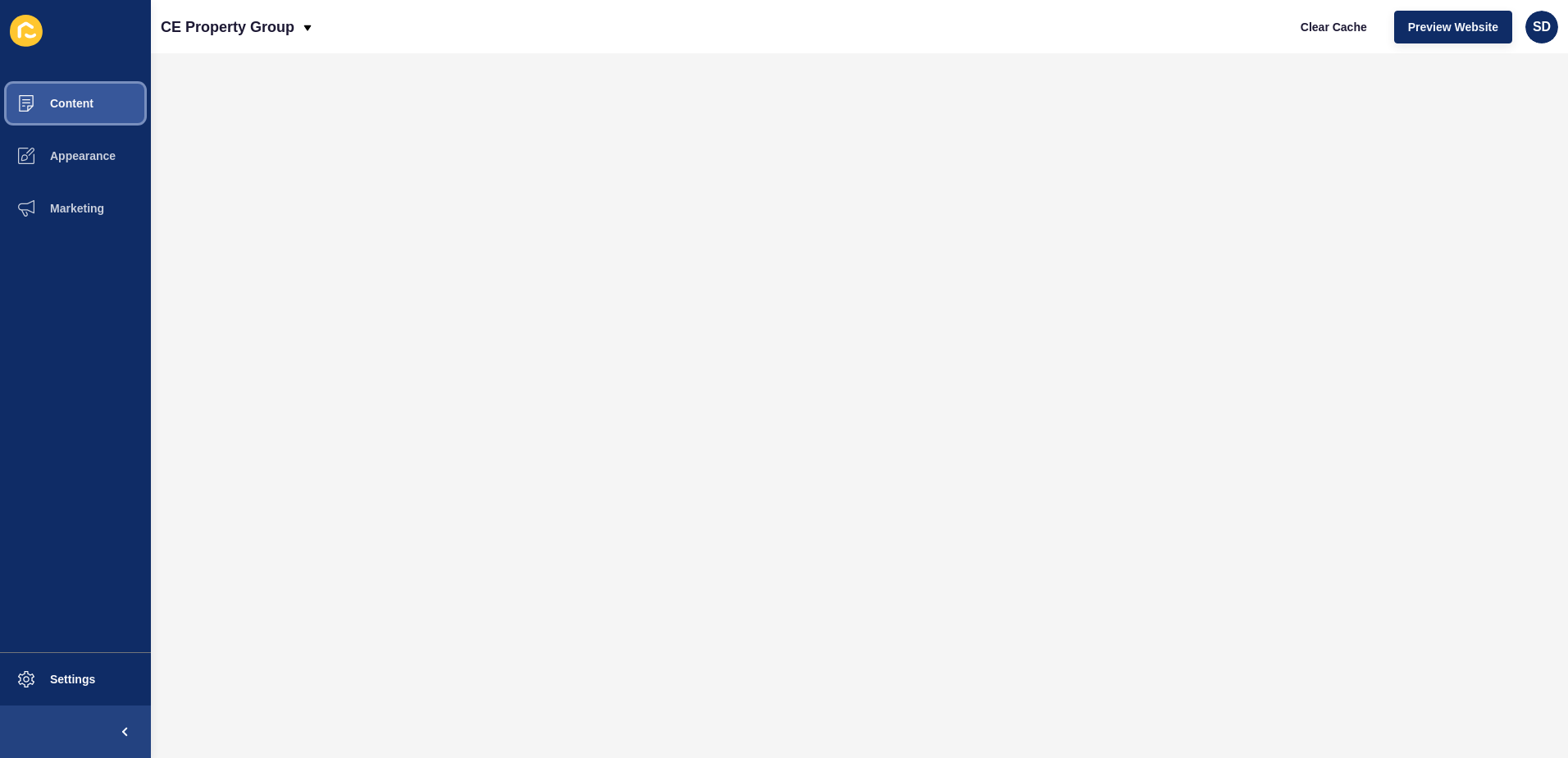
click at [55, 106] on span "Content" at bounding box center [45, 104] width 96 height 13
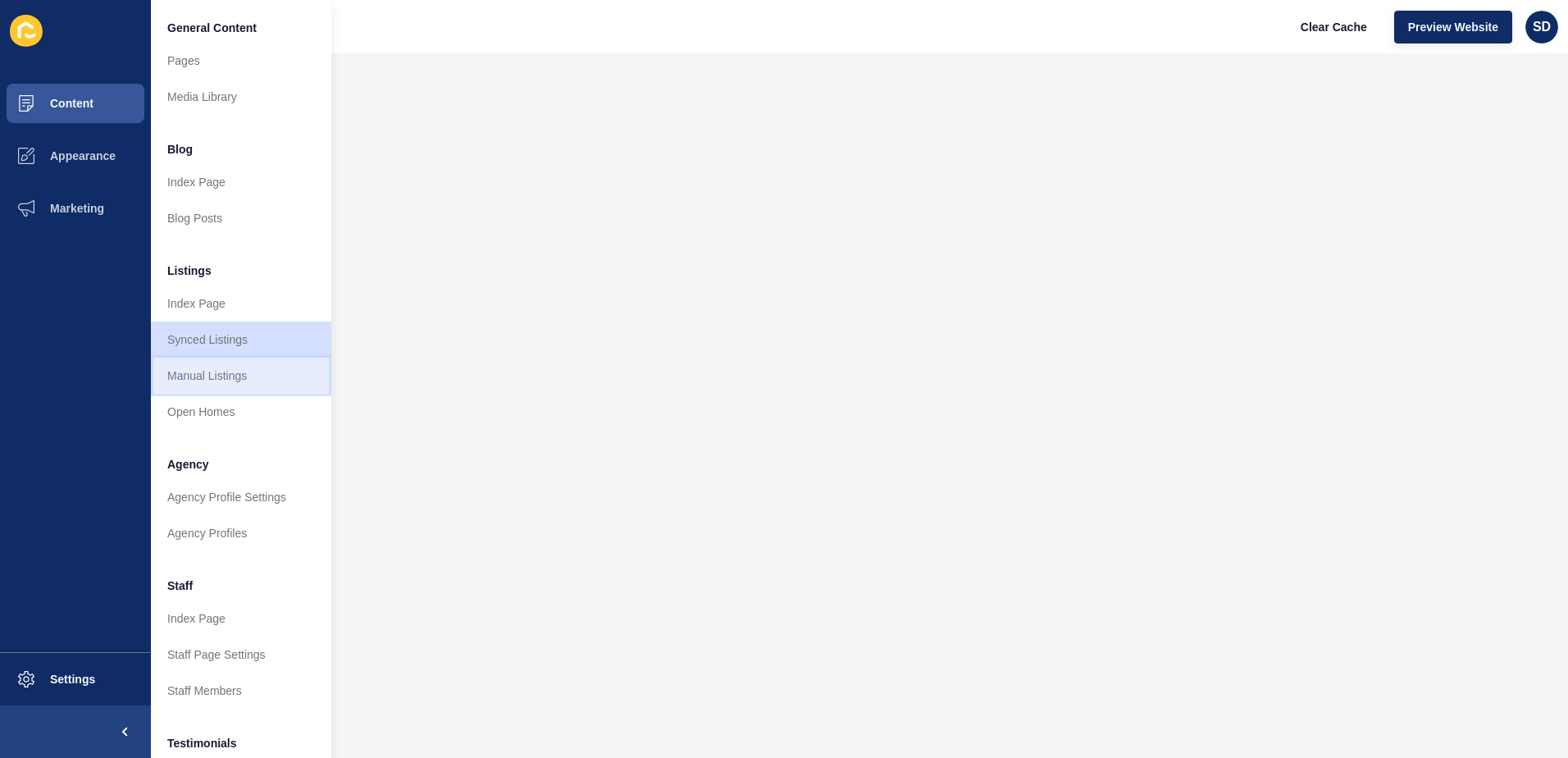
click at [192, 372] on link "Manual Listings" at bounding box center [241, 376] width 180 height 36
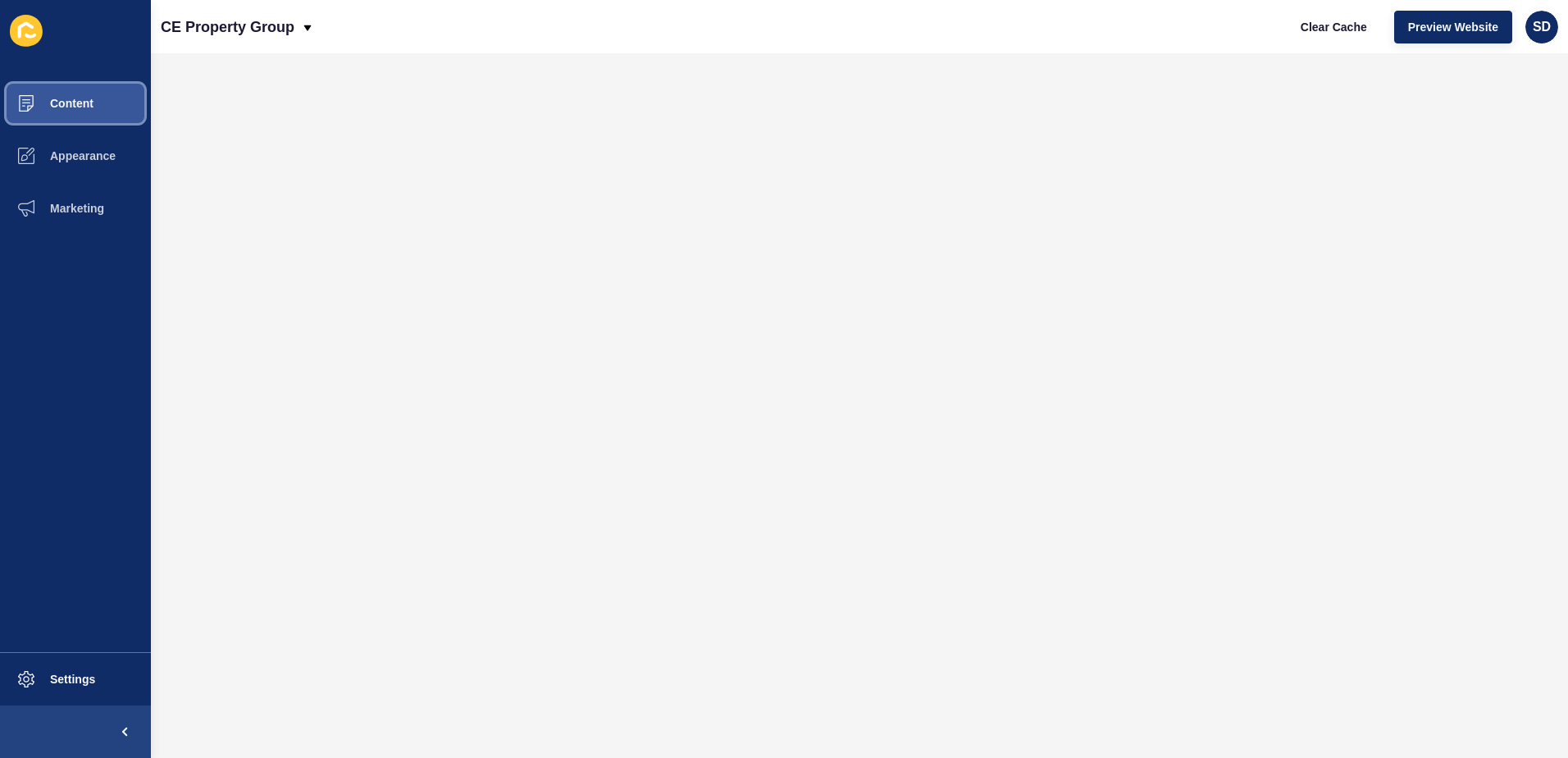
click at [32, 93] on span at bounding box center [26, 103] width 53 height 53
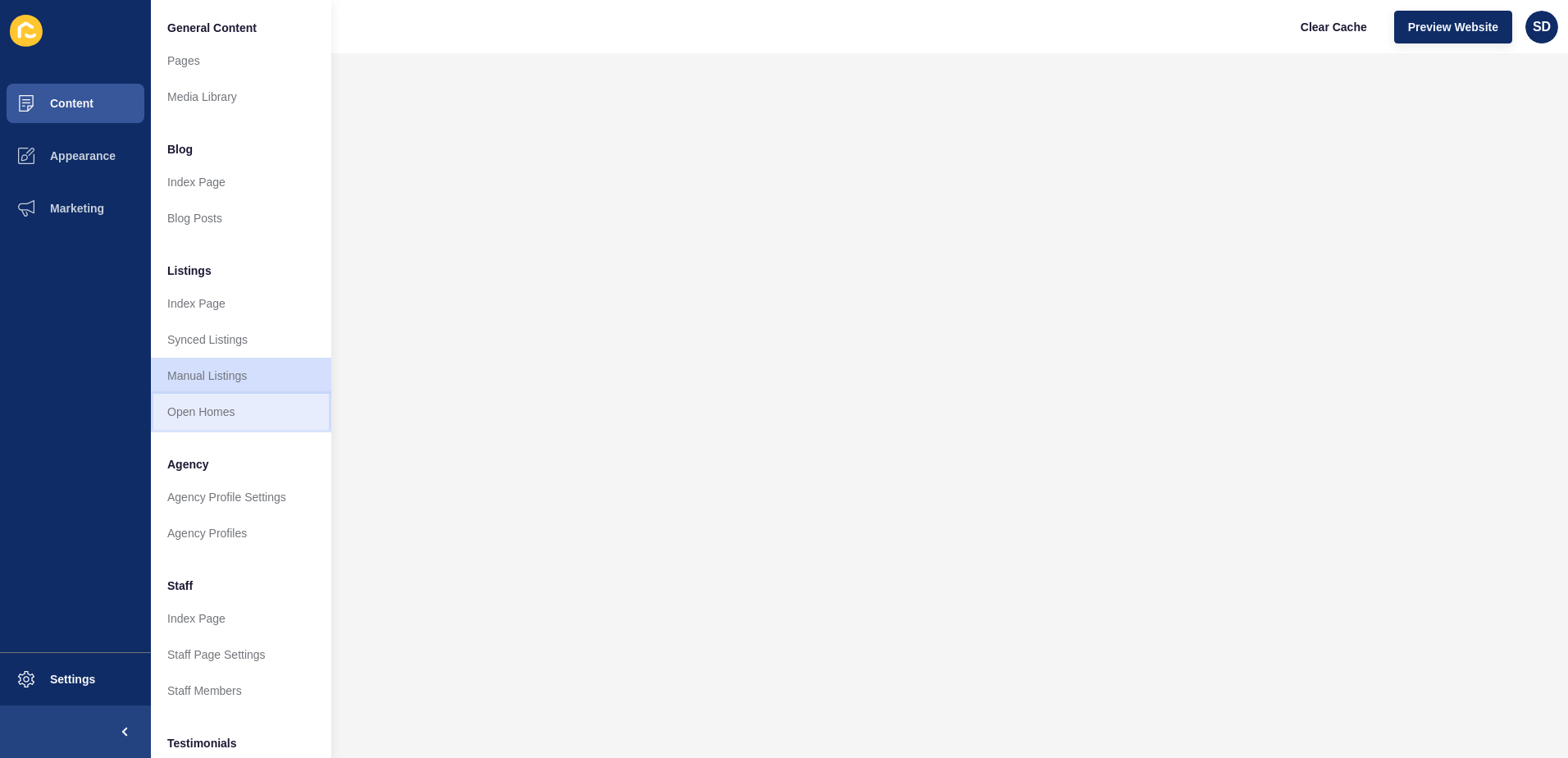
click at [226, 413] on link "Open Homes" at bounding box center [241, 412] width 180 height 36
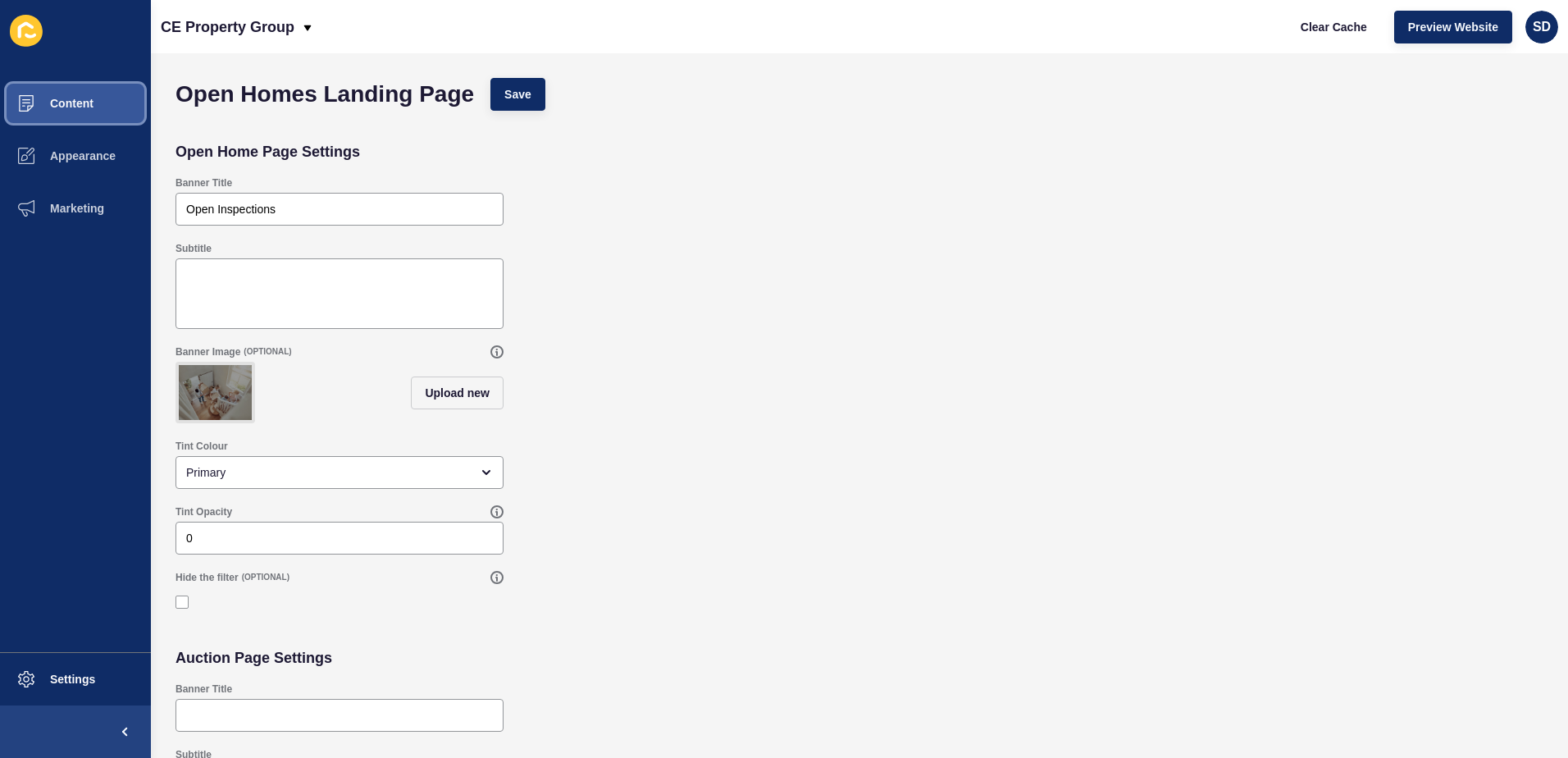
click at [75, 111] on button "Content" at bounding box center [75, 103] width 151 height 53
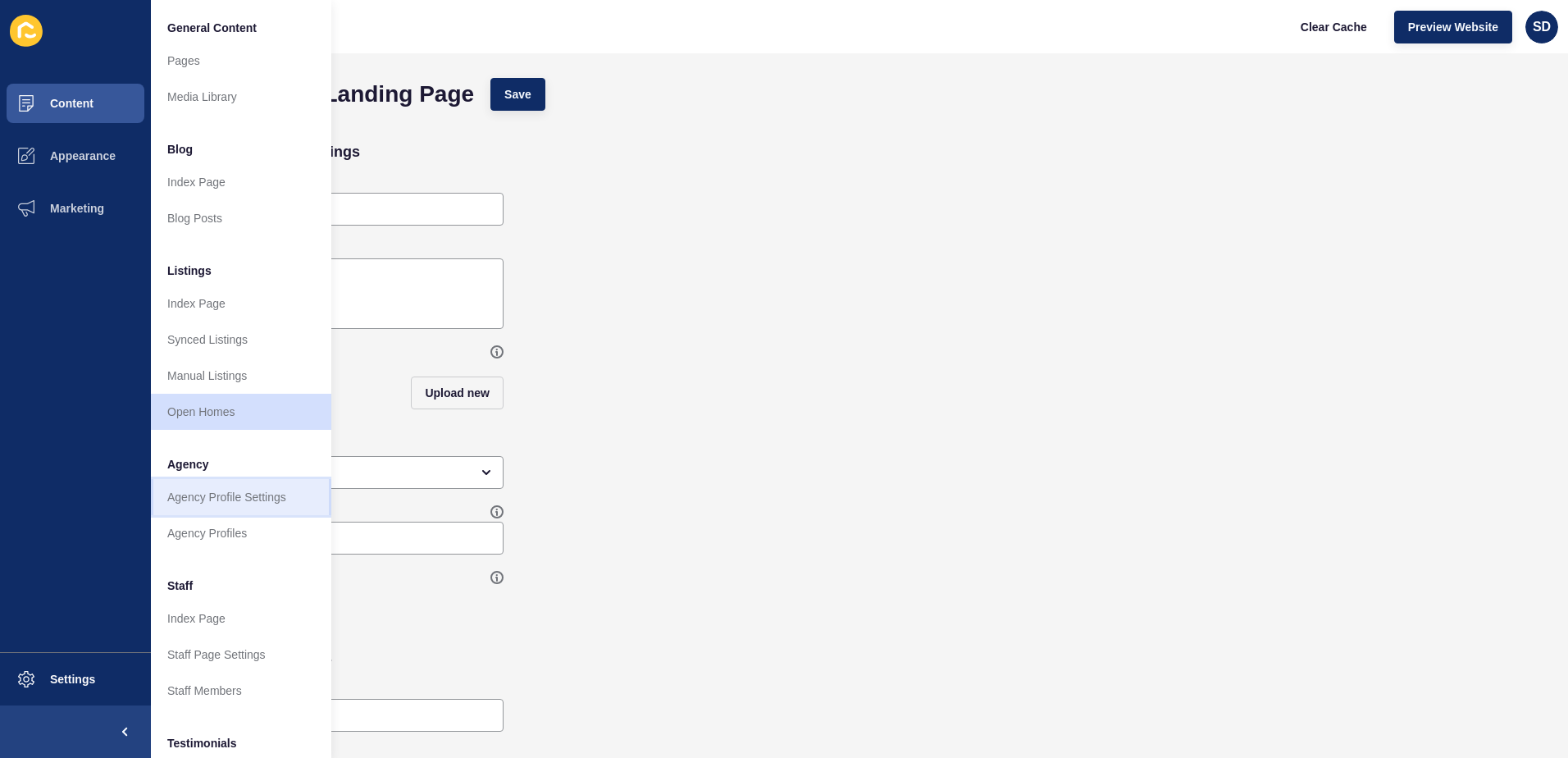
click at [249, 507] on link "Agency Profile Settings" at bounding box center [241, 497] width 180 height 36
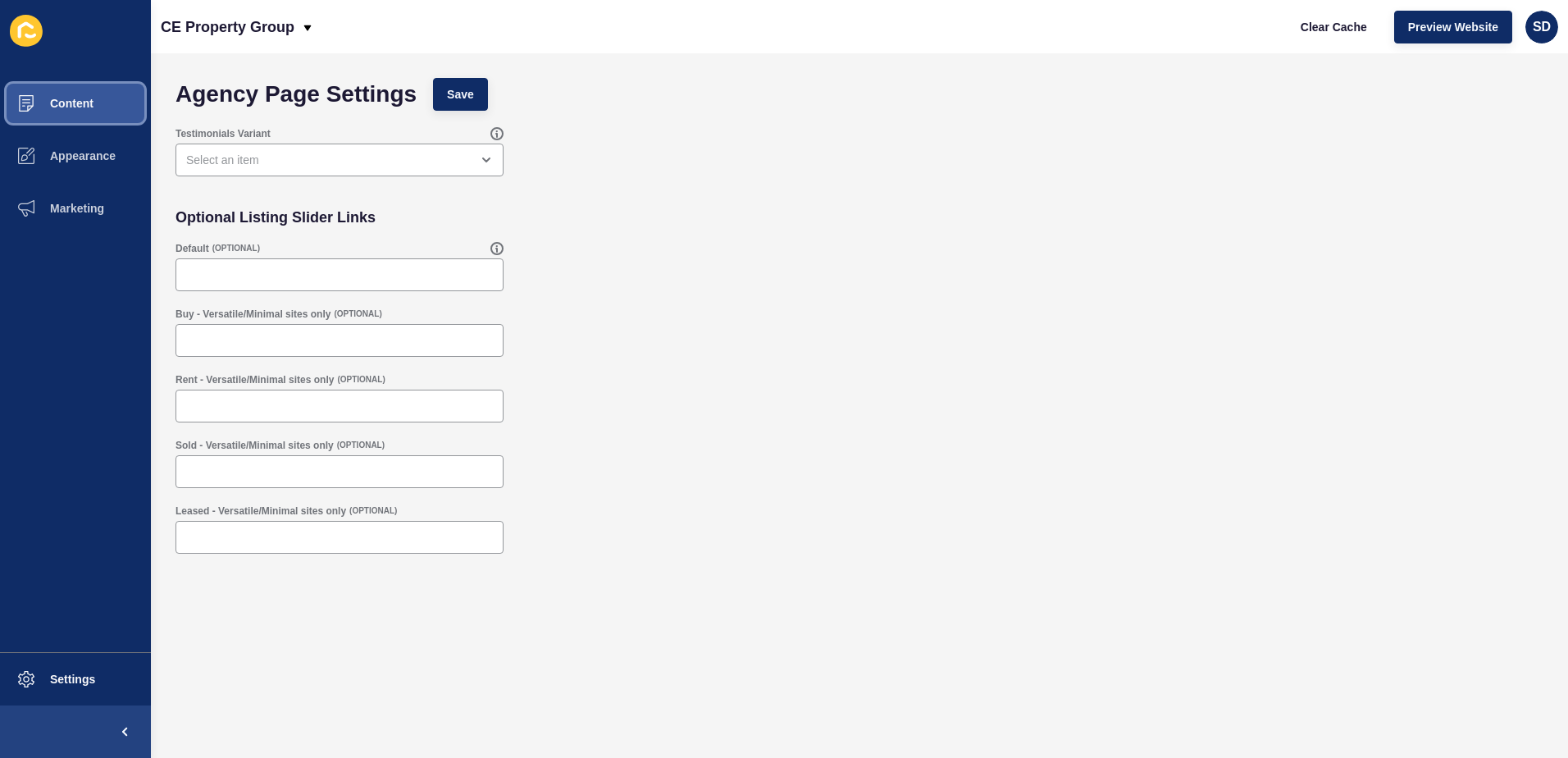
click at [86, 106] on span "Content" at bounding box center [45, 104] width 96 height 13
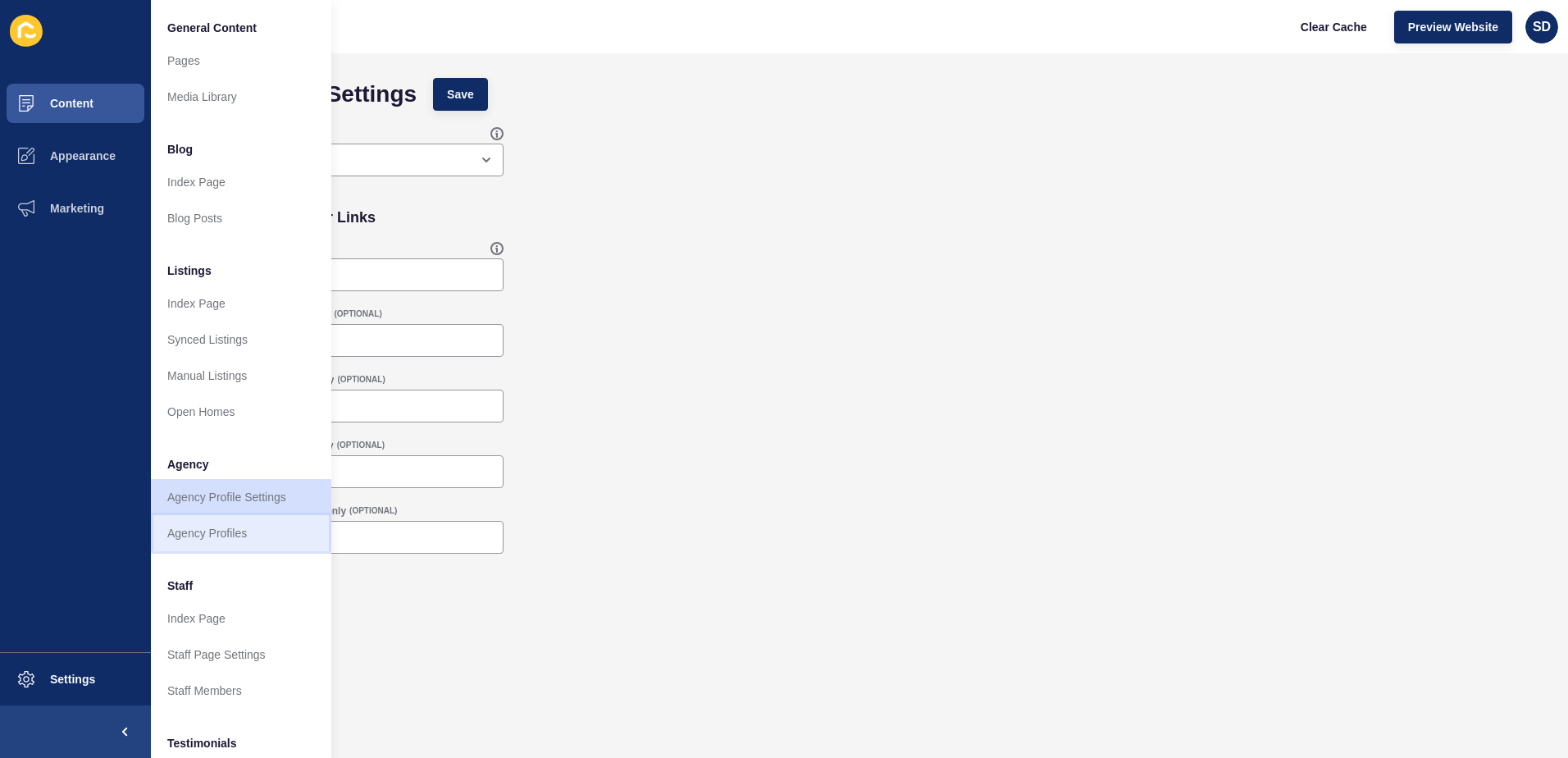
click at [217, 523] on link "Agency Profiles" at bounding box center [241, 533] width 180 height 36
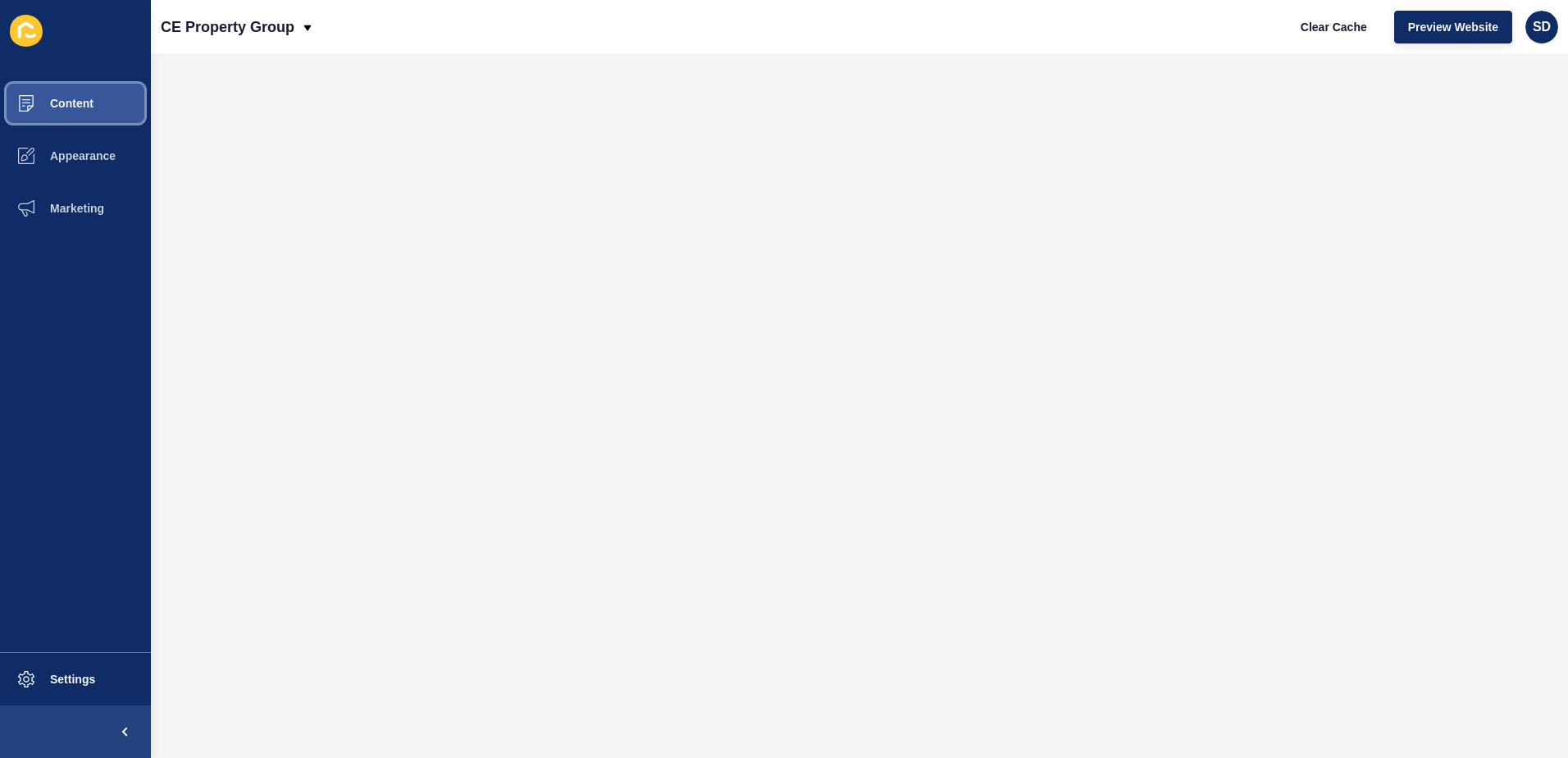
click at [51, 88] on span at bounding box center [26, 103] width 53 height 53
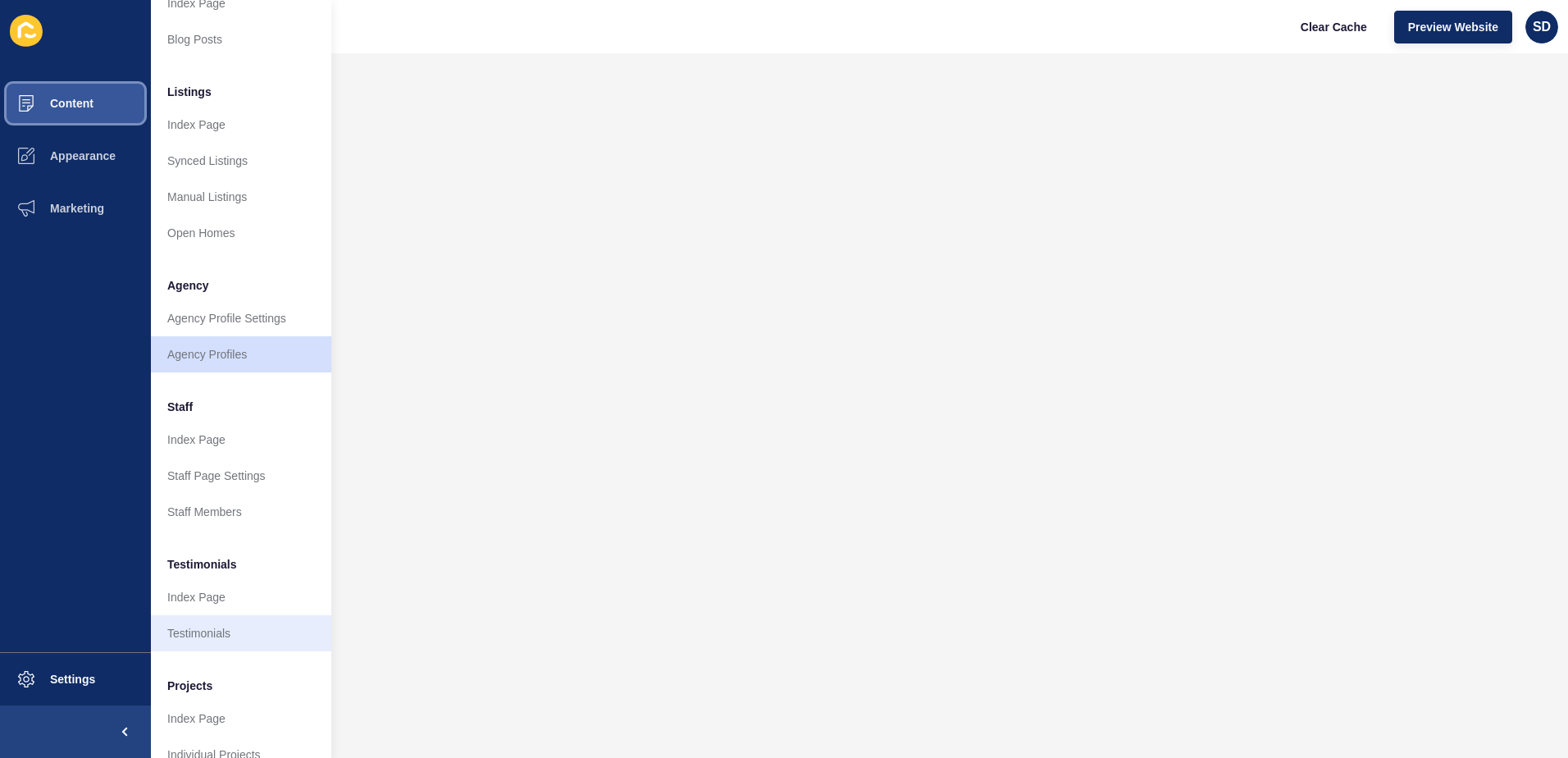
scroll to position [216, 0]
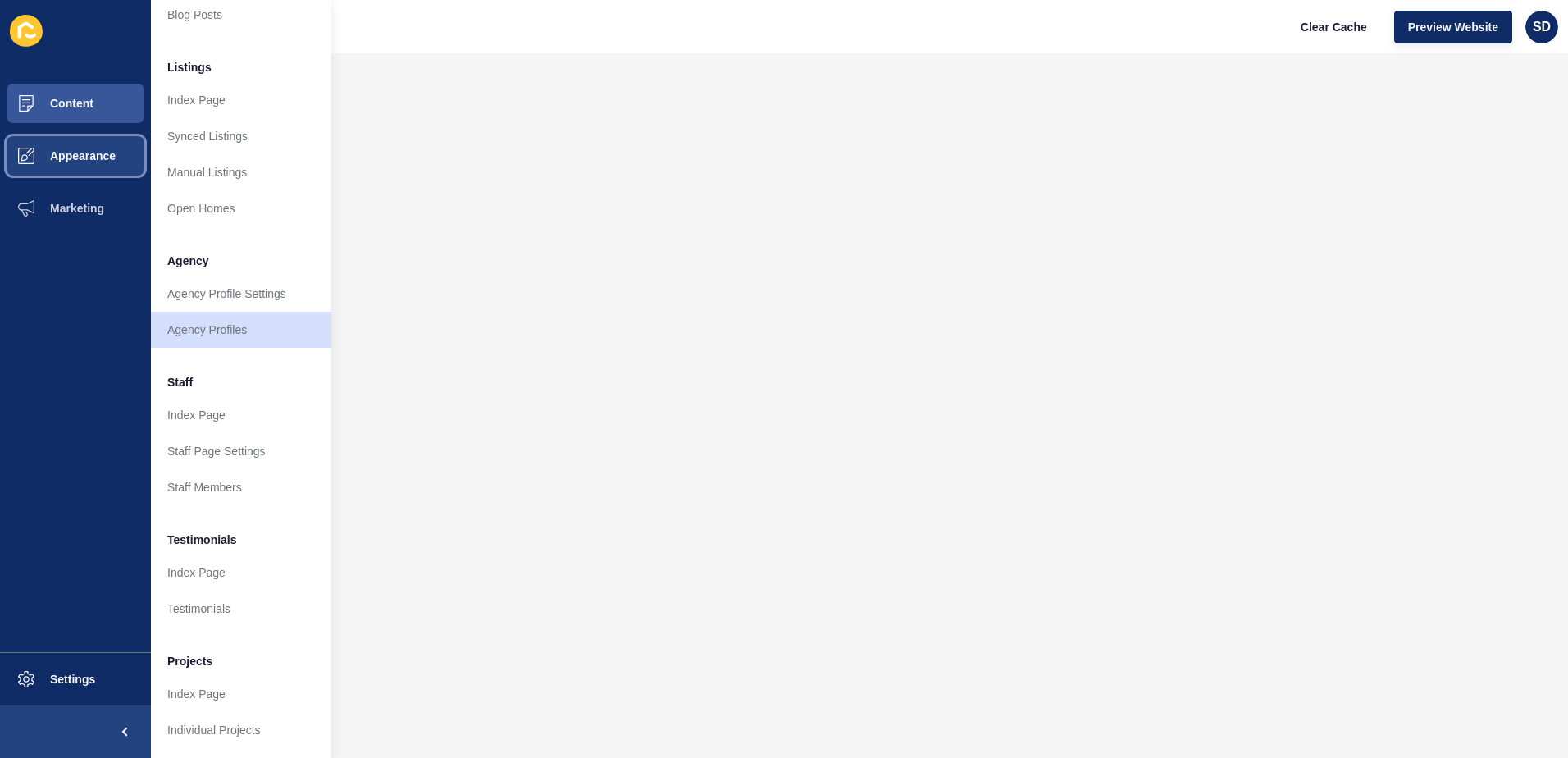
click at [60, 154] on span "Appearance" at bounding box center [56, 156] width 118 height 13
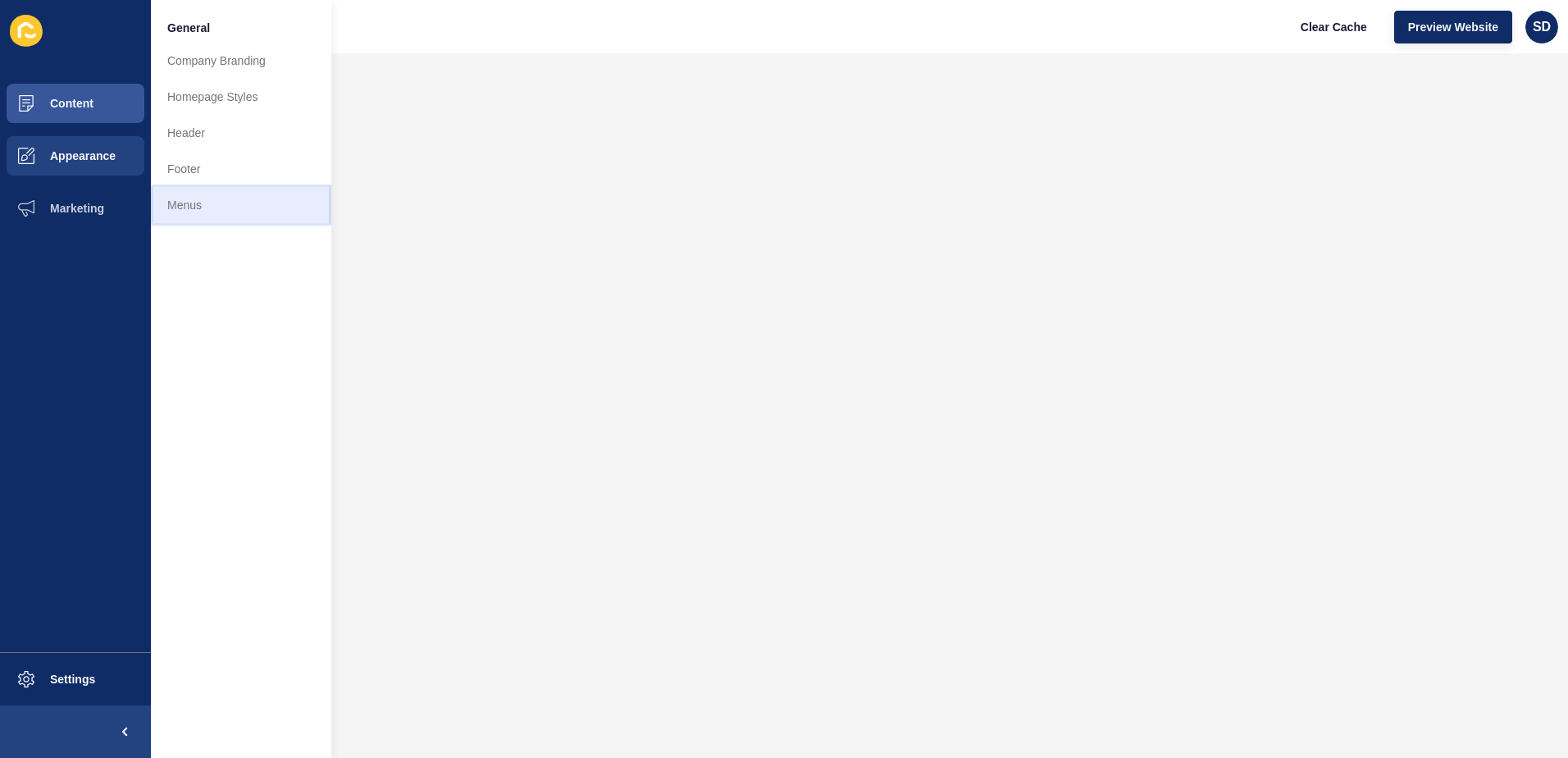
click at [178, 198] on link "Menus" at bounding box center [241, 205] width 180 height 36
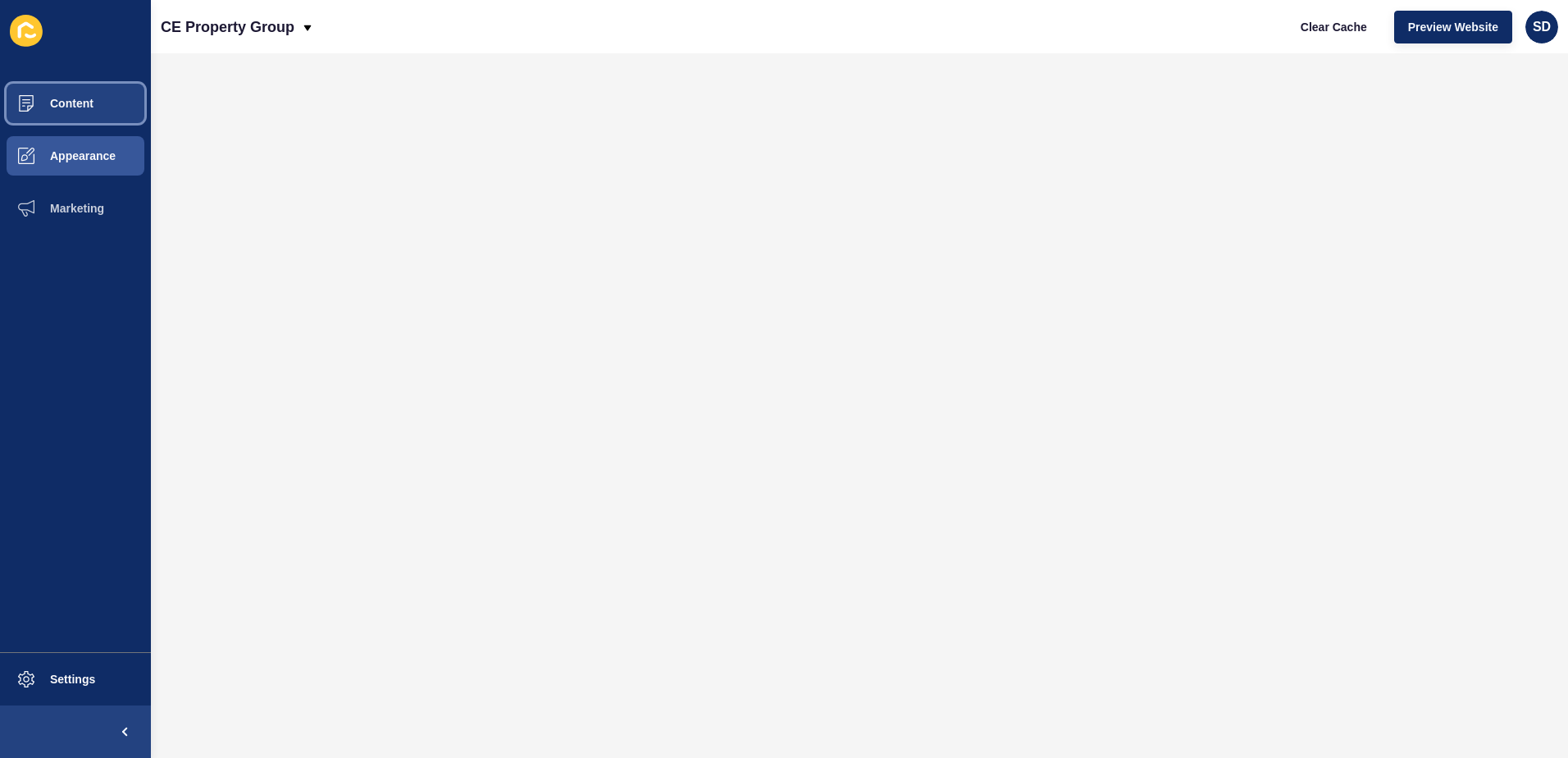
click at [53, 109] on span "Content" at bounding box center [45, 104] width 96 height 13
